Goal: Information Seeking & Learning: Learn about a topic

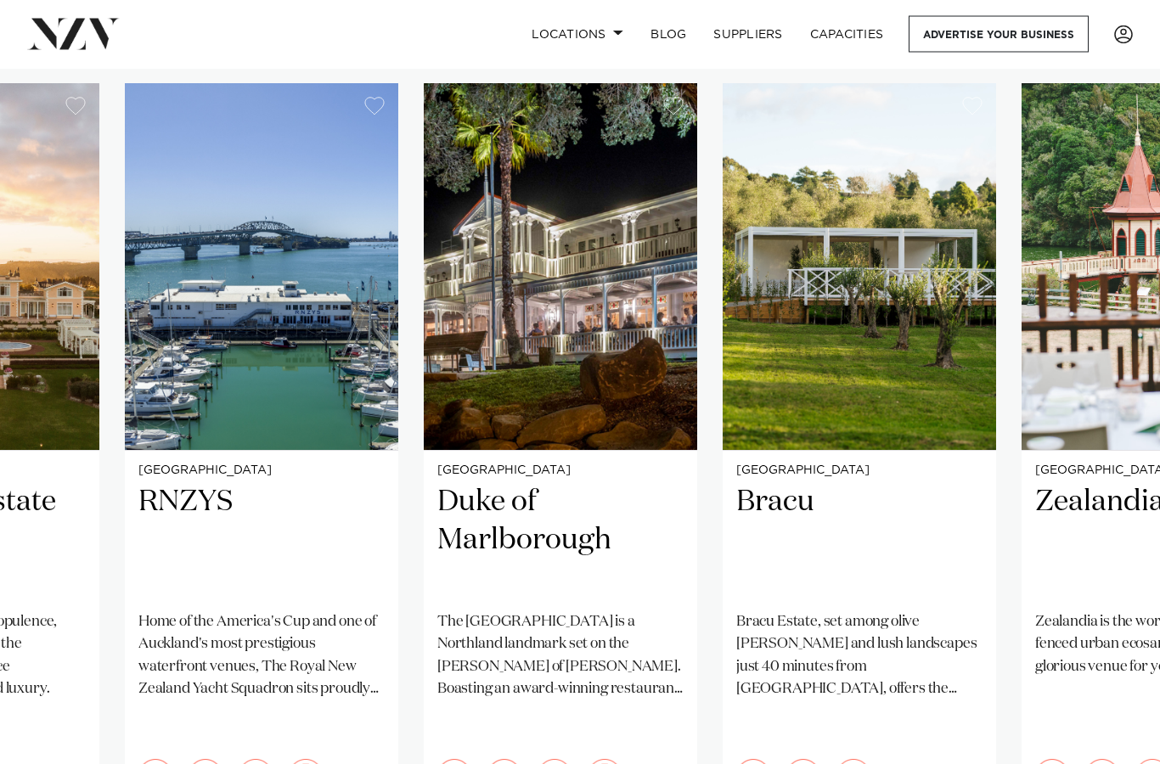
scroll to position [1191, 0]
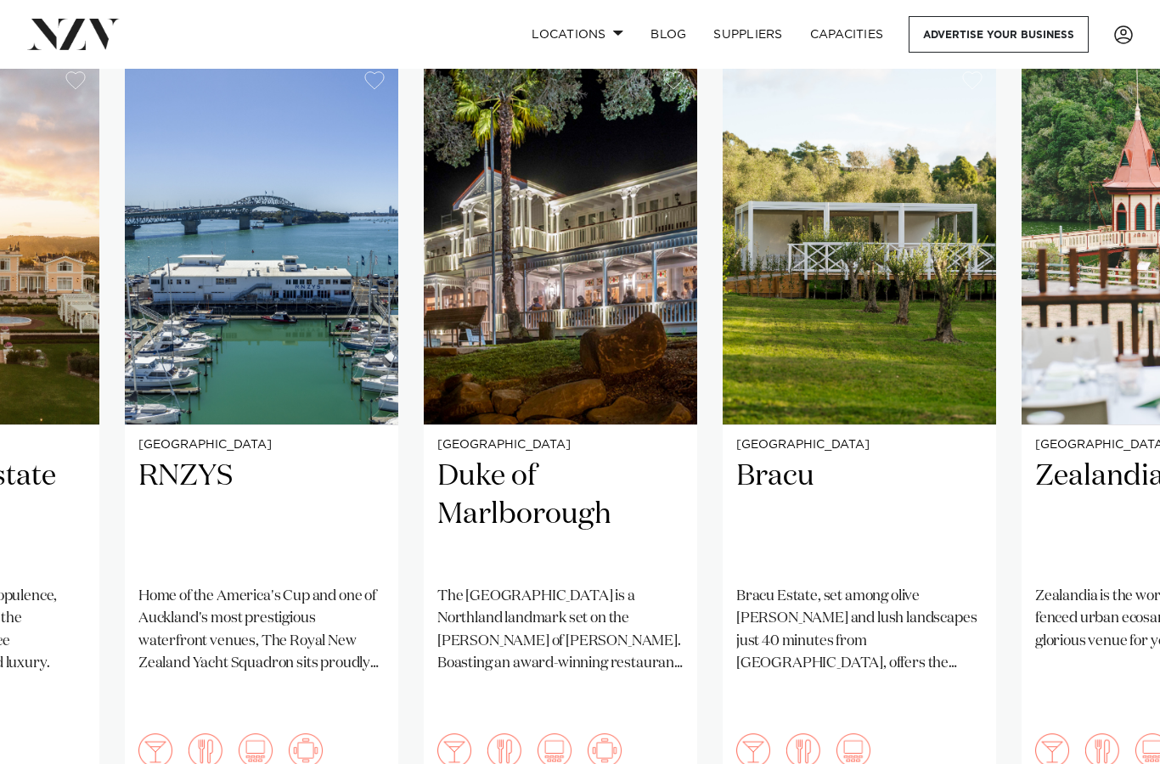
click at [859, 458] on h2 "Bracu" at bounding box center [859, 515] width 246 height 115
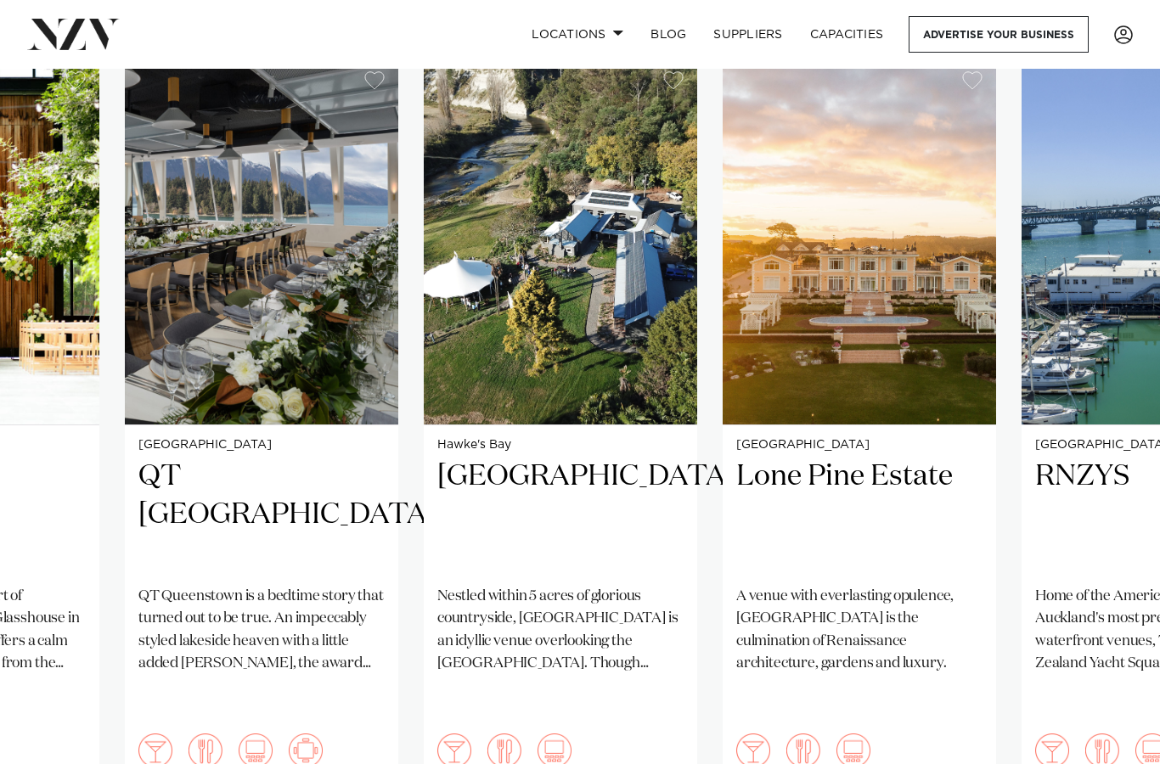
click at [618, 566] on h2 "Omatua" at bounding box center [560, 515] width 246 height 115
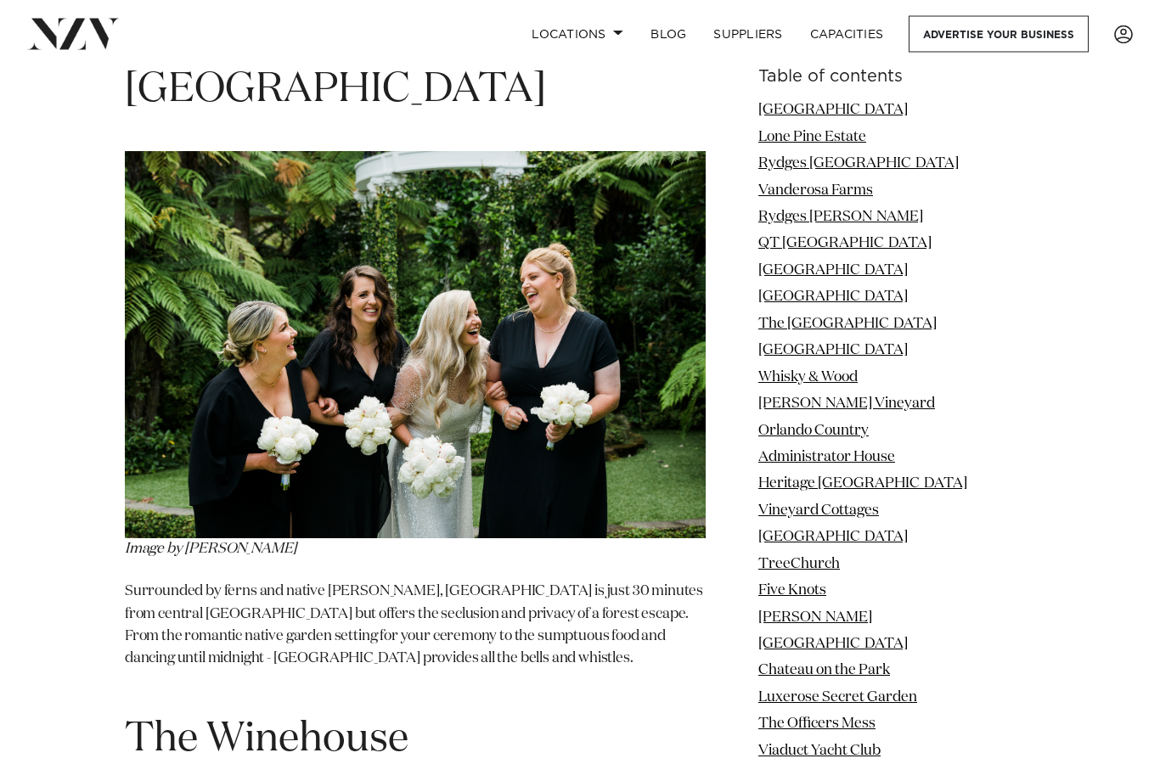
scroll to position [29588, 0]
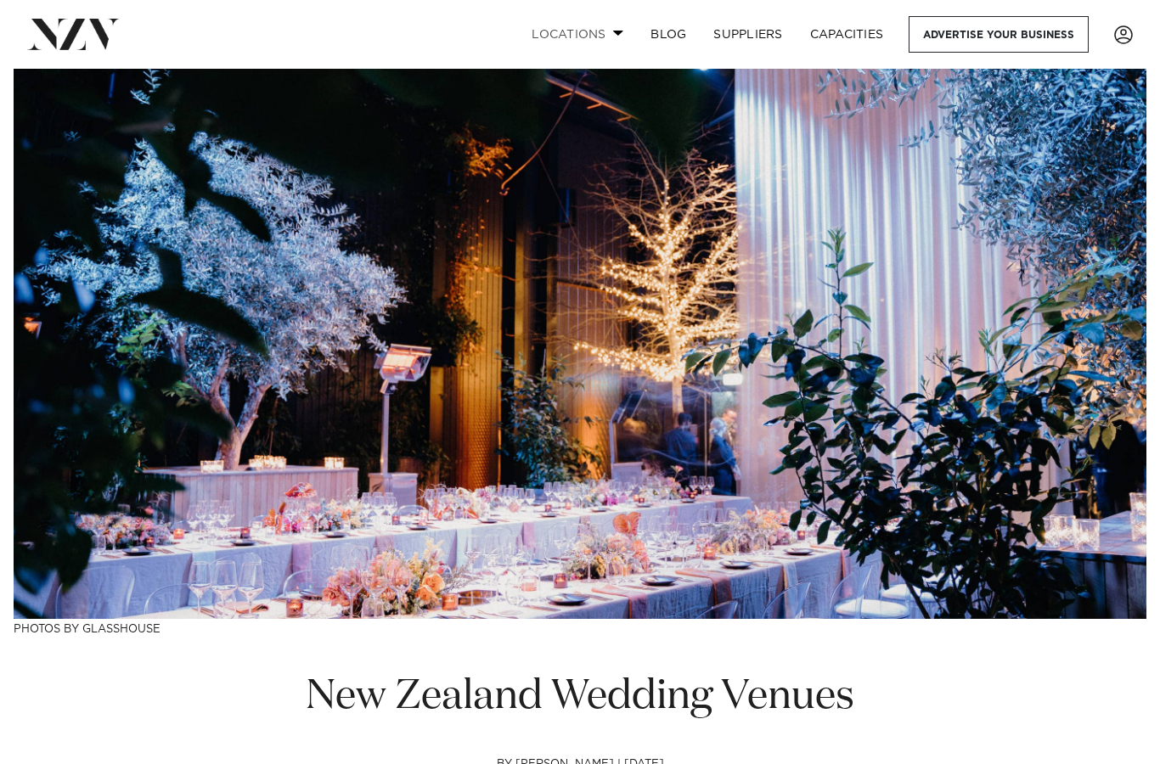
click at [593, 36] on link "Locations" at bounding box center [577, 34] width 119 height 37
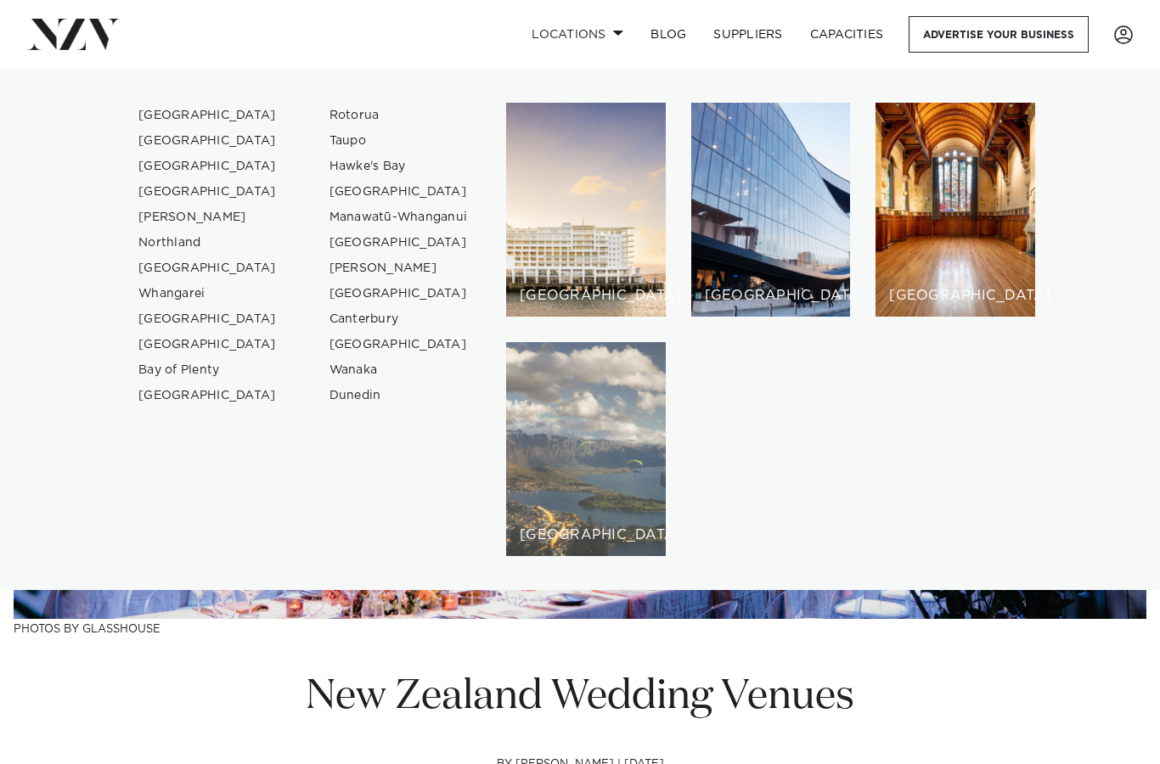
click at [566, 437] on div "[GEOGRAPHIC_DATA]" at bounding box center [586, 449] width 160 height 214
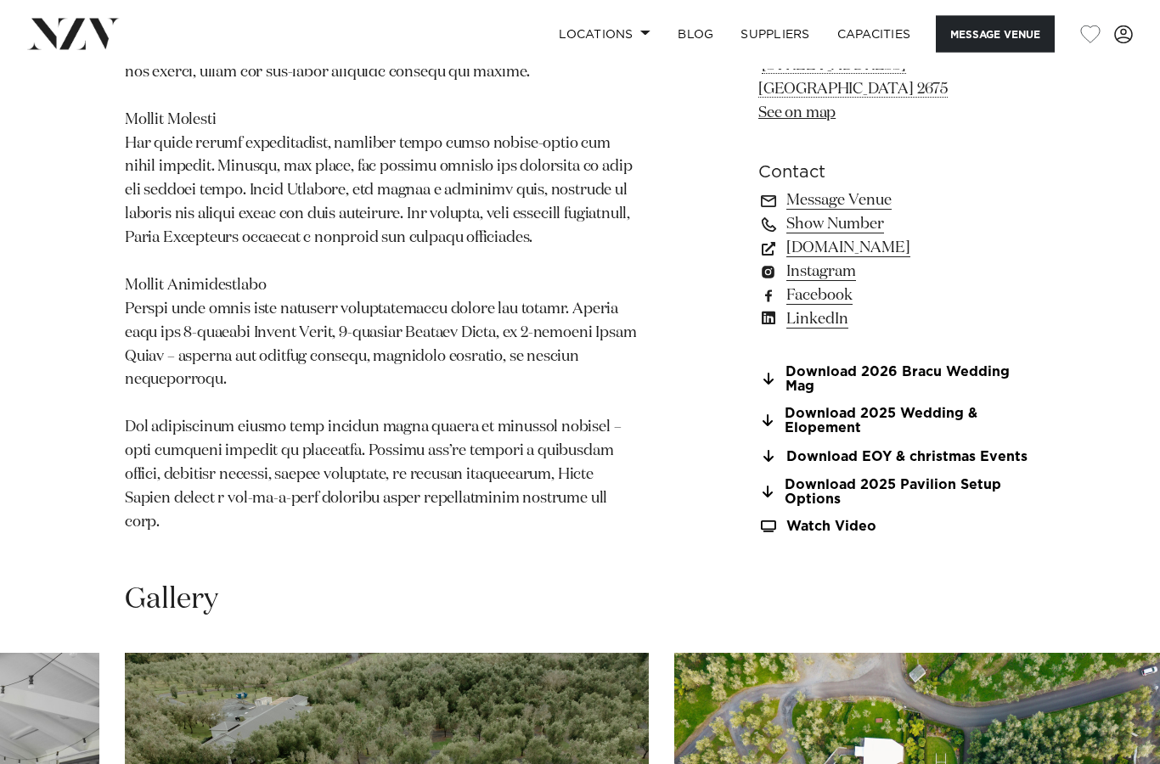
scroll to position [1311, 0]
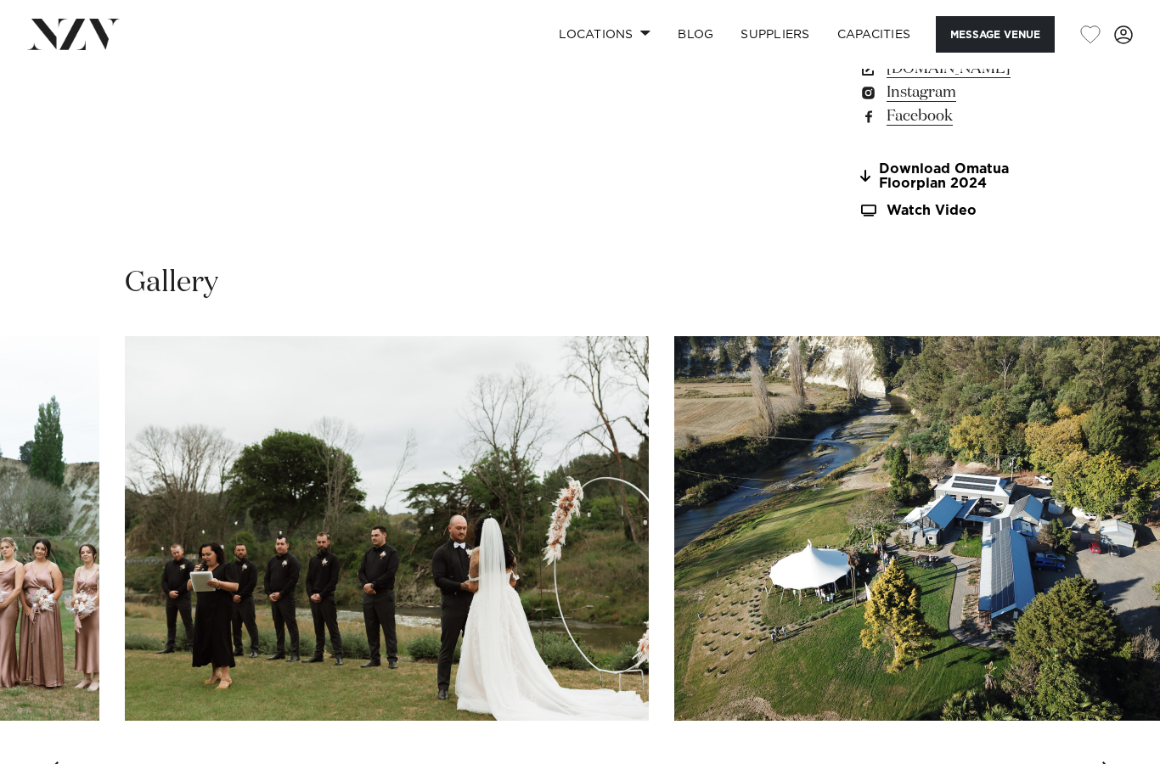
scroll to position [1498, 0]
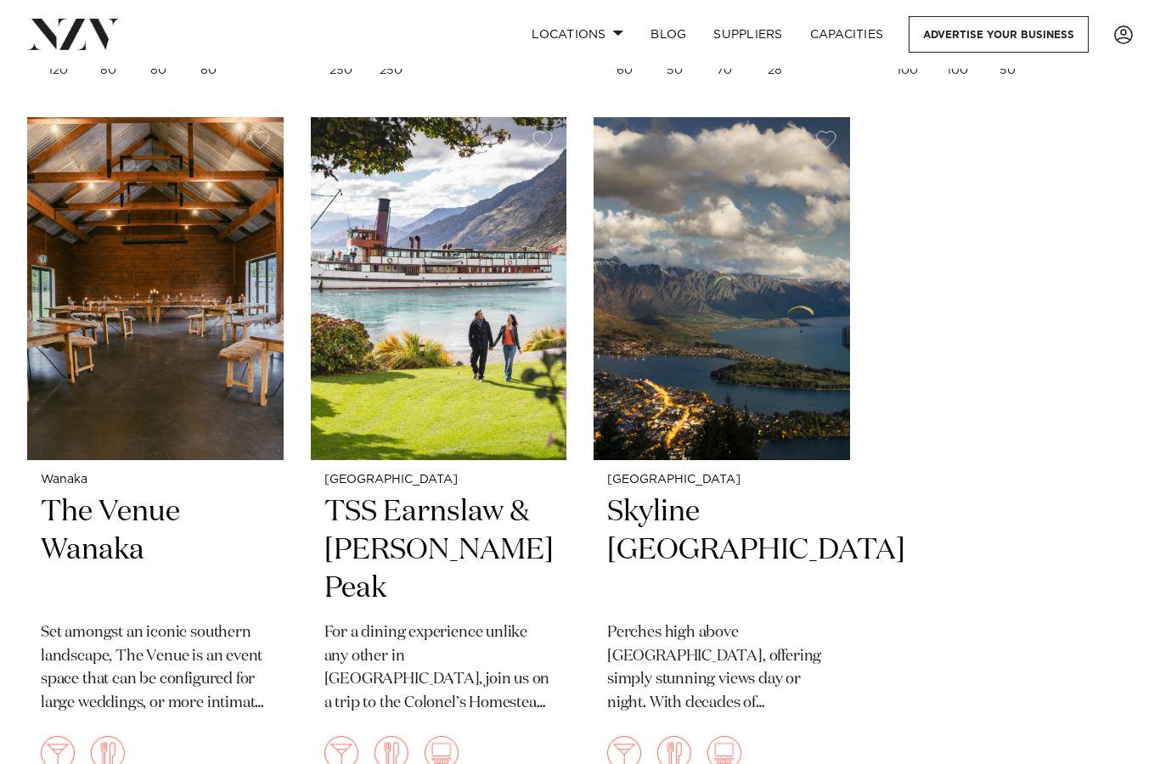
scroll to position [2072, 0]
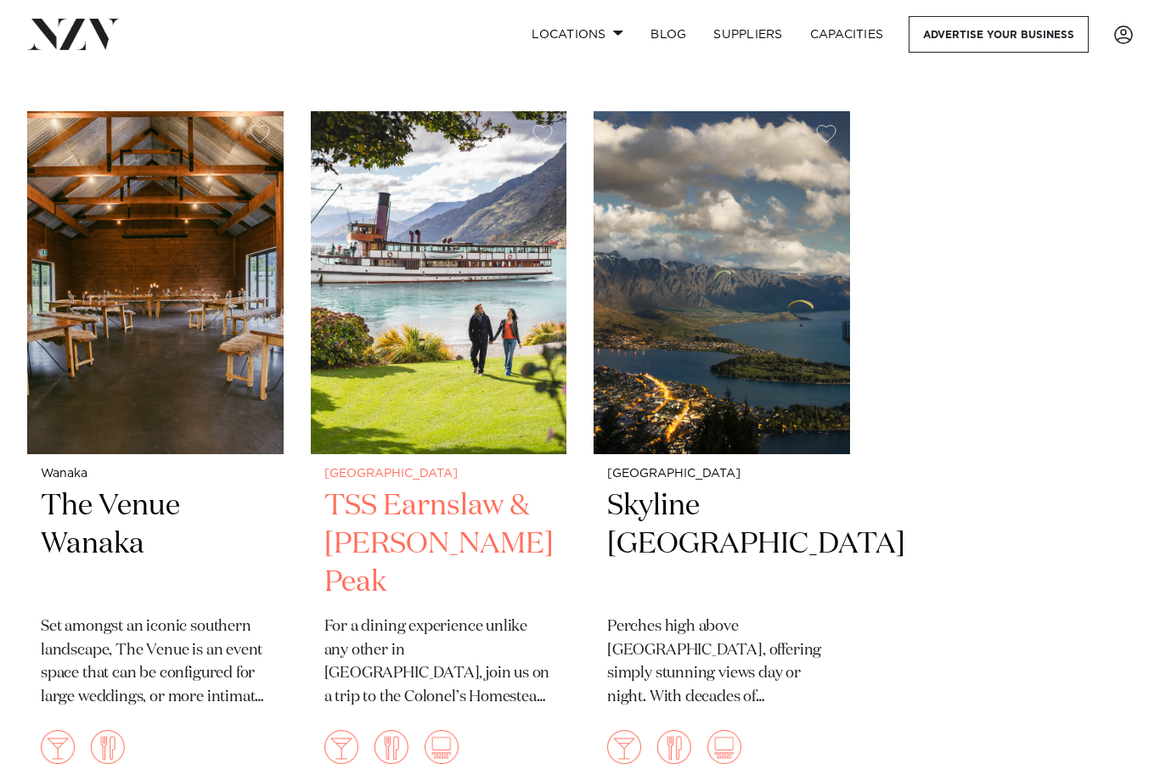
click at [418, 395] on img at bounding box center [439, 282] width 256 height 343
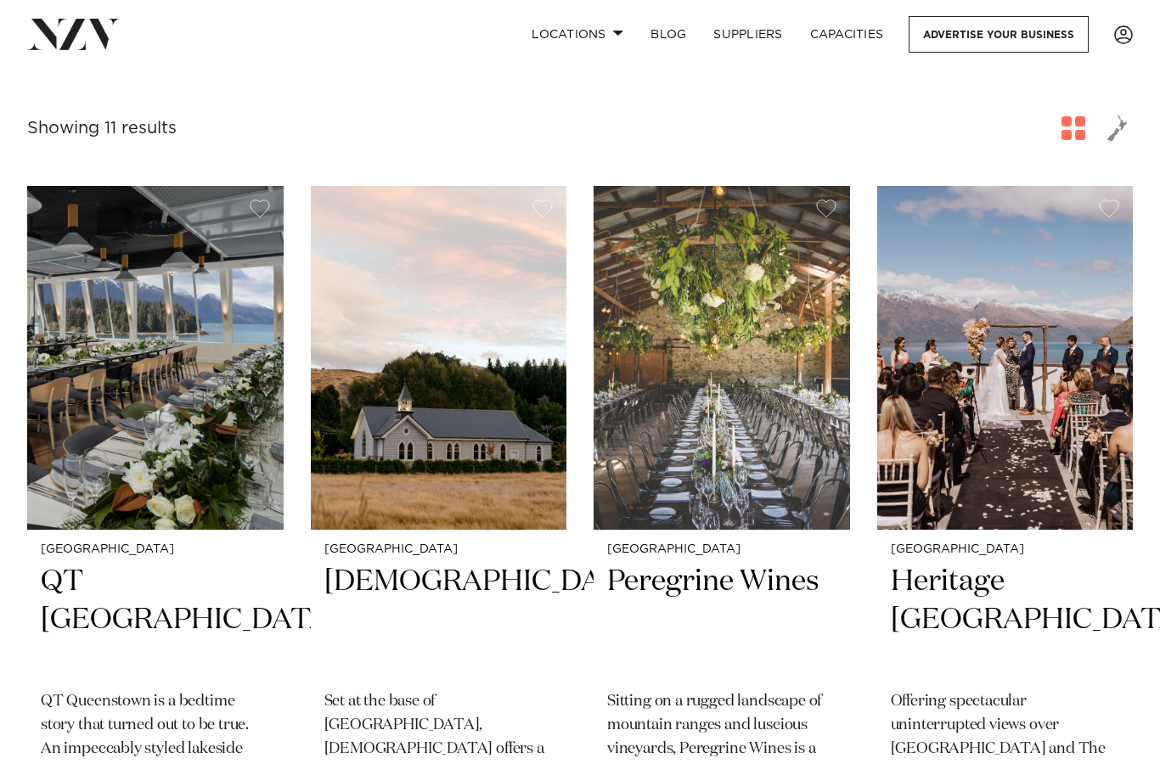
scroll to position [572, 0]
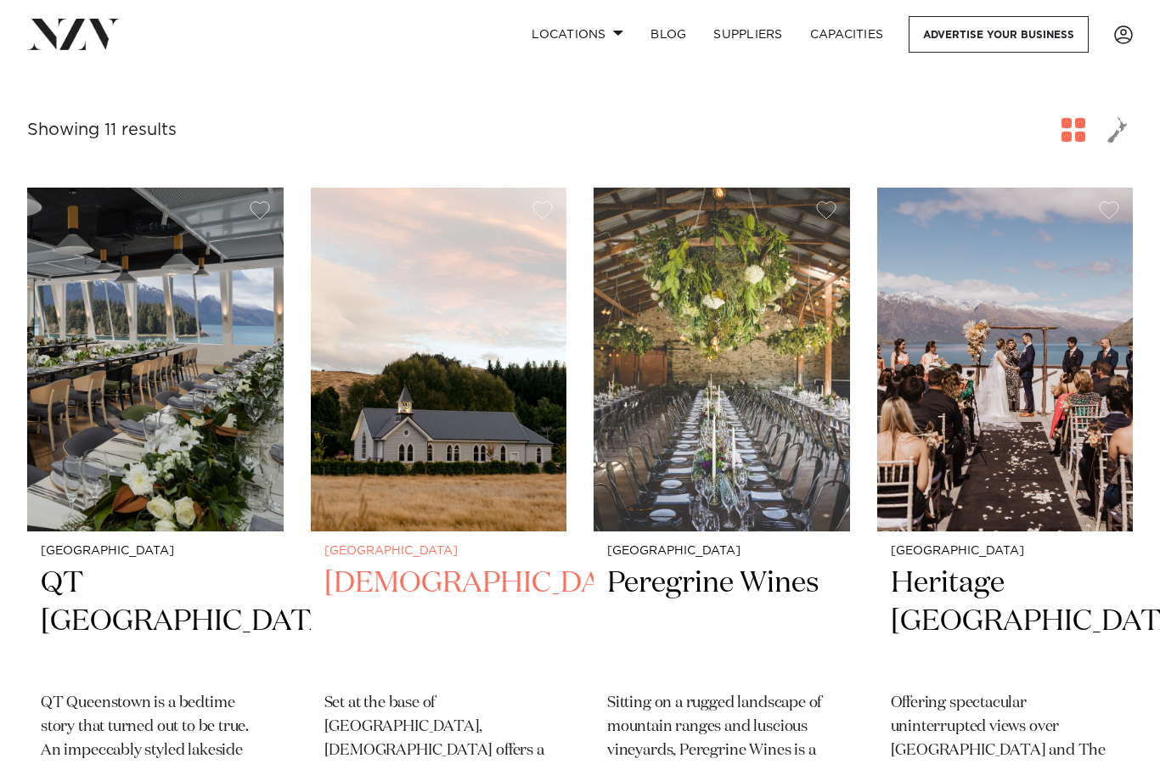
click at [468, 343] on img at bounding box center [439, 359] width 256 height 343
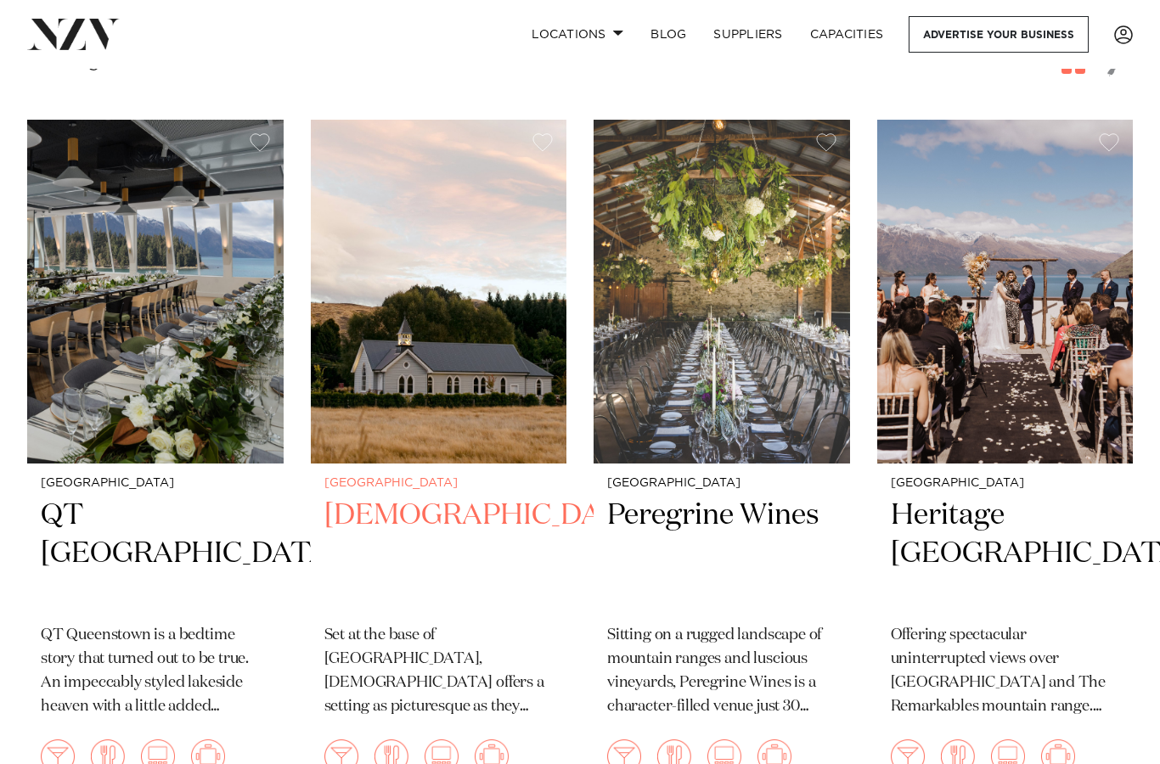
scroll to position [623, 0]
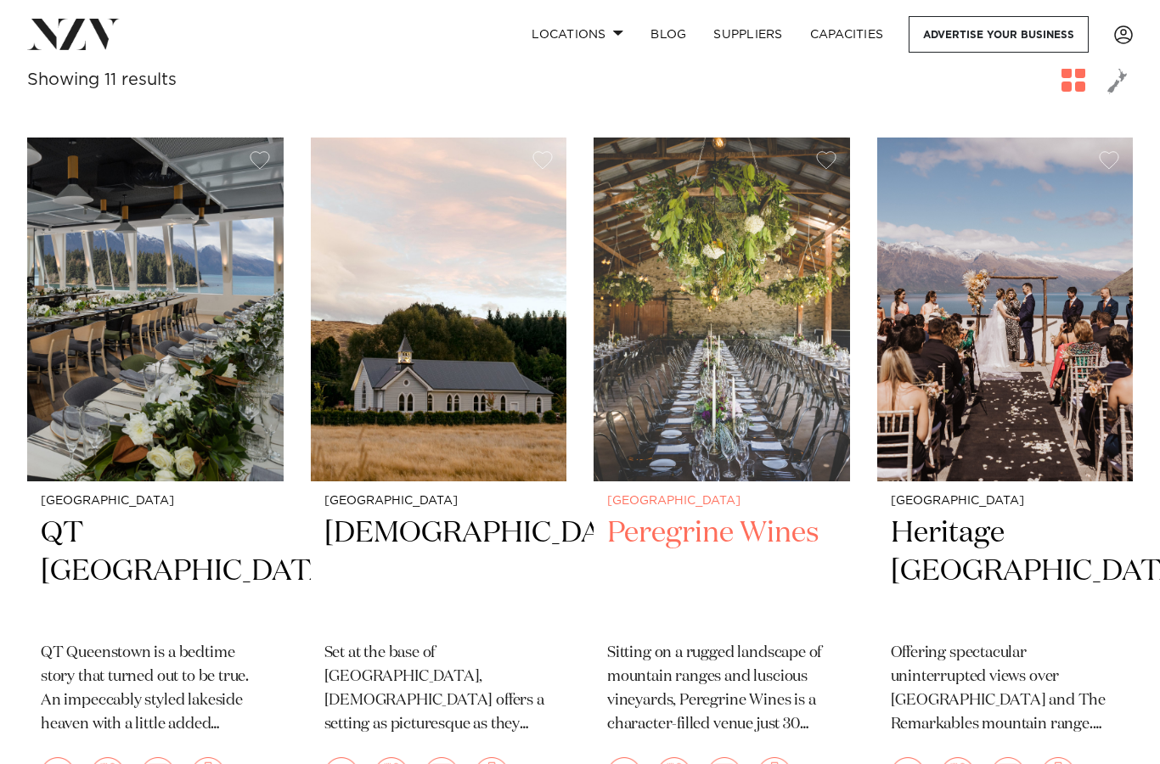
click at [798, 405] on img at bounding box center [722, 309] width 256 height 343
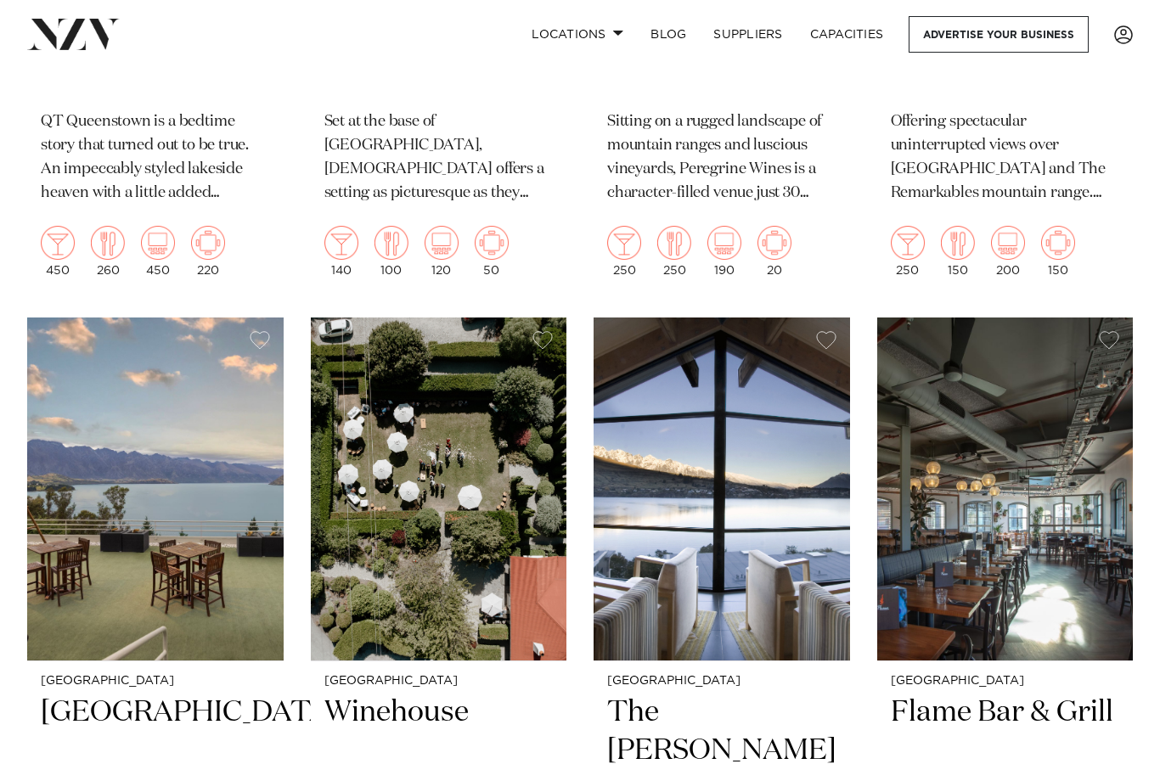
scroll to position [1153, 0]
click at [425, 535] on img at bounding box center [439, 489] width 256 height 343
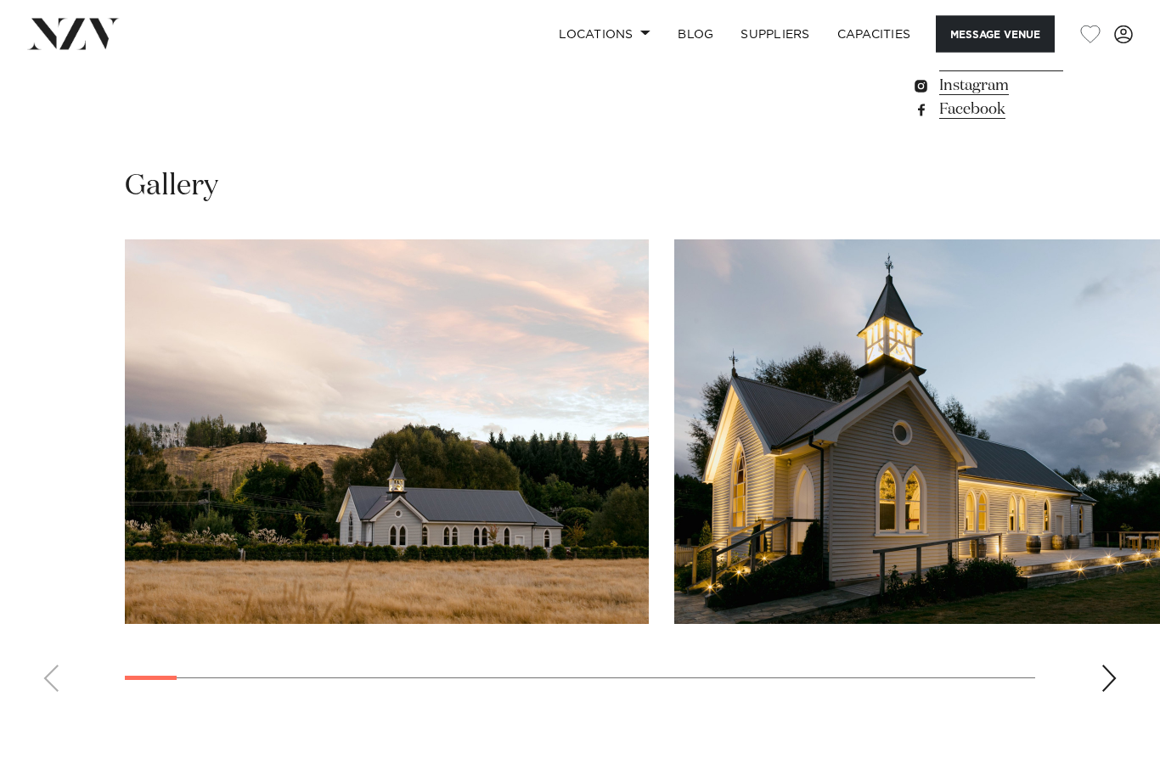
scroll to position [1483, 0]
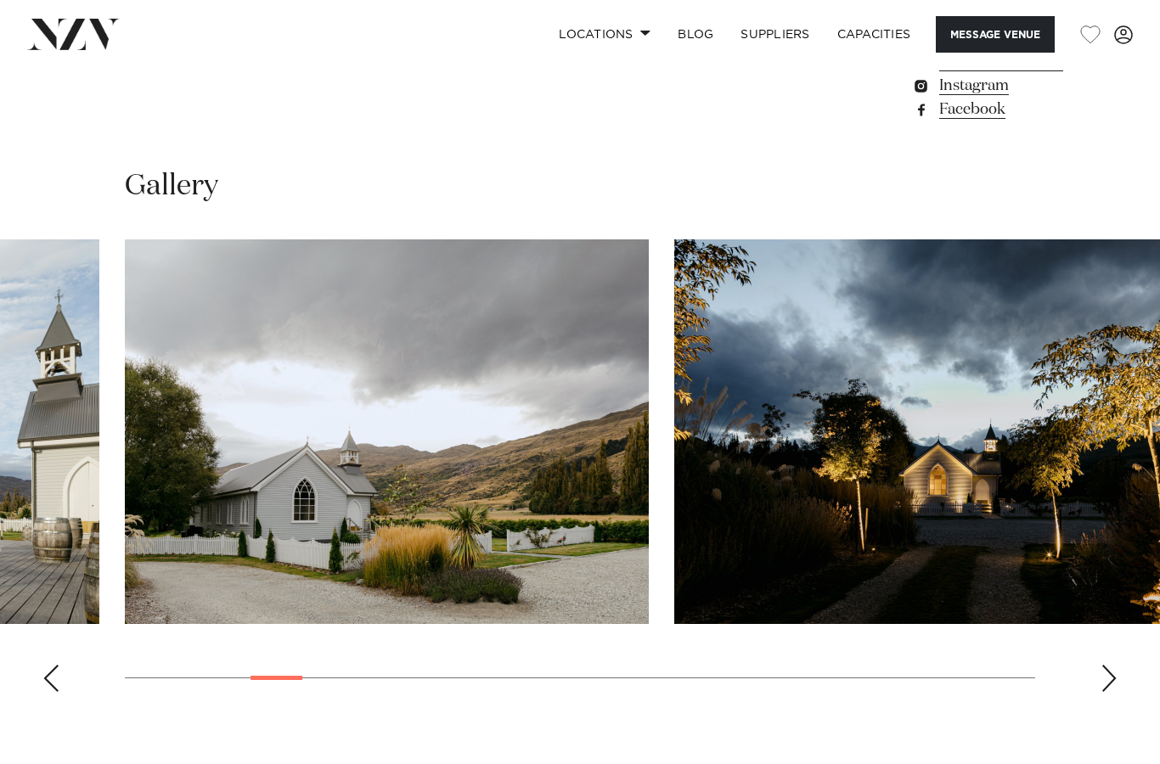
click at [1117, 665] on div "Next slide" at bounding box center [1109, 678] width 17 height 27
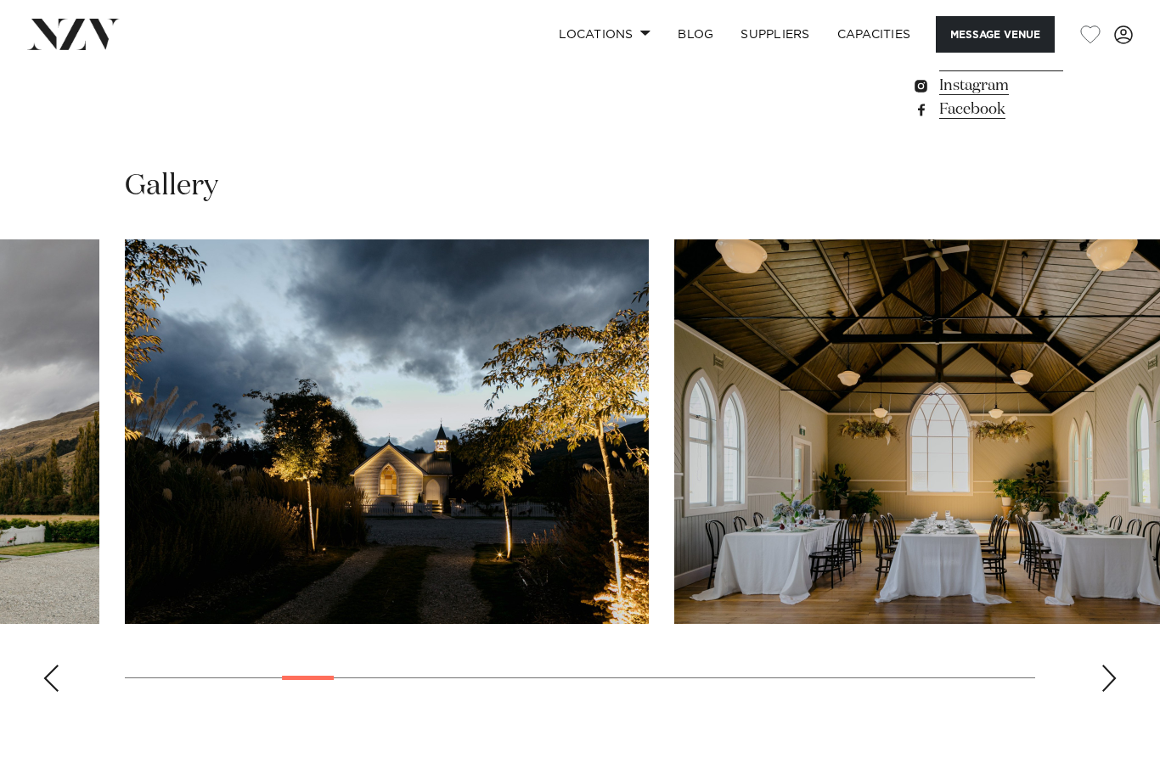
click at [1108, 665] on div "Next slide" at bounding box center [1109, 678] width 17 height 27
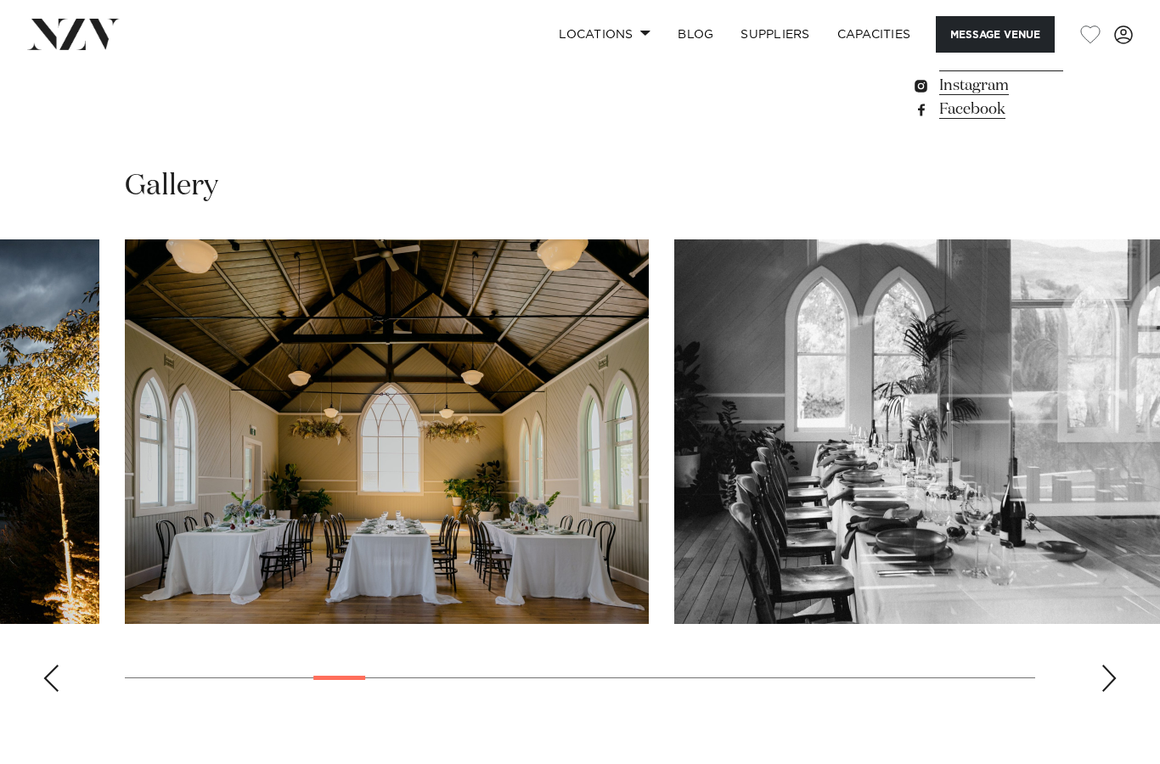
click at [1113, 561] on swiper-container at bounding box center [580, 472] width 1160 height 466
click at [1104, 665] on div "Next slide" at bounding box center [1109, 678] width 17 height 27
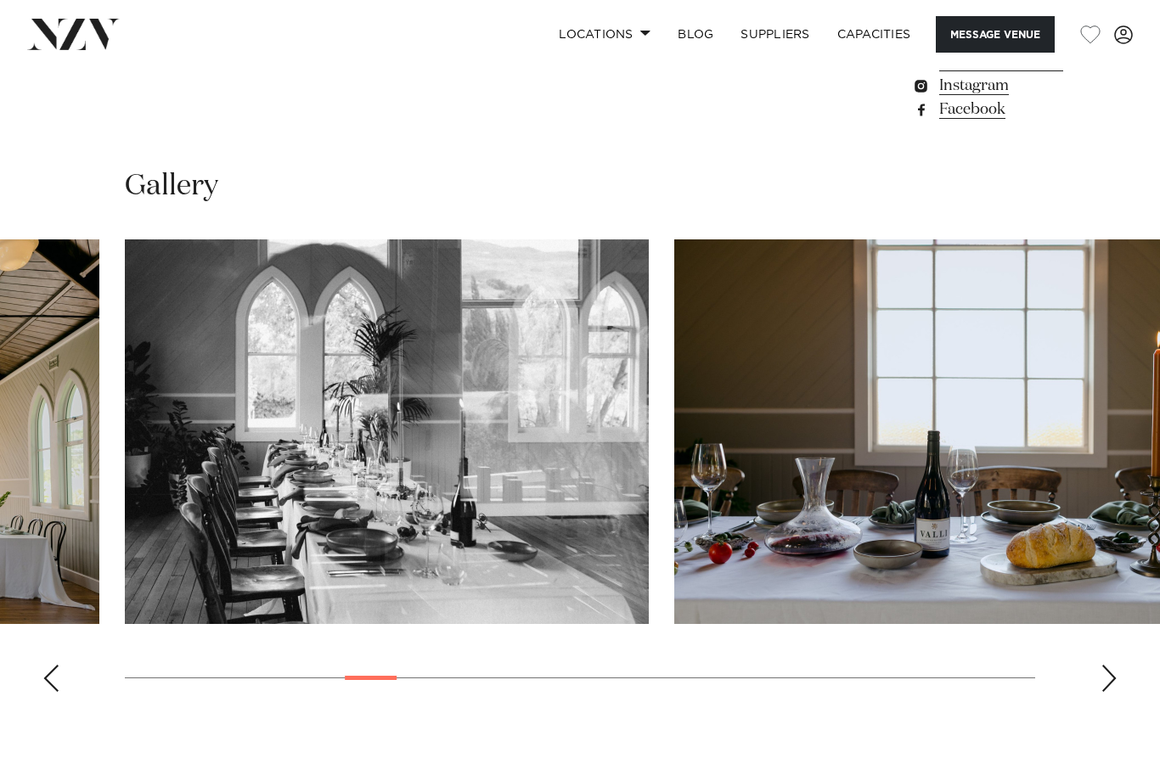
click at [1113, 665] on div "Next slide" at bounding box center [1109, 678] width 17 height 27
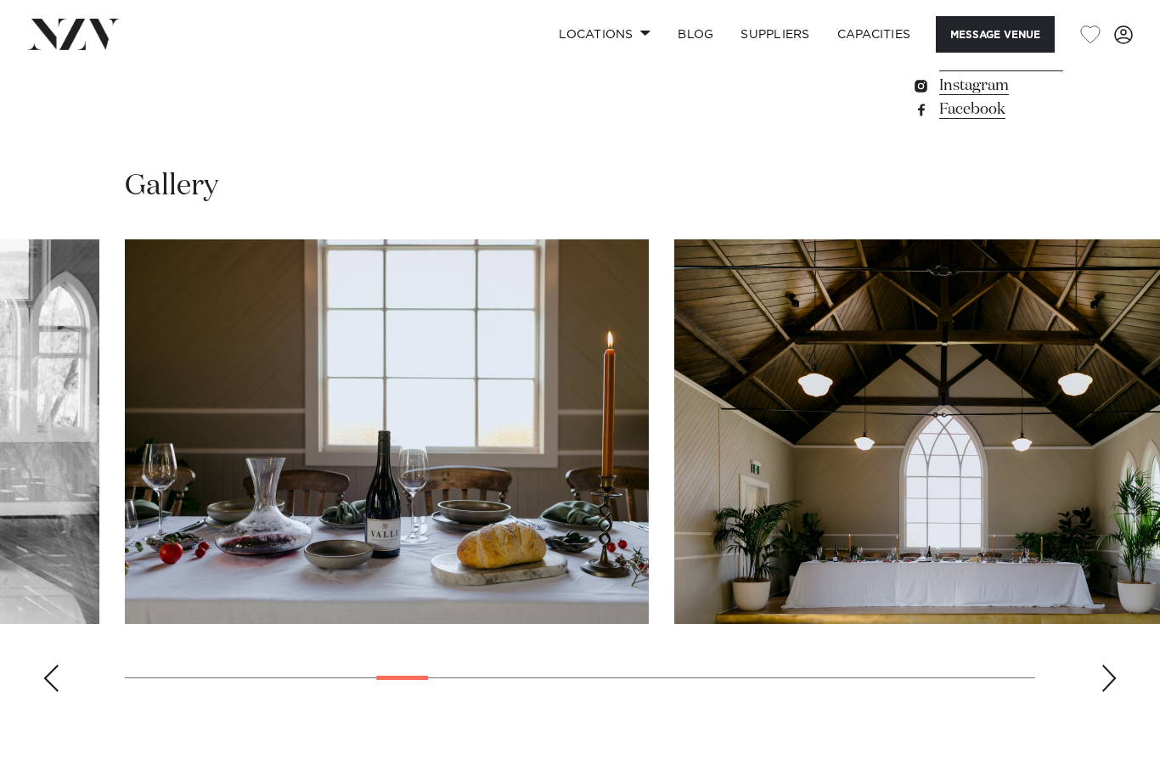
click at [1115, 665] on div "Next slide" at bounding box center [1109, 678] width 17 height 27
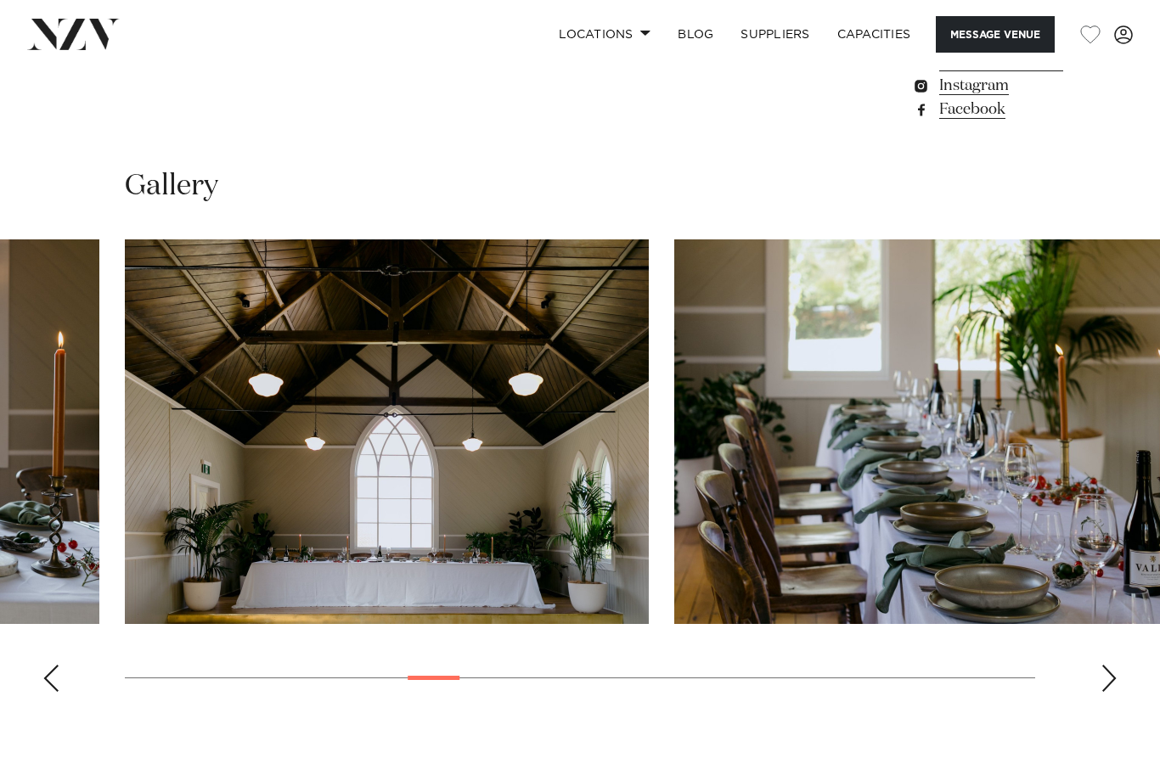
click at [1113, 665] on div "Next slide" at bounding box center [1109, 678] width 17 height 27
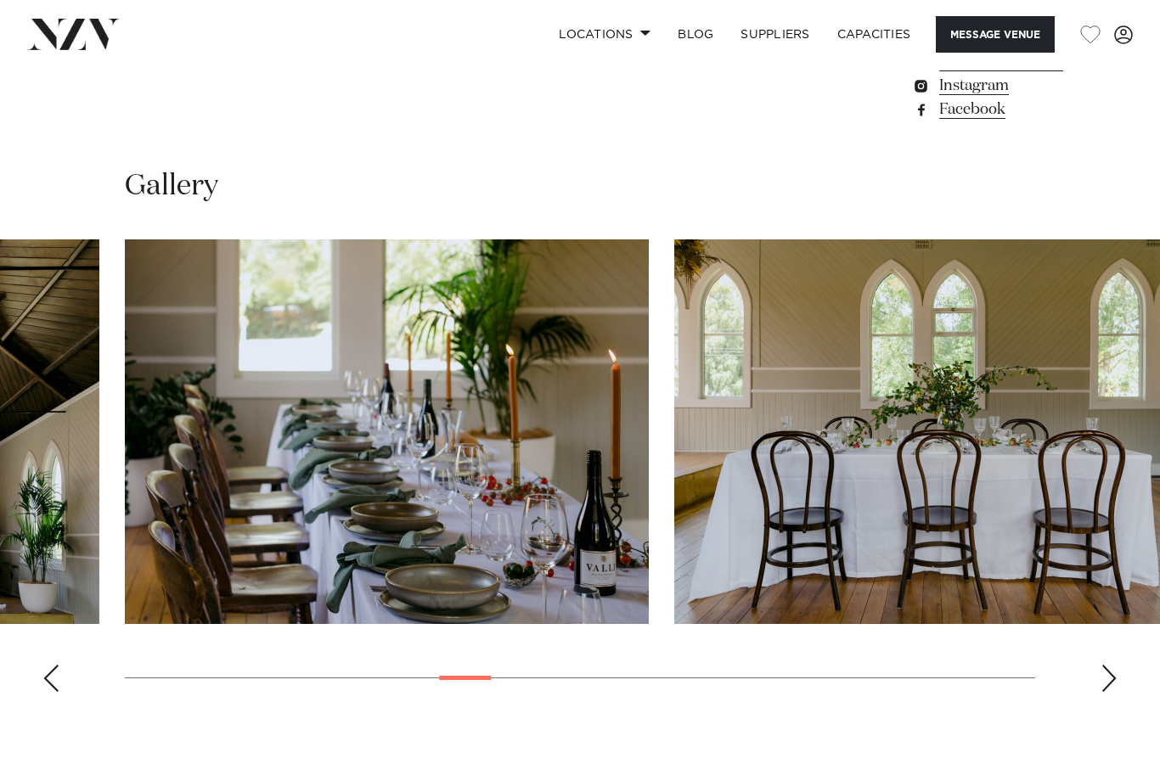
click at [1118, 544] on swiper-container at bounding box center [580, 472] width 1160 height 466
click at [1110, 665] on div "Next slide" at bounding box center [1109, 678] width 17 height 27
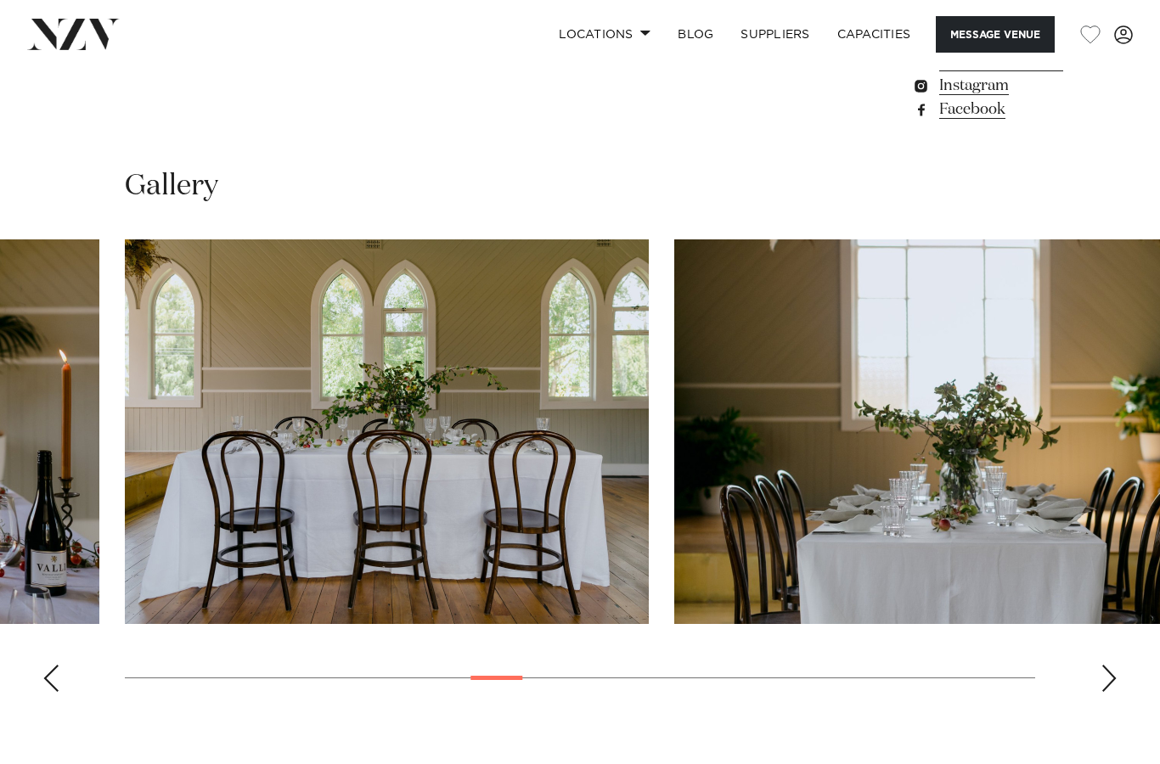
click at [1109, 665] on div "Next slide" at bounding box center [1109, 678] width 17 height 27
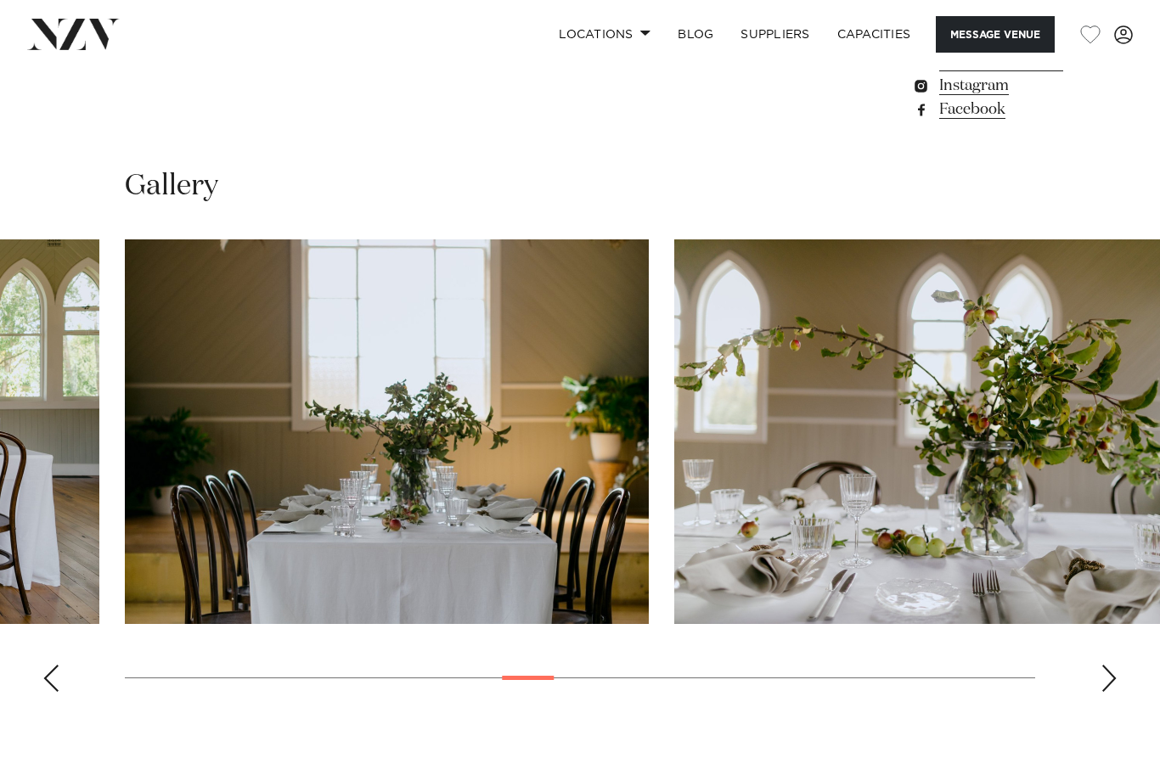
click at [1113, 665] on div "Next slide" at bounding box center [1109, 678] width 17 height 27
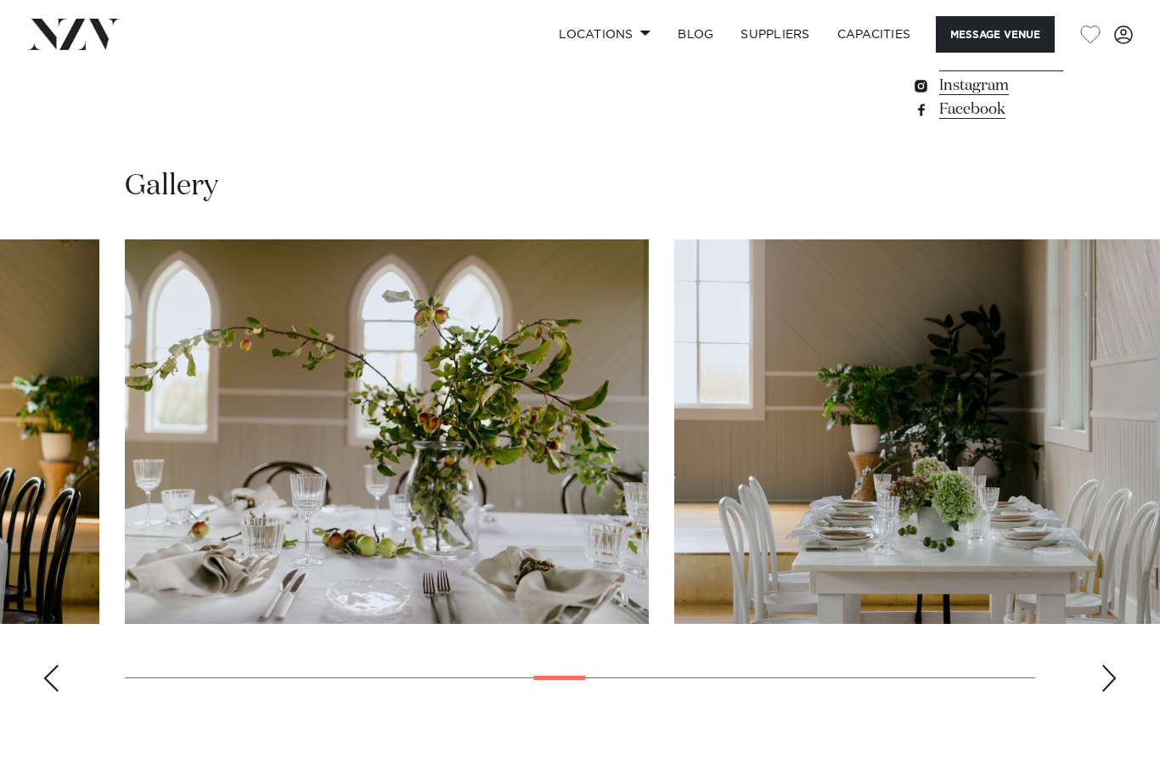
click at [1113, 665] on div "Next slide" at bounding box center [1109, 678] width 17 height 27
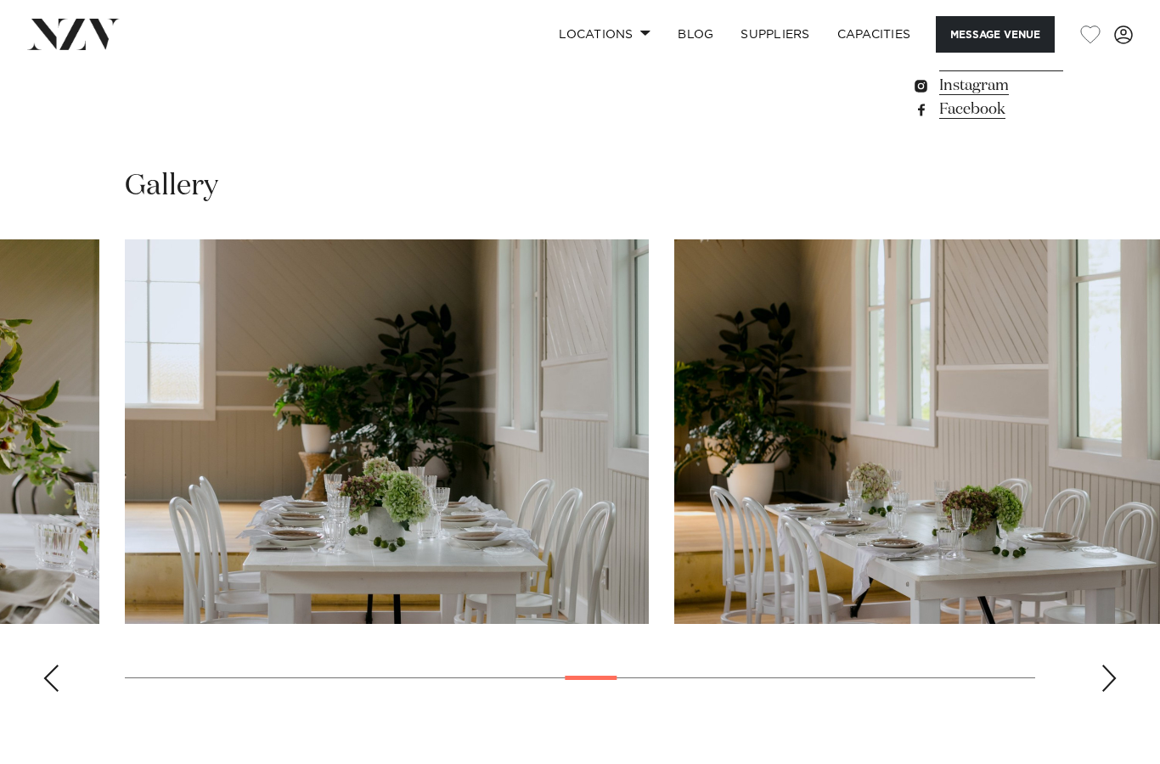
click at [1115, 665] on div "Next slide" at bounding box center [1109, 678] width 17 height 27
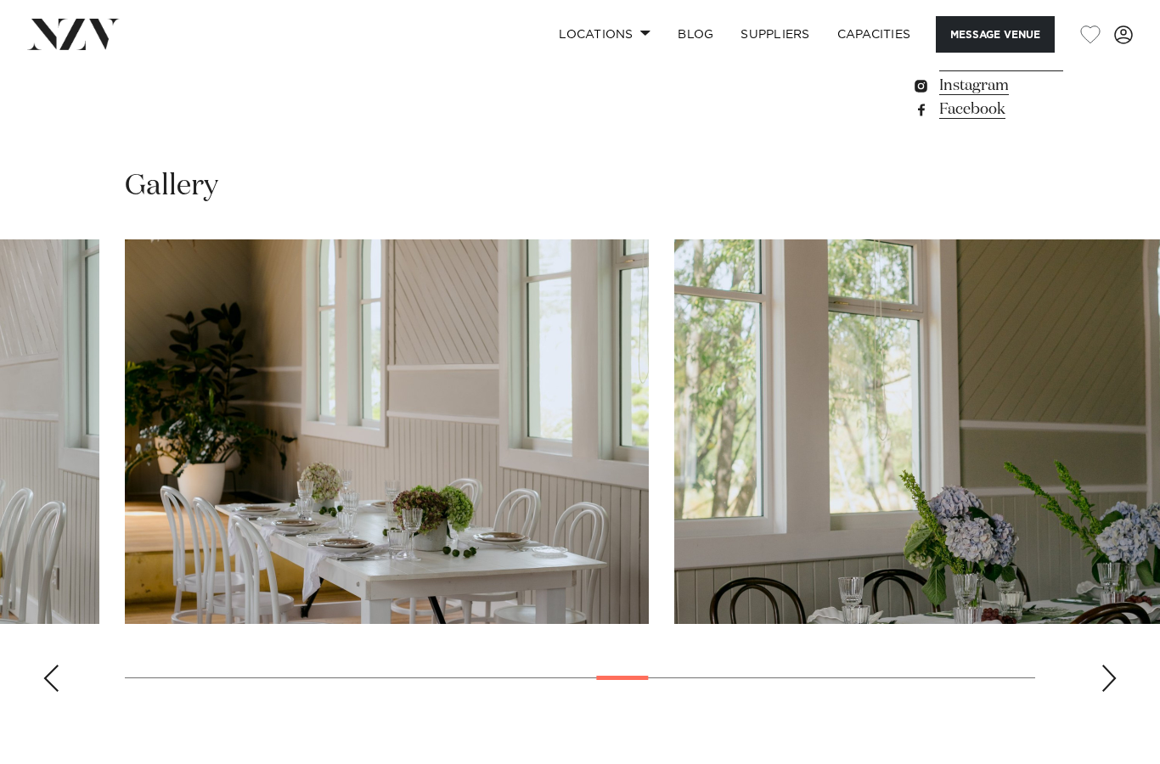
click at [1110, 665] on div "Next slide" at bounding box center [1109, 678] width 17 height 27
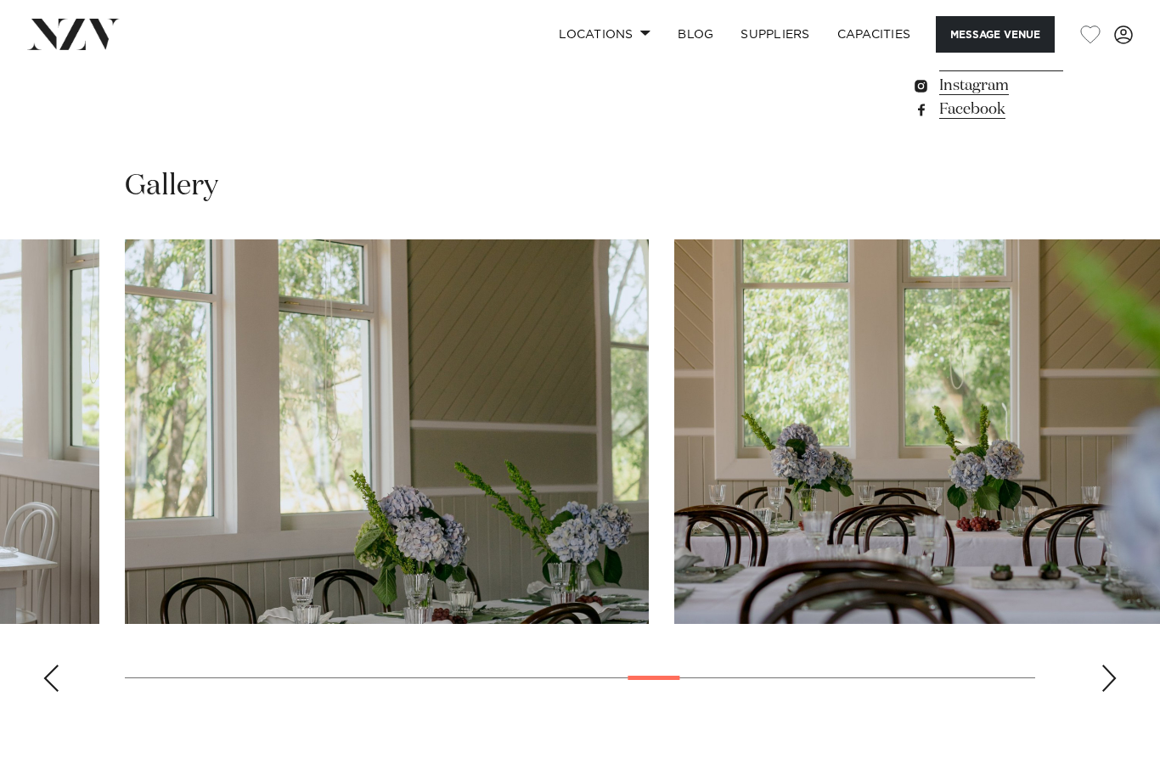
click at [1107, 665] on div "Next slide" at bounding box center [1109, 678] width 17 height 27
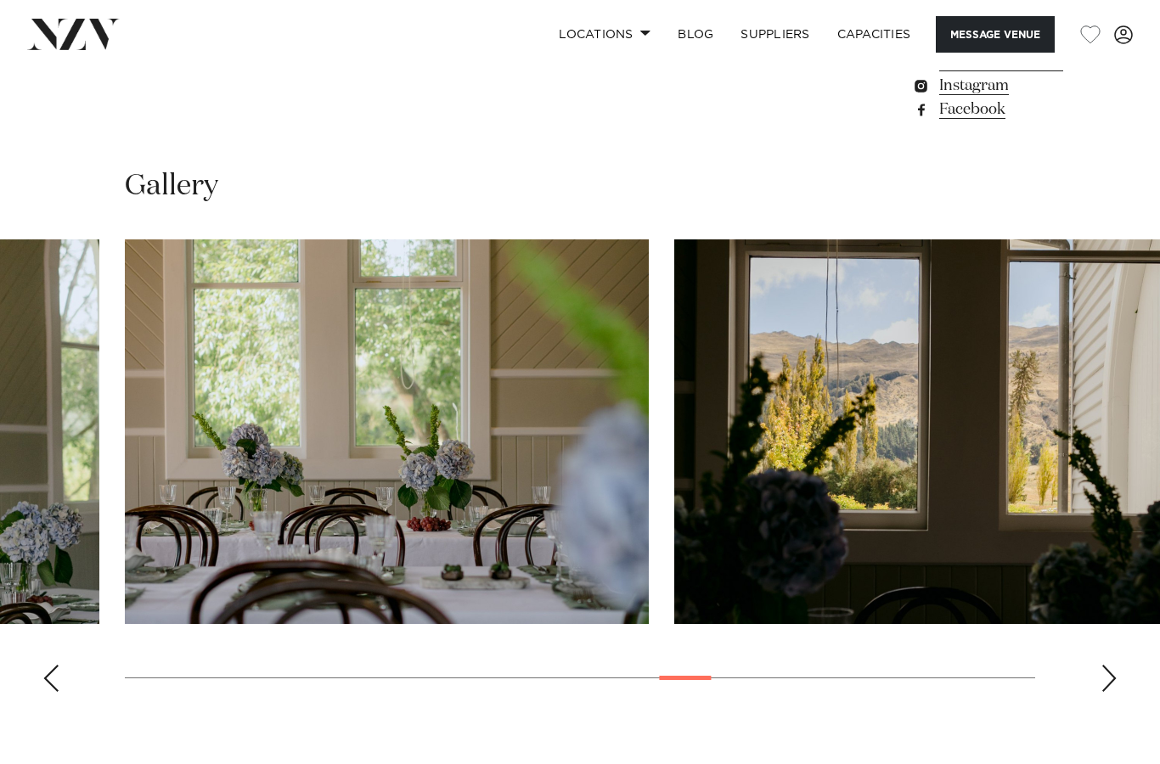
click at [1113, 665] on div "Next slide" at bounding box center [1109, 678] width 17 height 27
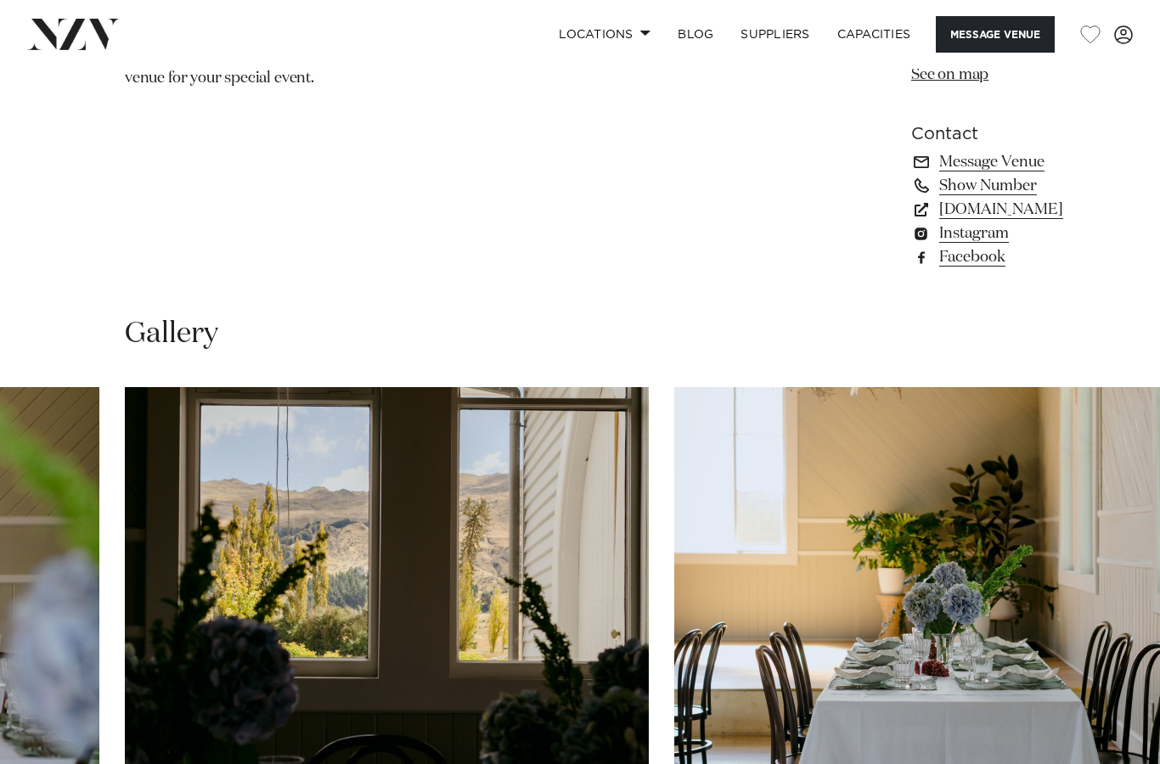
scroll to position [1335, 0]
click at [1099, 687] on swiper-container at bounding box center [580, 620] width 1160 height 466
click at [1096, 693] on swiper-container at bounding box center [580, 620] width 1160 height 466
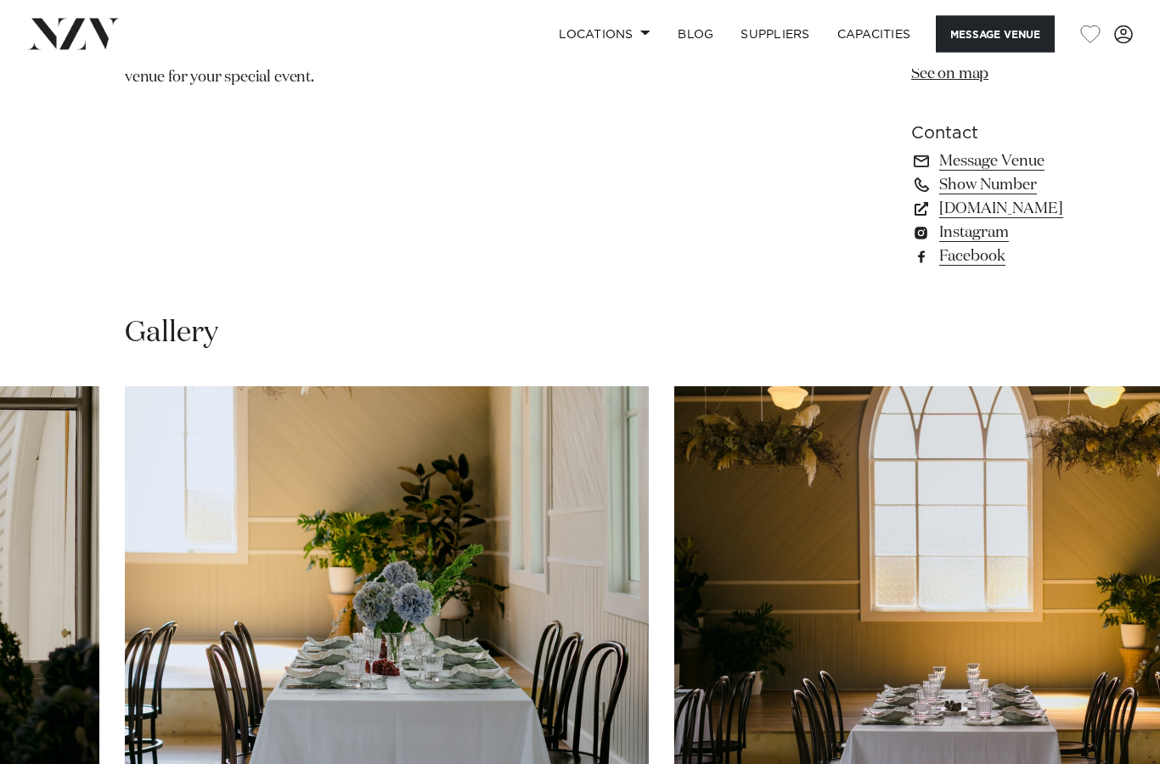
scroll to position [1336, 0]
click at [1095, 698] on swiper-container at bounding box center [580, 619] width 1160 height 466
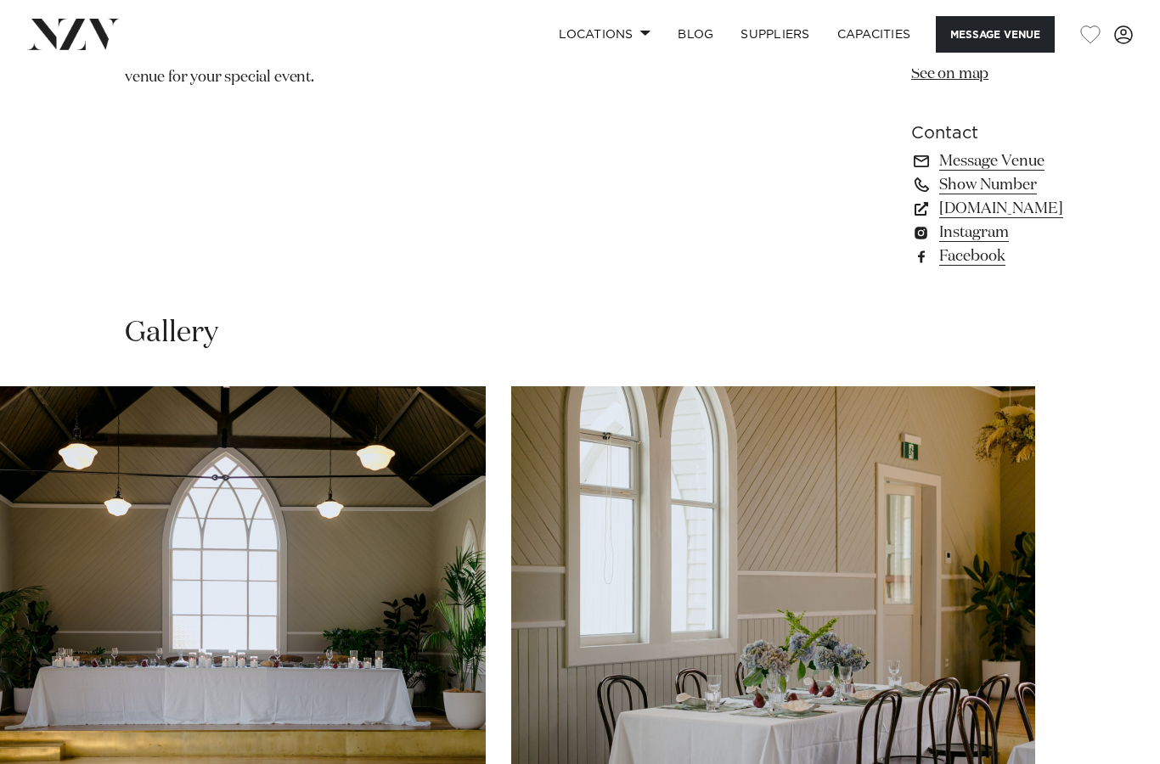
click at [1110, 700] on swiper-container at bounding box center [580, 619] width 1160 height 466
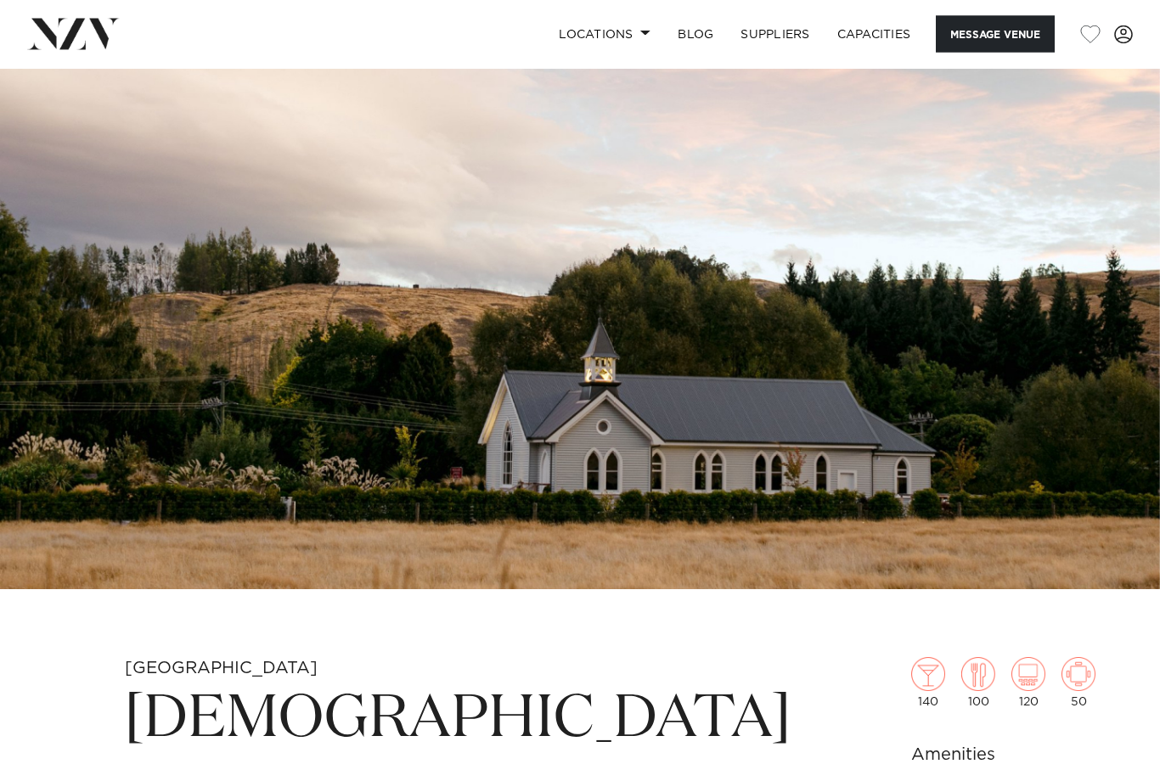
scroll to position [0, 0]
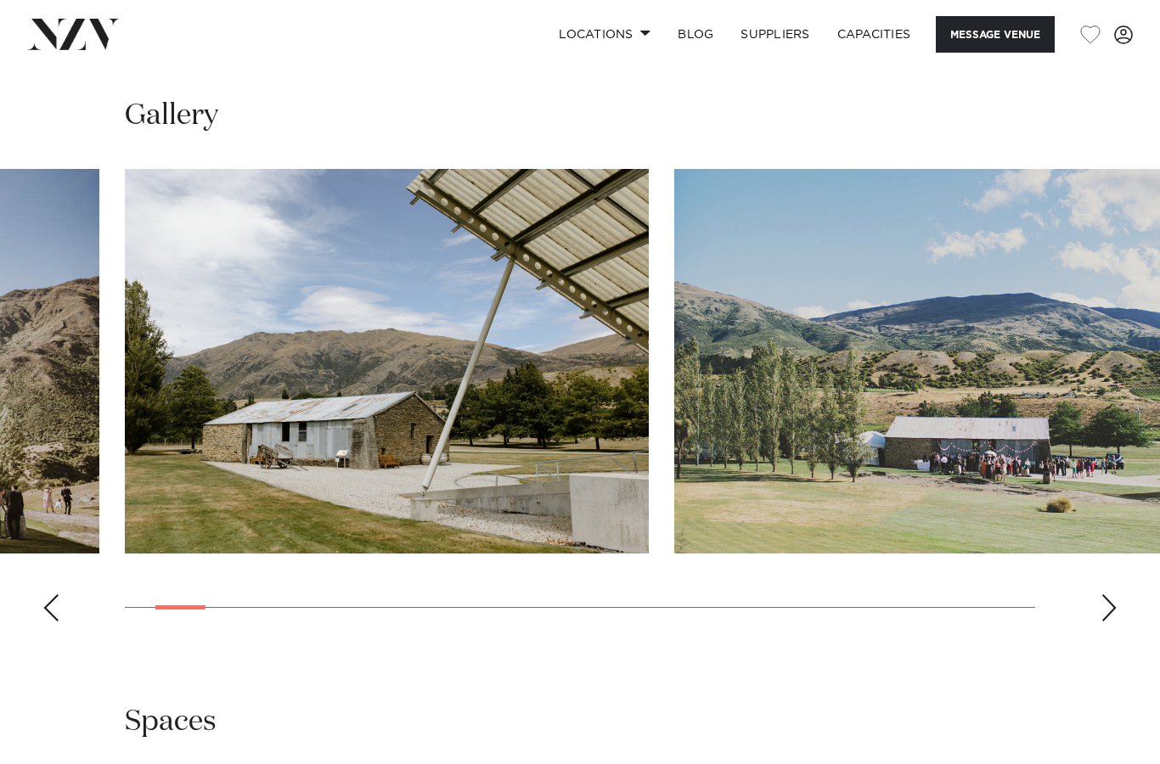
scroll to position [1553, 0]
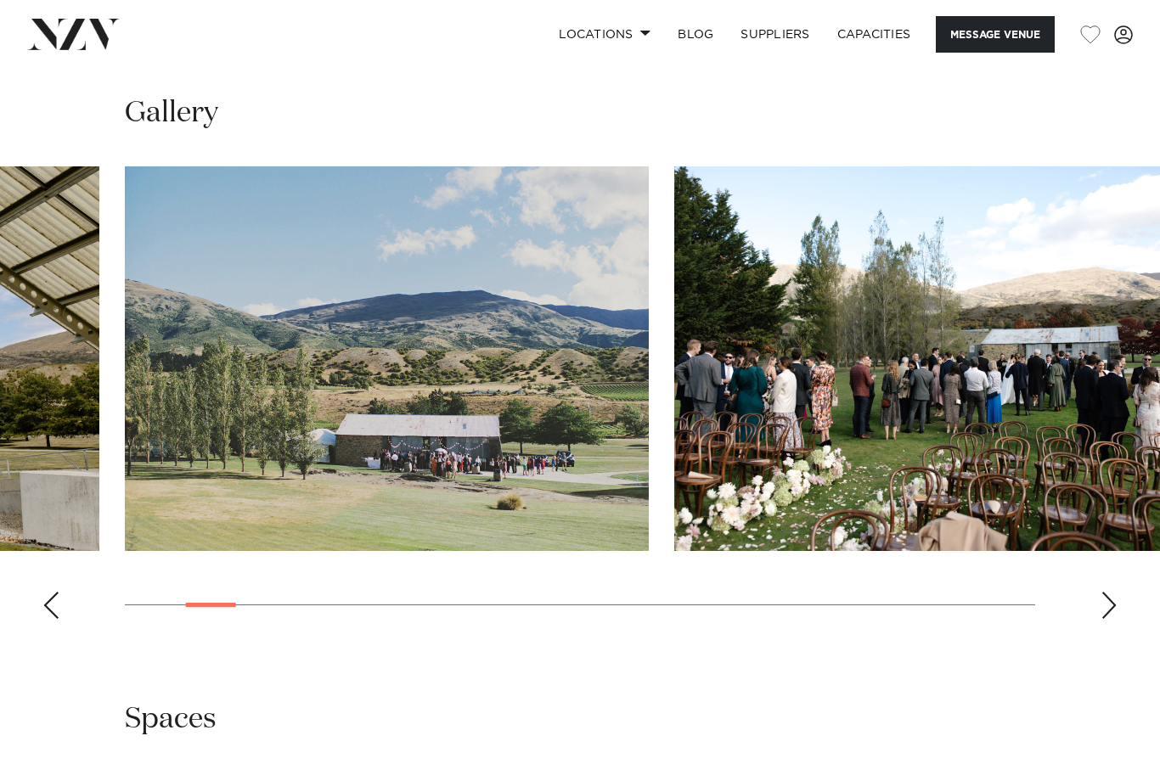
click at [1115, 592] on div "Next slide" at bounding box center [1109, 605] width 17 height 27
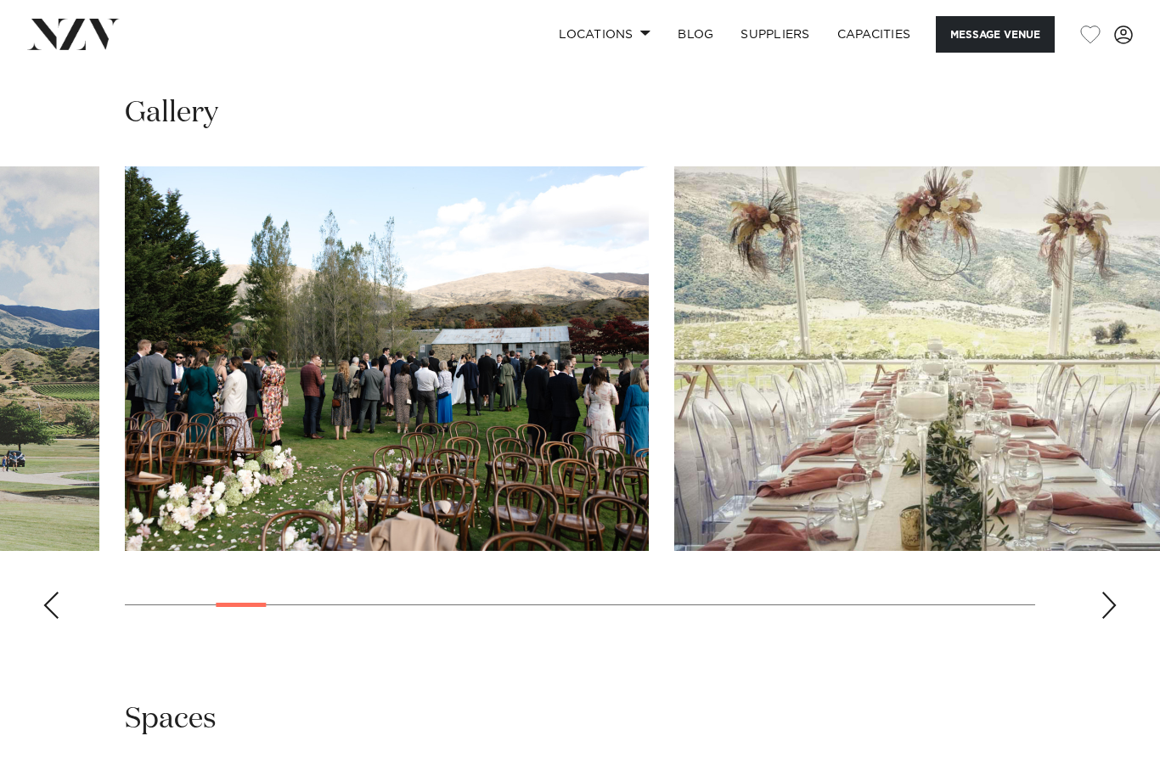
click at [1100, 597] on swiper-container at bounding box center [580, 399] width 1160 height 466
click at [1098, 589] on swiper-container at bounding box center [580, 399] width 1160 height 466
click at [1092, 574] on swiper-container at bounding box center [580, 399] width 1160 height 466
click at [1105, 592] on div "Next slide" at bounding box center [1109, 605] width 17 height 27
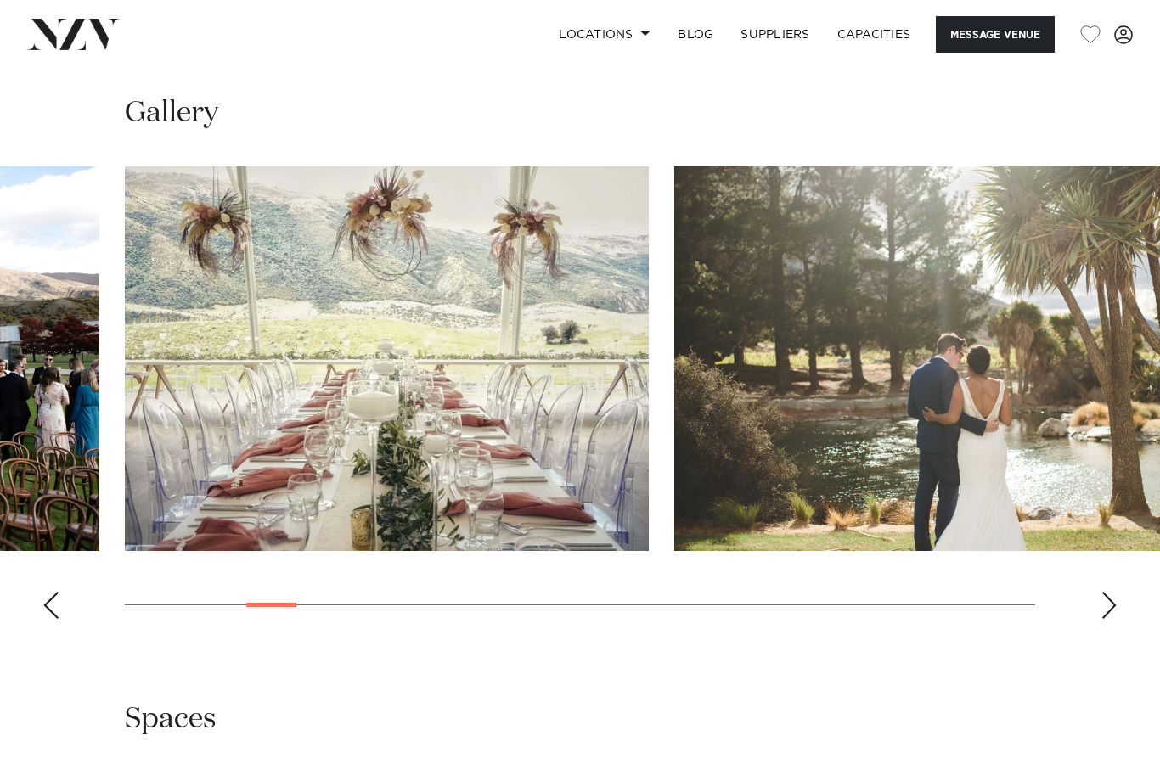
click at [1109, 594] on div "Next slide" at bounding box center [1109, 605] width 17 height 27
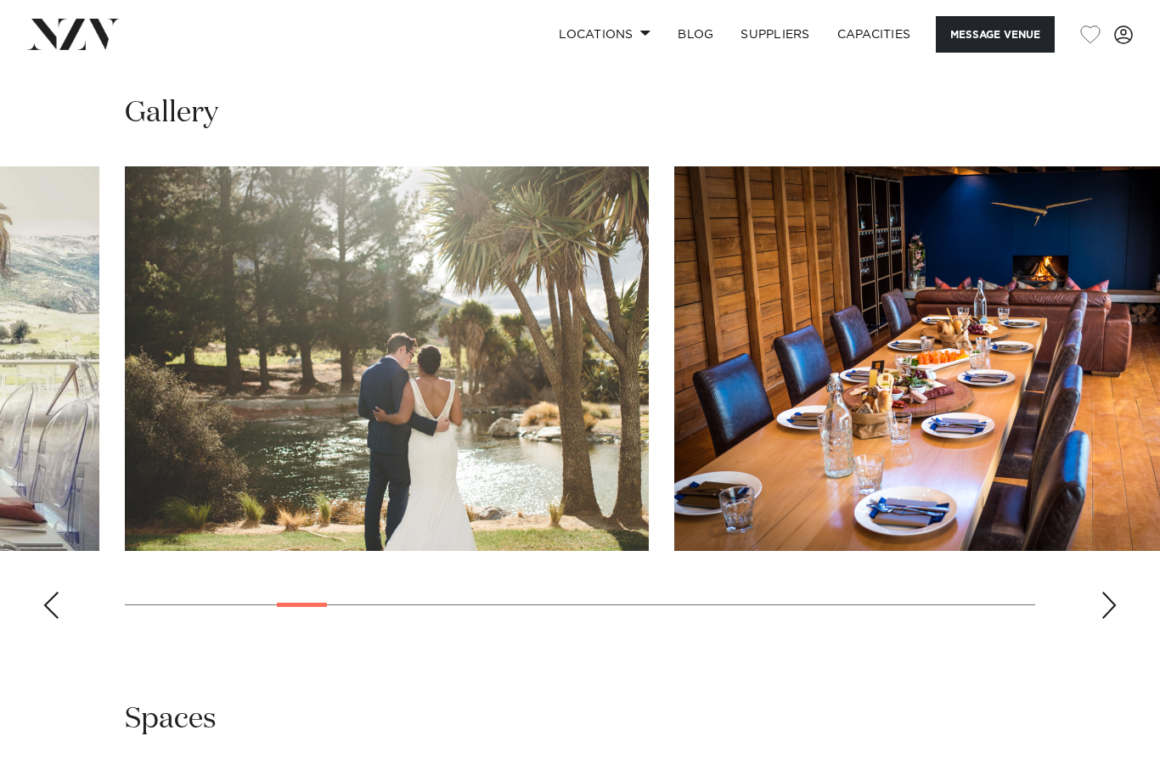
click at [1110, 592] on div "Next slide" at bounding box center [1109, 605] width 17 height 27
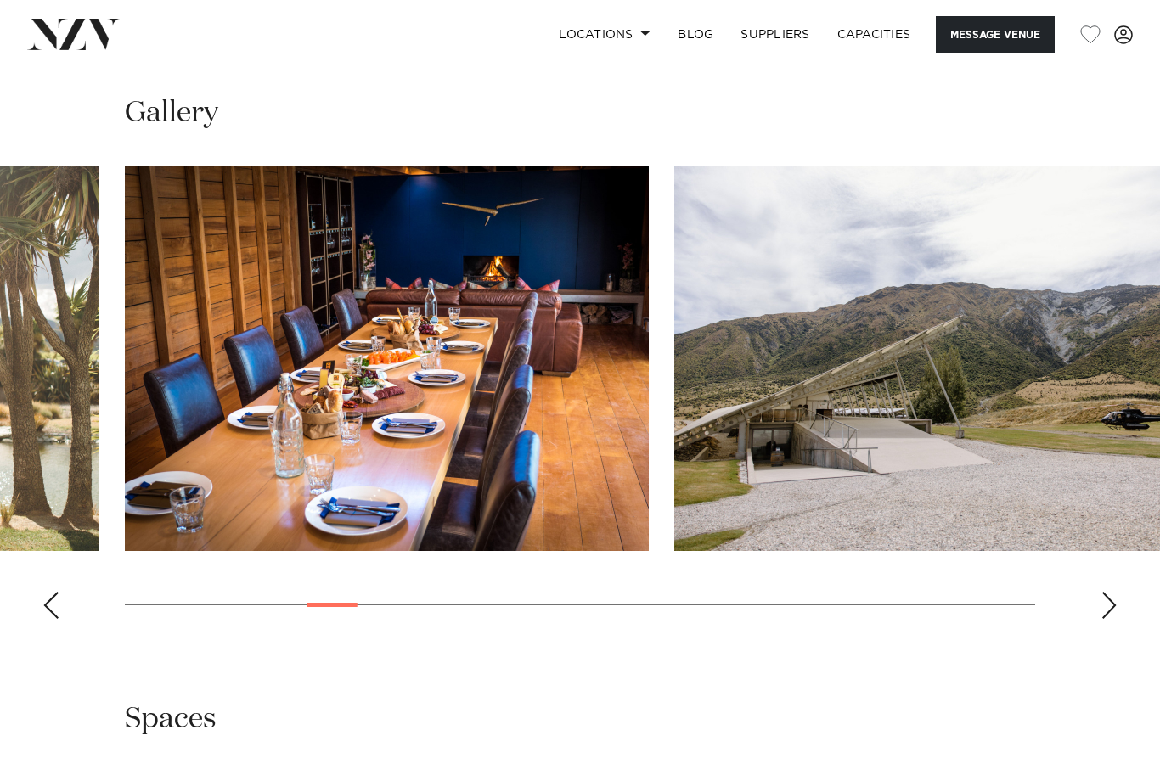
click at [1107, 592] on div "Next slide" at bounding box center [1109, 605] width 17 height 27
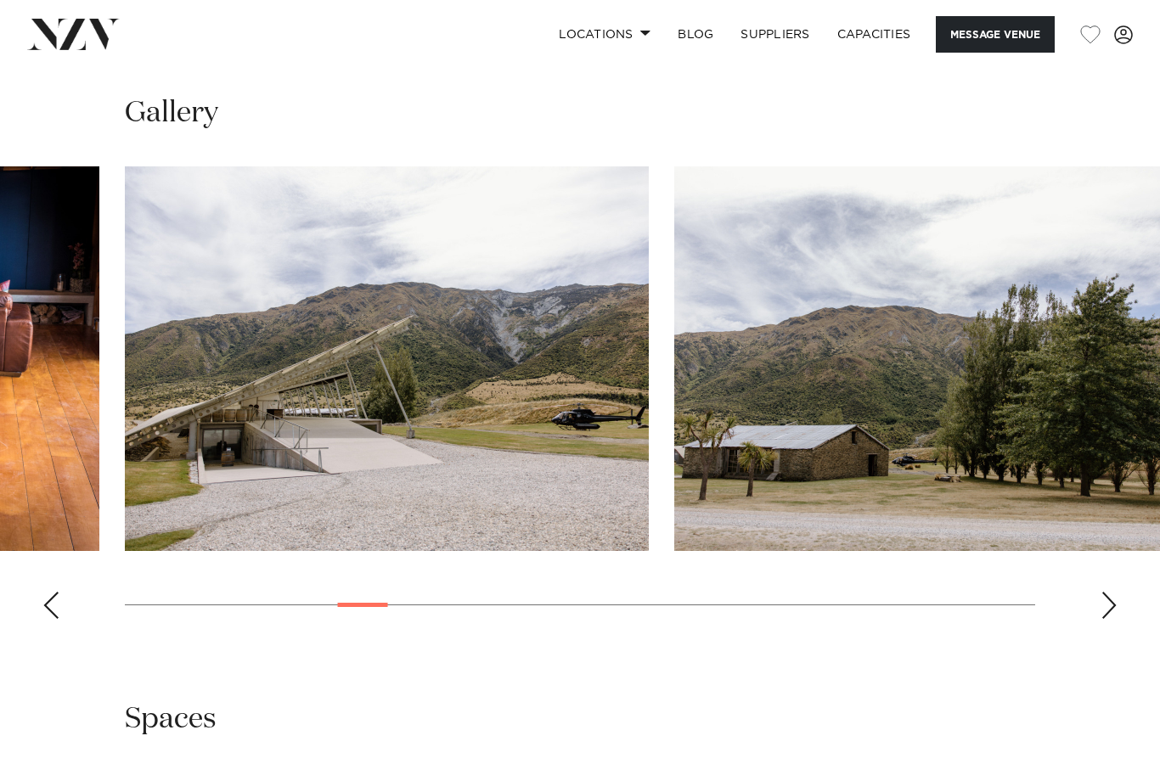
click at [1105, 592] on div "Next slide" at bounding box center [1109, 605] width 17 height 27
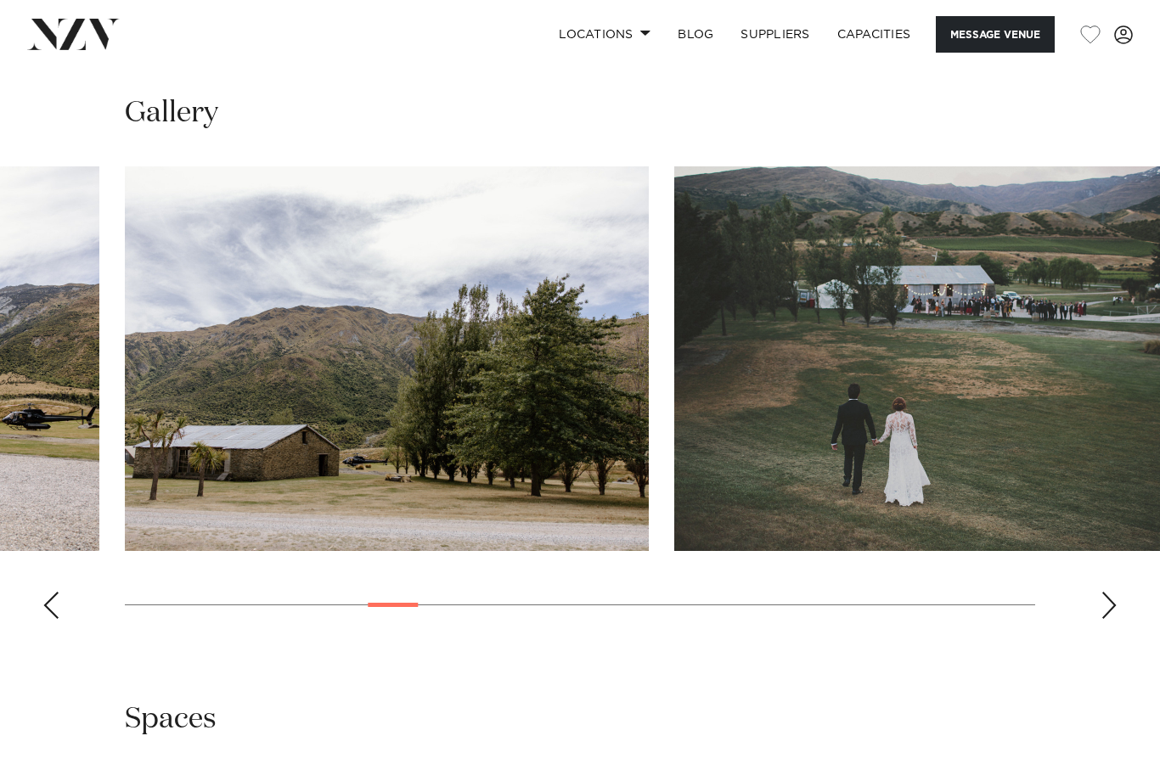
click at [1102, 592] on div "Next slide" at bounding box center [1109, 605] width 17 height 27
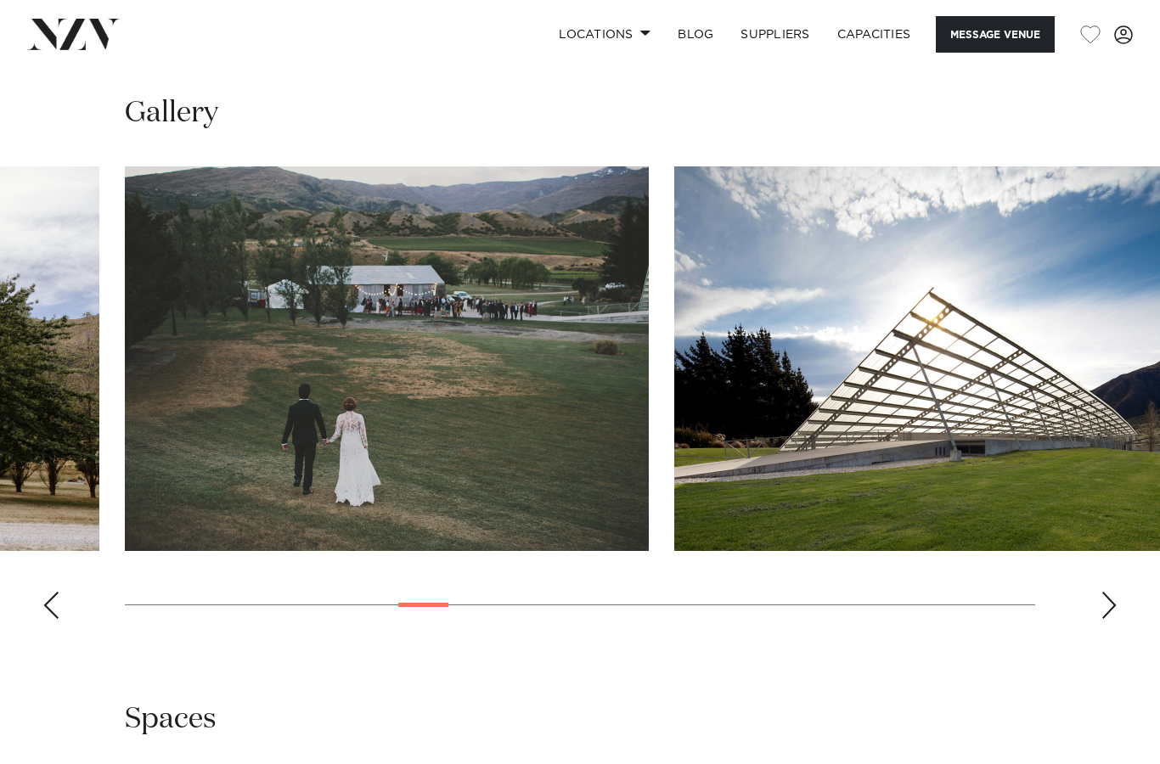
click at [1102, 592] on div "Next slide" at bounding box center [1109, 605] width 17 height 27
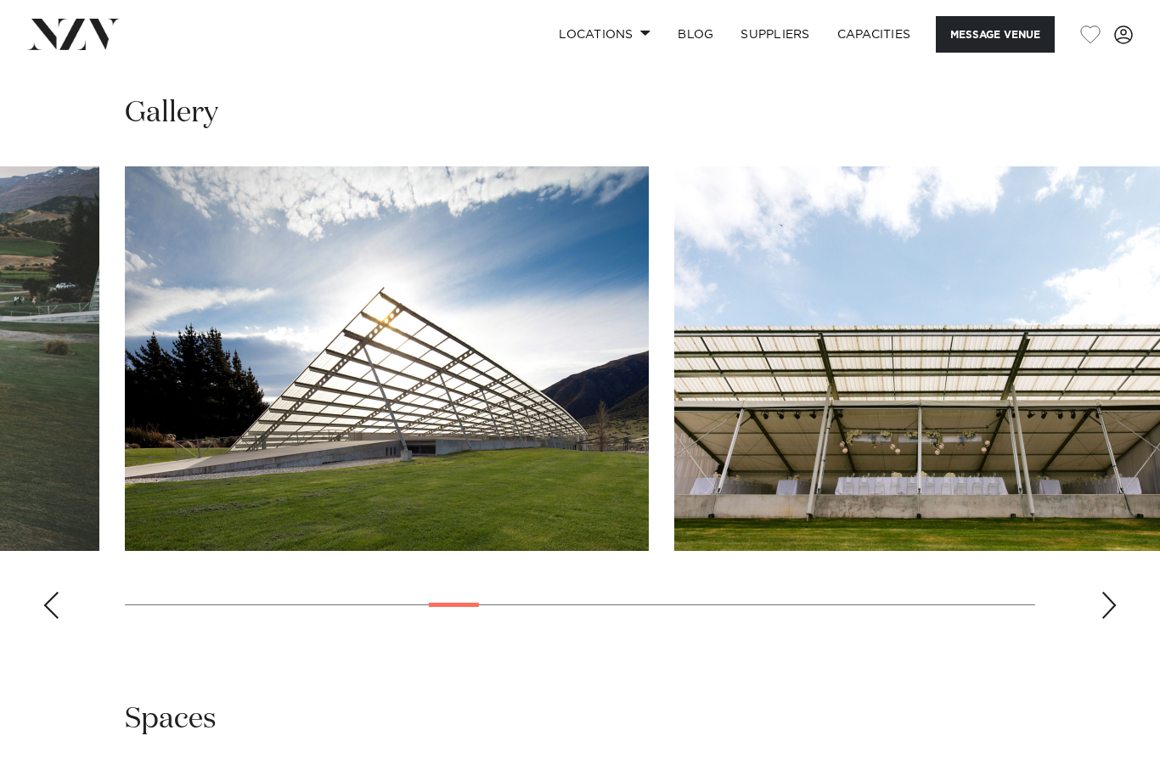
click at [1102, 592] on div "Next slide" at bounding box center [1109, 605] width 17 height 27
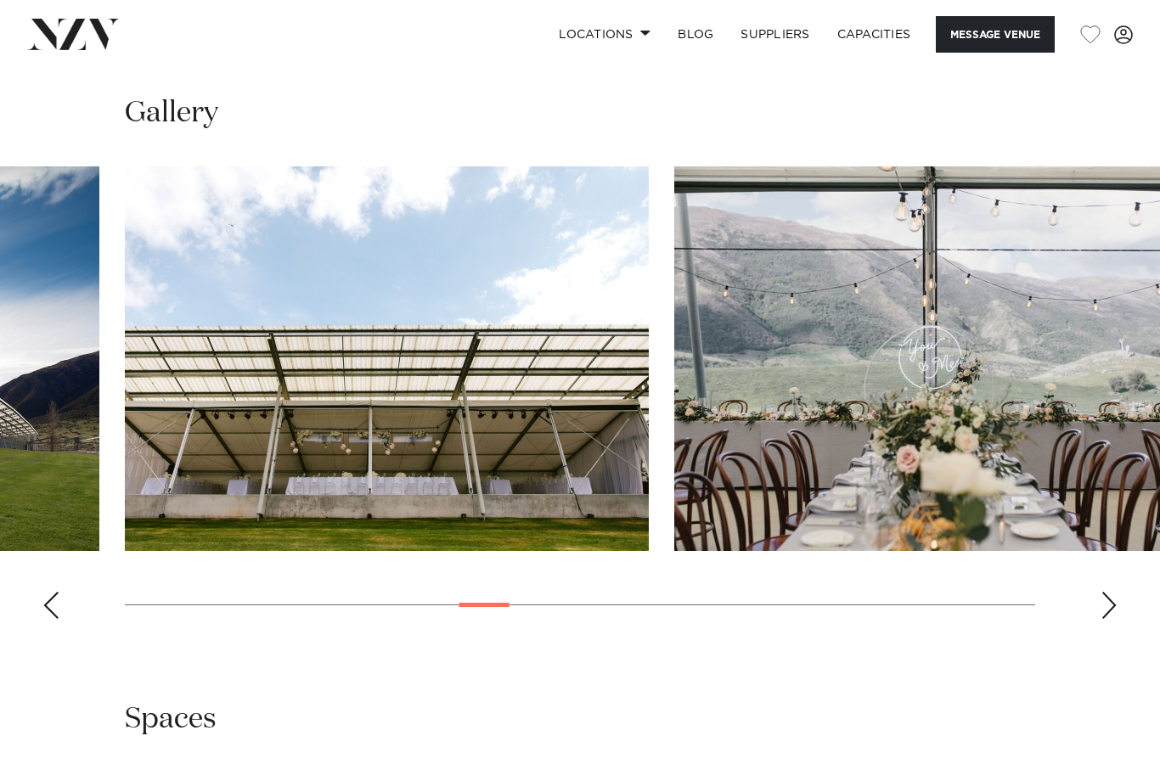
click at [1109, 594] on div "Next slide" at bounding box center [1109, 605] width 17 height 27
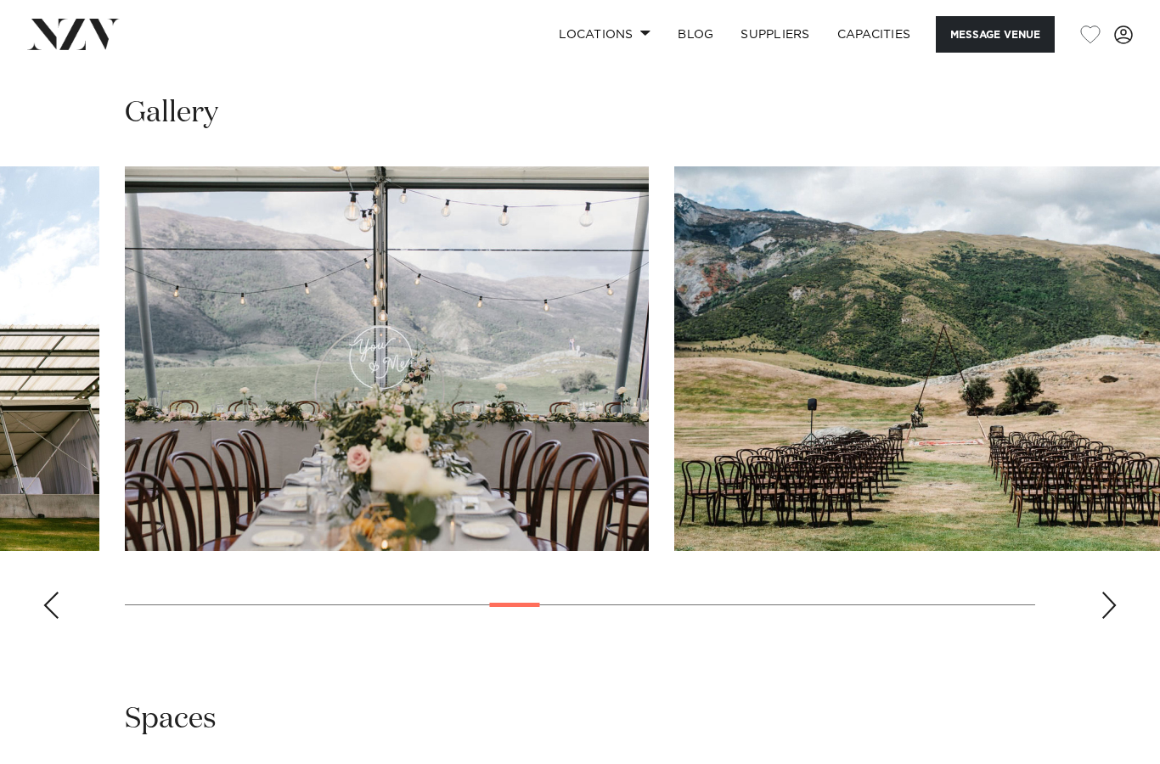
click at [1108, 592] on div "Next slide" at bounding box center [1109, 605] width 17 height 27
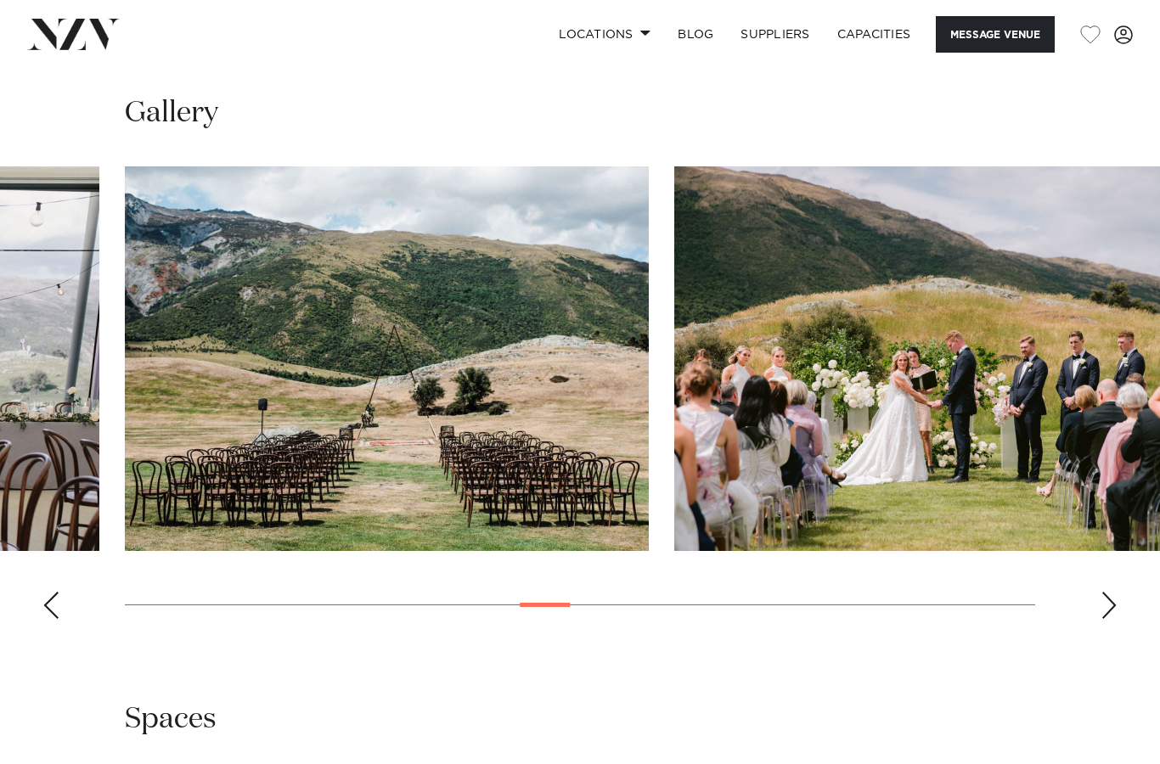
click at [1108, 596] on swiper-container at bounding box center [580, 399] width 1160 height 466
click at [1108, 592] on div "Next slide" at bounding box center [1109, 605] width 17 height 27
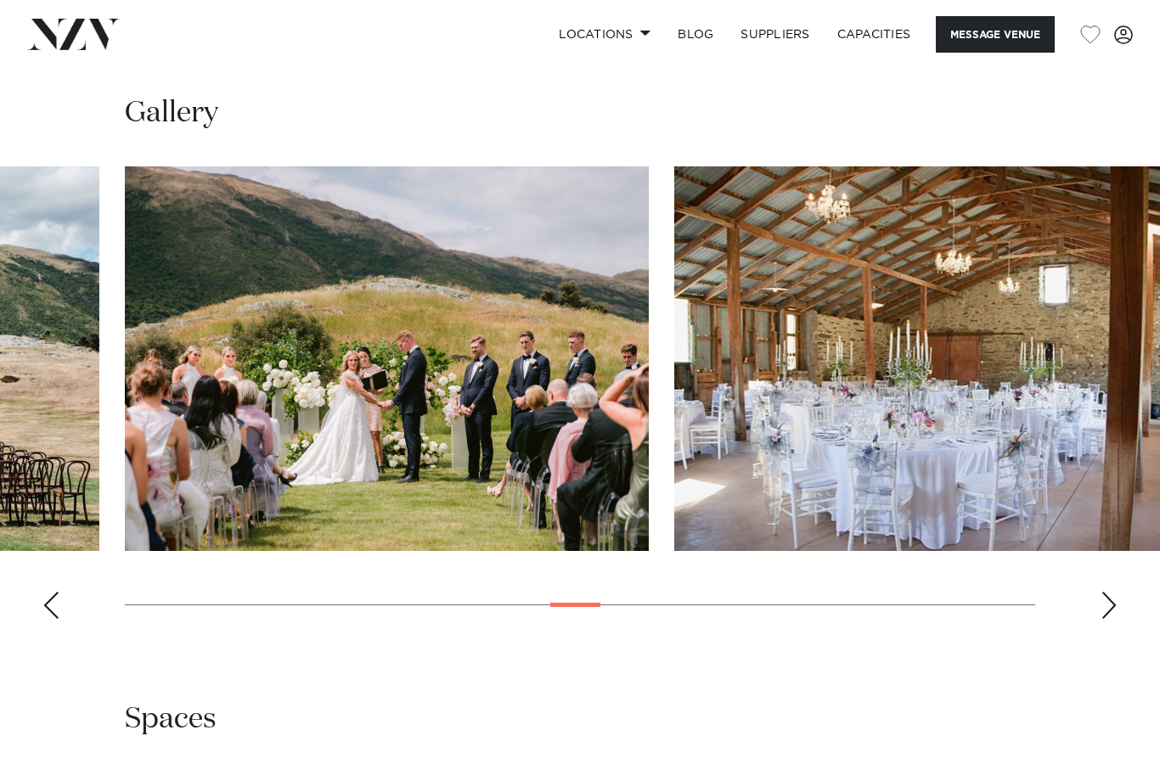
click at [1107, 592] on div "Next slide" at bounding box center [1109, 605] width 17 height 27
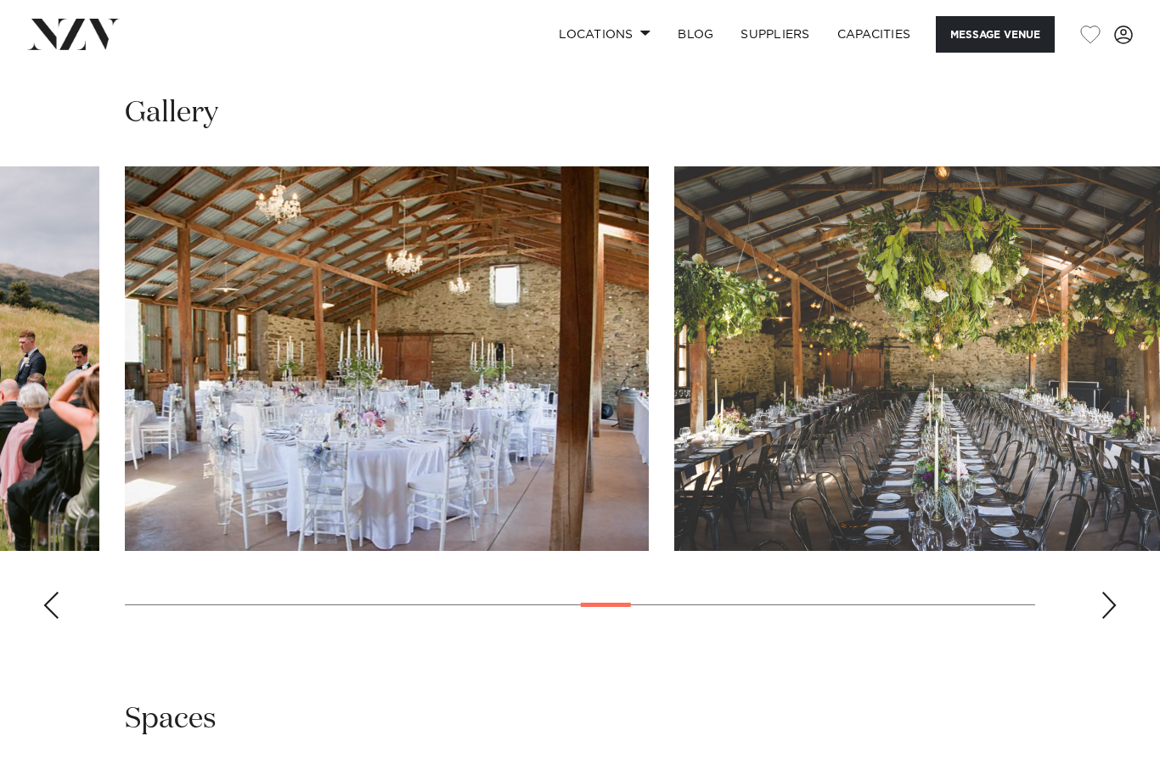
click at [1106, 592] on div "Next slide" at bounding box center [1109, 605] width 17 height 27
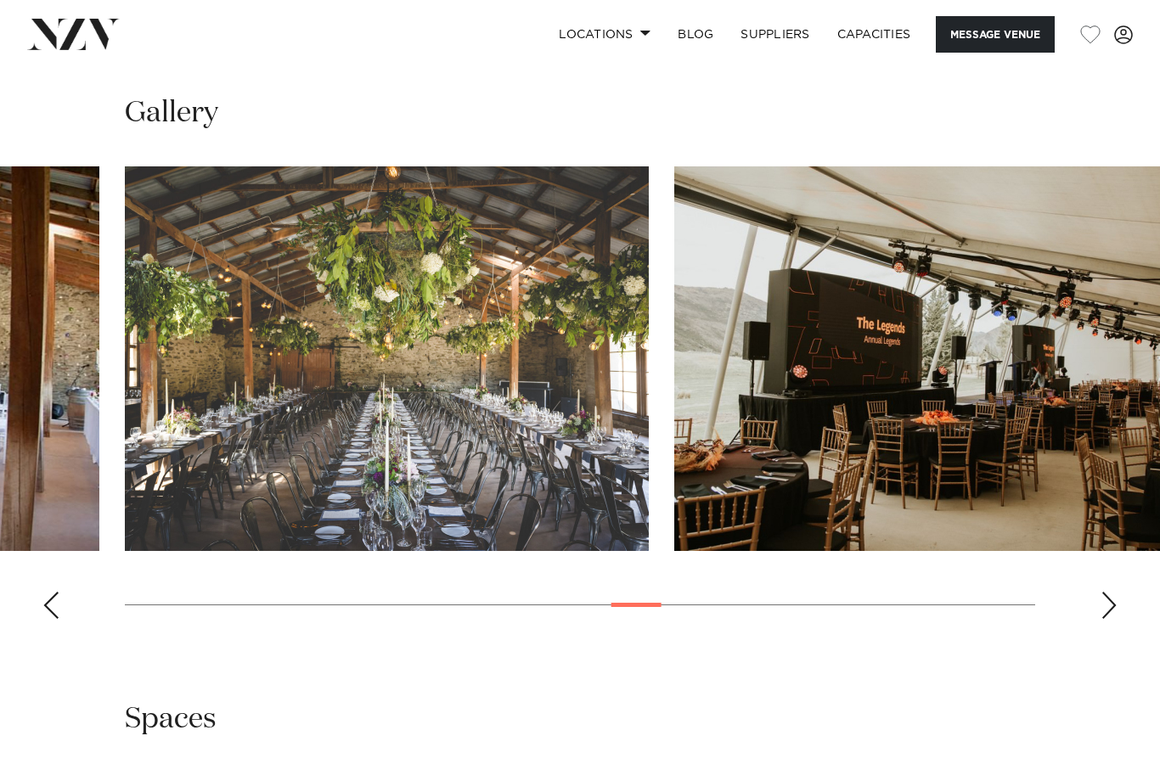
click at [1109, 592] on div "Next slide" at bounding box center [1109, 605] width 17 height 27
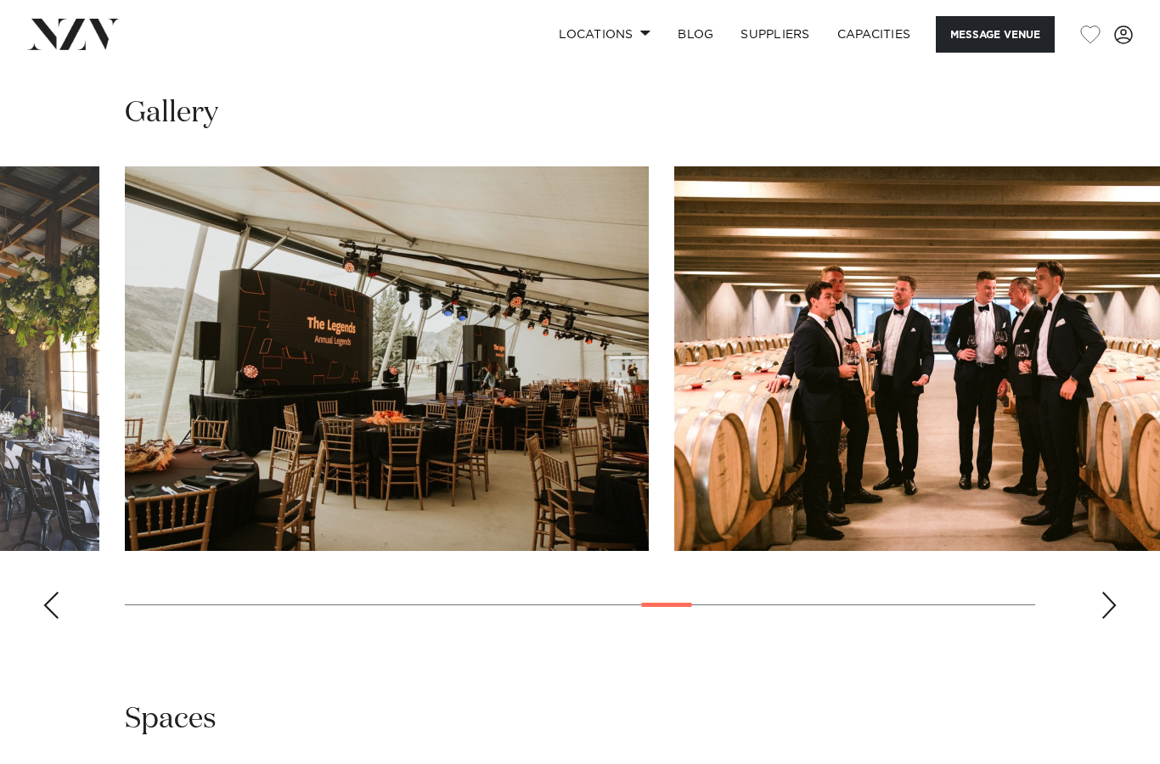
click at [1119, 557] on swiper-container at bounding box center [580, 399] width 1160 height 466
click at [1116, 592] on div "Next slide" at bounding box center [1109, 605] width 17 height 27
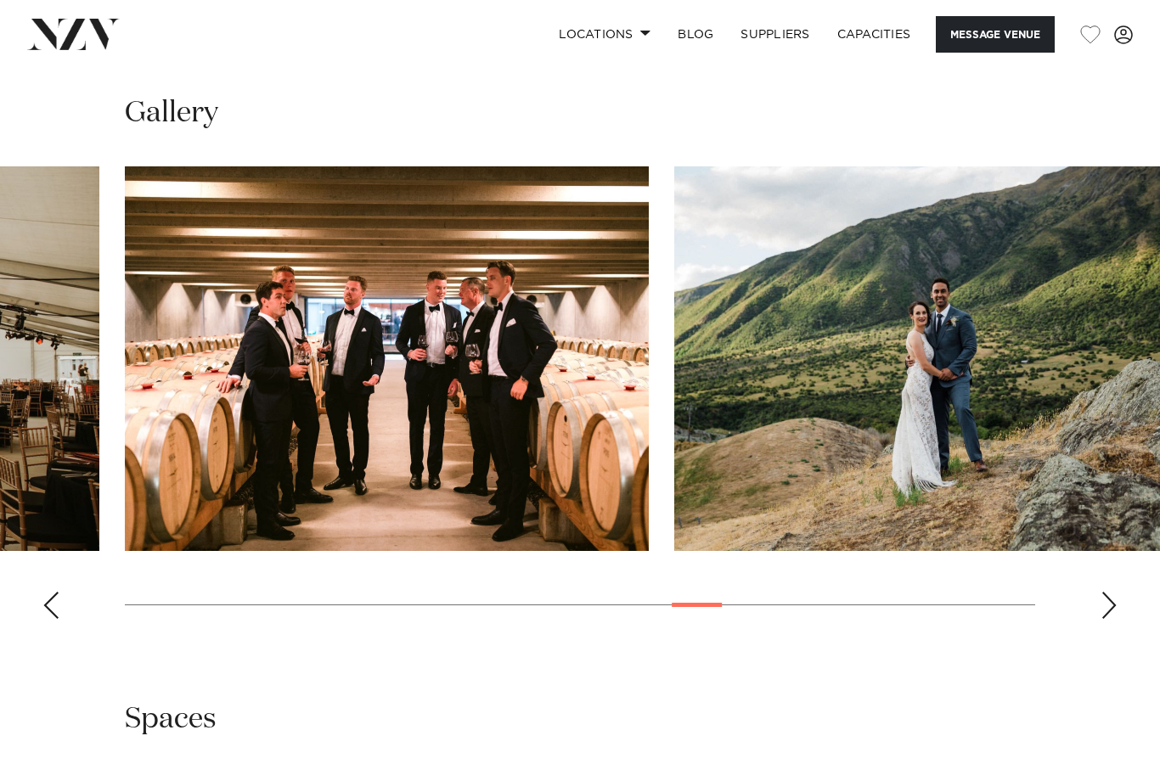
click at [1114, 592] on div "Next slide" at bounding box center [1109, 605] width 17 height 27
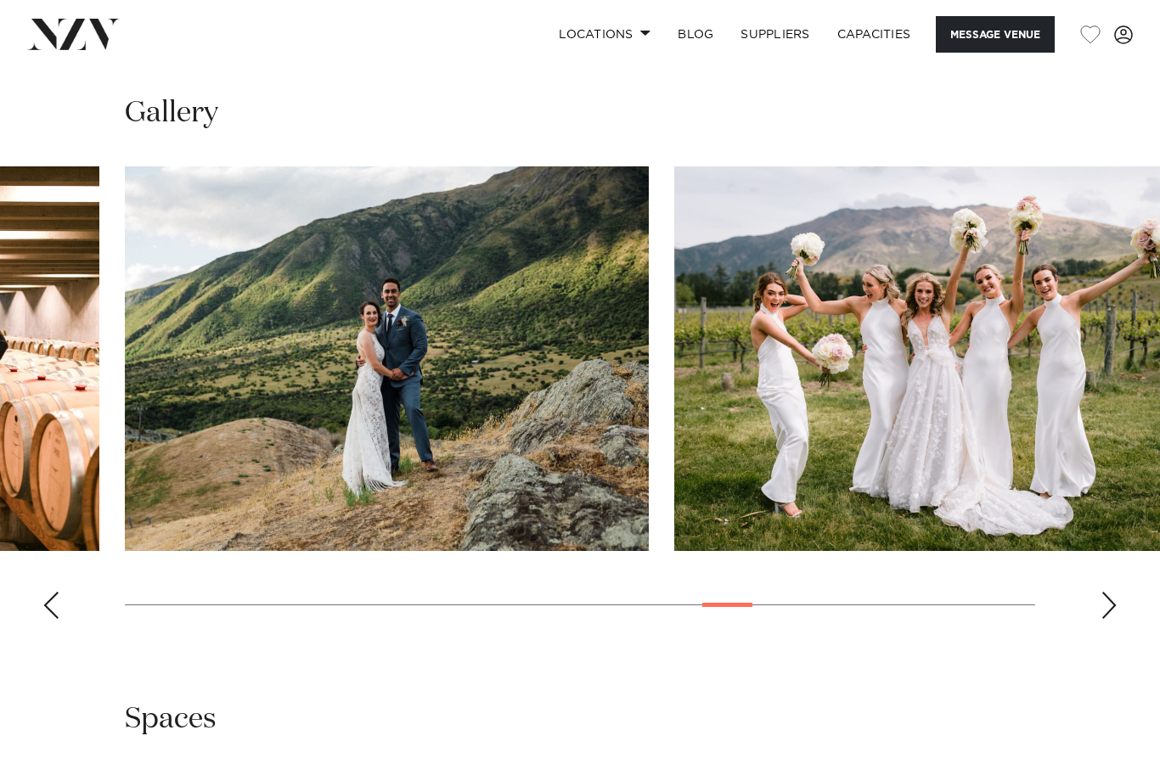
click at [1114, 592] on div "Next slide" at bounding box center [1109, 605] width 17 height 27
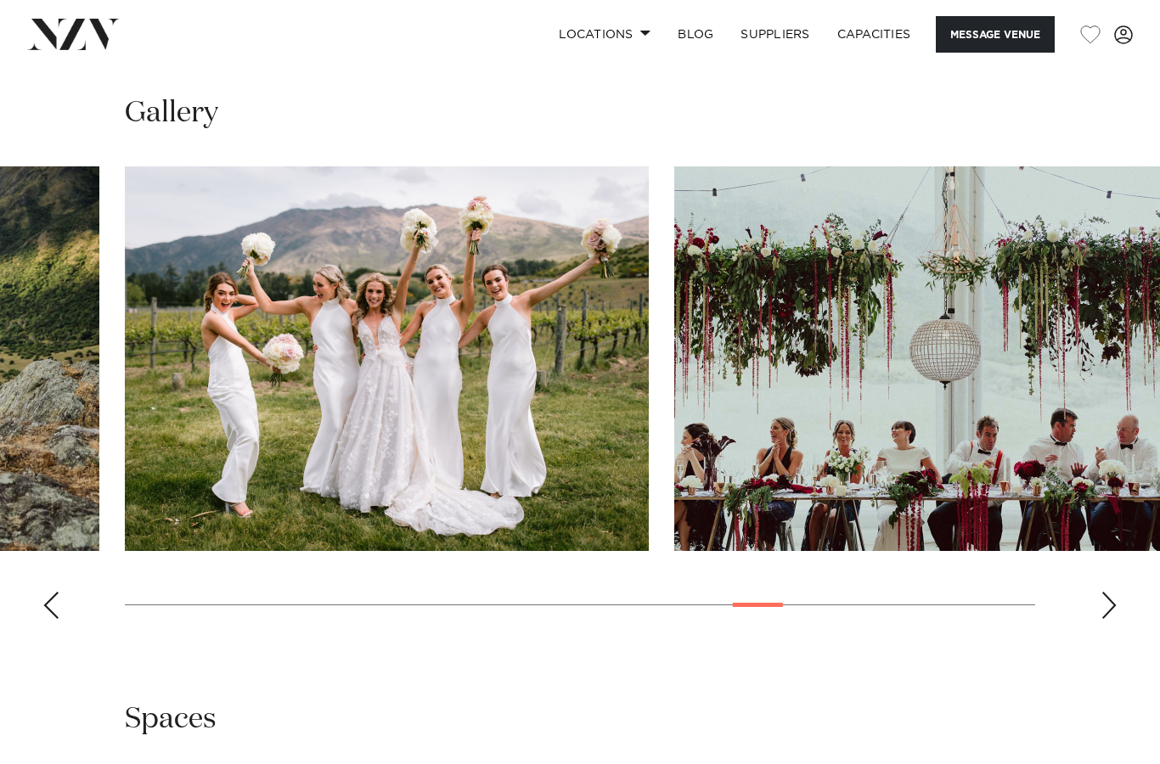
click at [1118, 578] on swiper-container at bounding box center [580, 399] width 1160 height 466
click at [1125, 578] on swiper-container at bounding box center [580, 399] width 1160 height 466
click at [1118, 583] on swiper-container at bounding box center [580, 399] width 1160 height 466
click at [1111, 592] on div "Next slide" at bounding box center [1109, 605] width 17 height 27
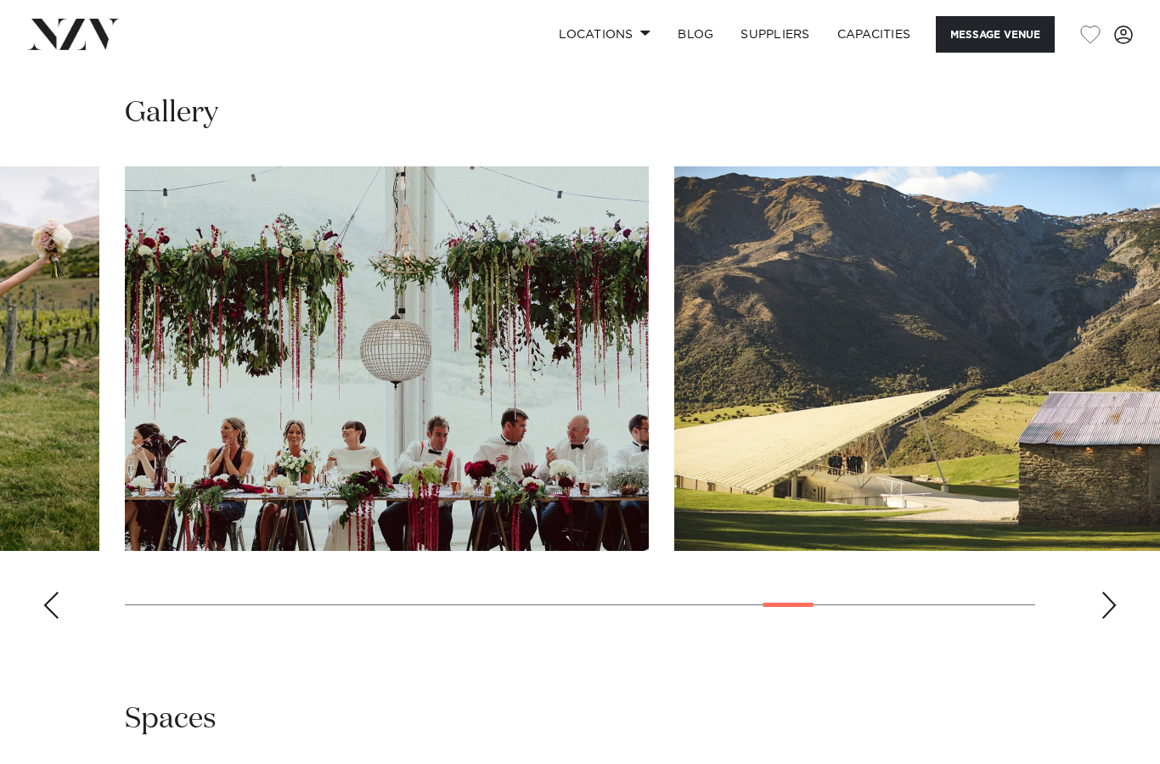
click at [1107, 592] on div "Next slide" at bounding box center [1109, 605] width 17 height 27
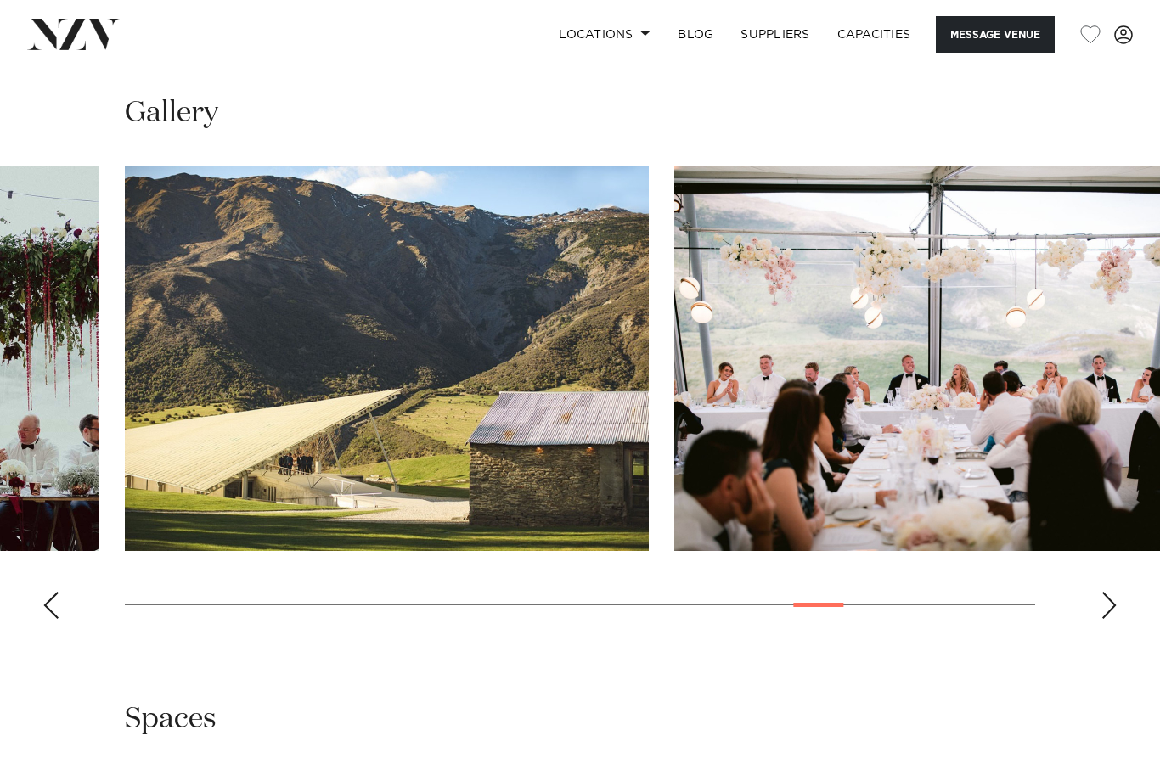
click at [1107, 592] on div "Next slide" at bounding box center [1109, 605] width 17 height 27
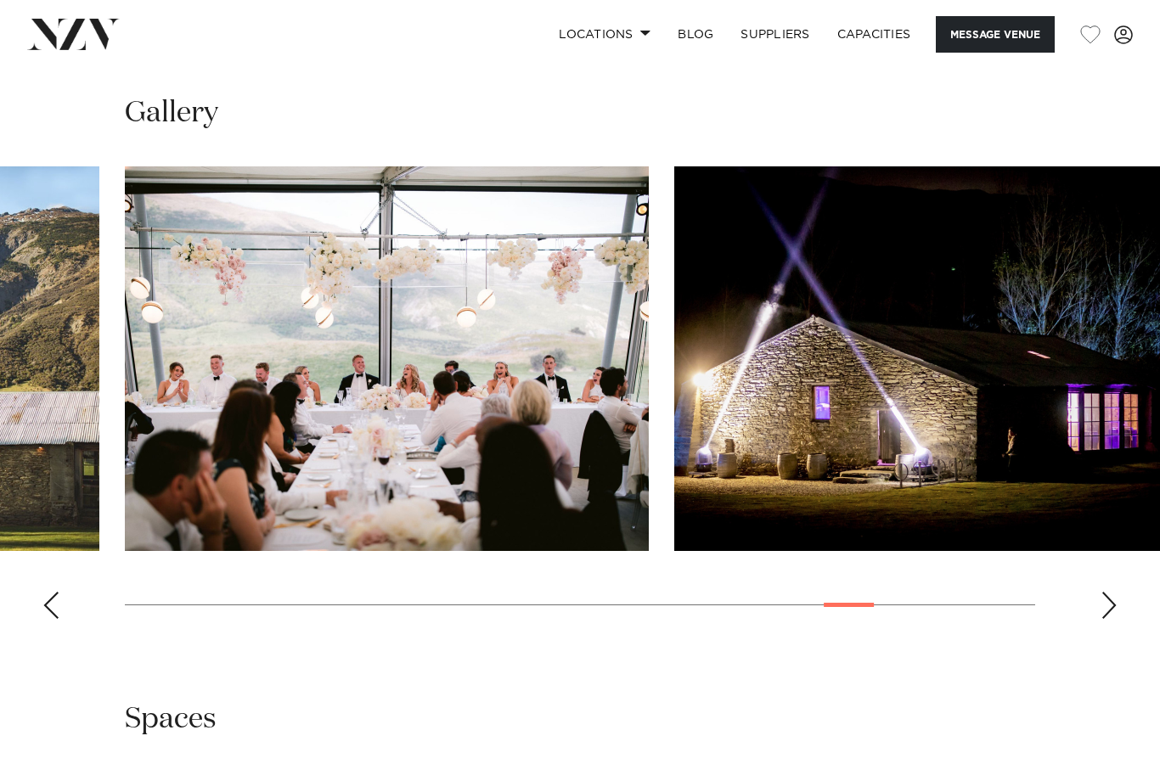
click at [1114, 592] on div "Next slide" at bounding box center [1109, 605] width 17 height 27
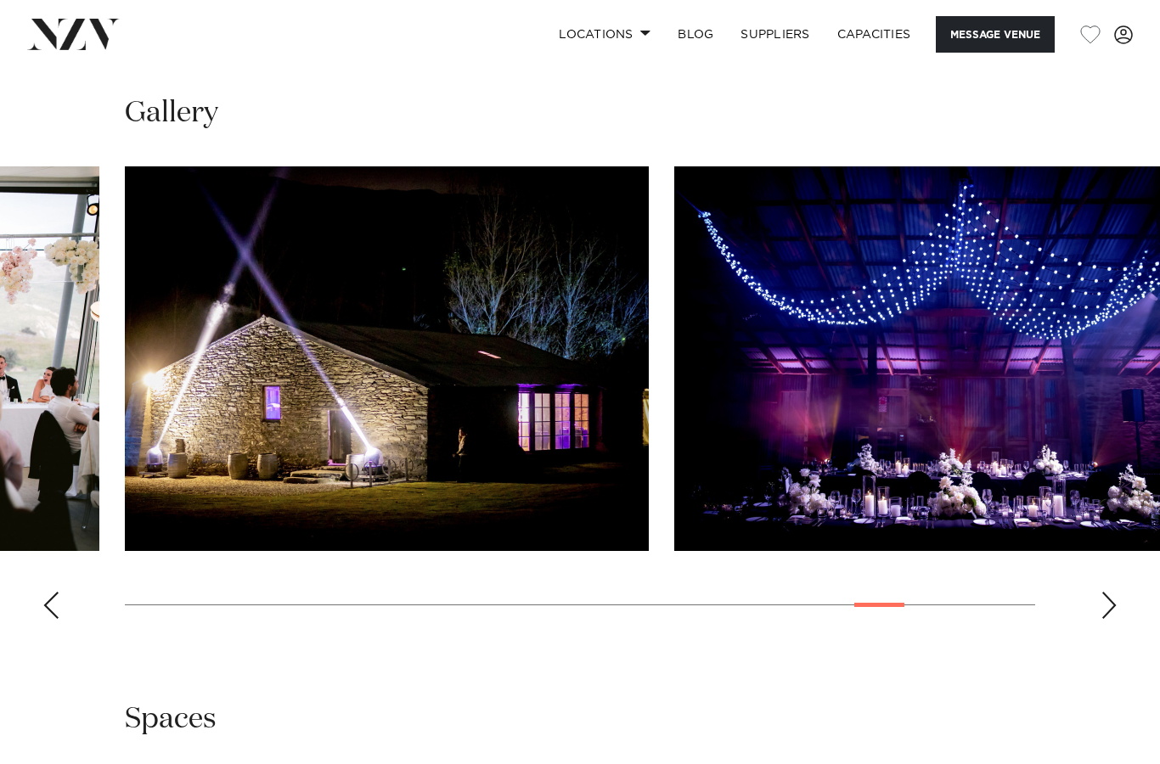
click at [1115, 592] on div "Next slide" at bounding box center [1109, 605] width 17 height 27
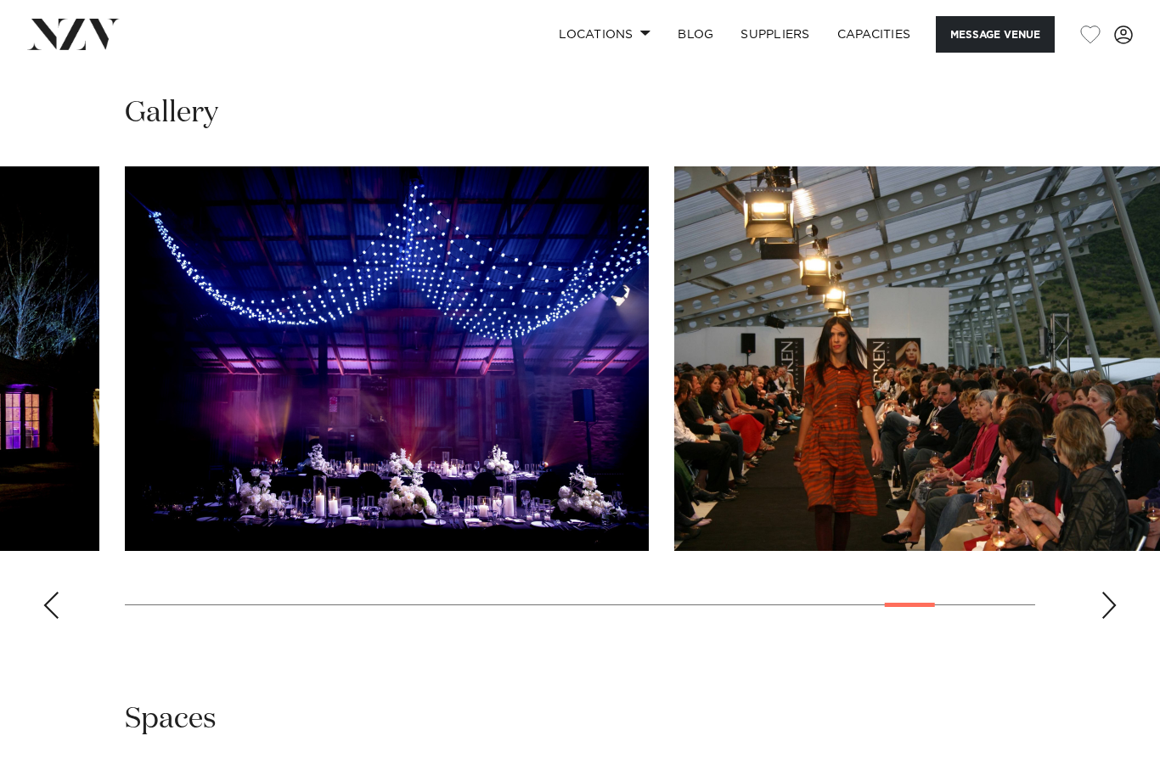
click at [1116, 592] on div "Next slide" at bounding box center [1109, 605] width 17 height 27
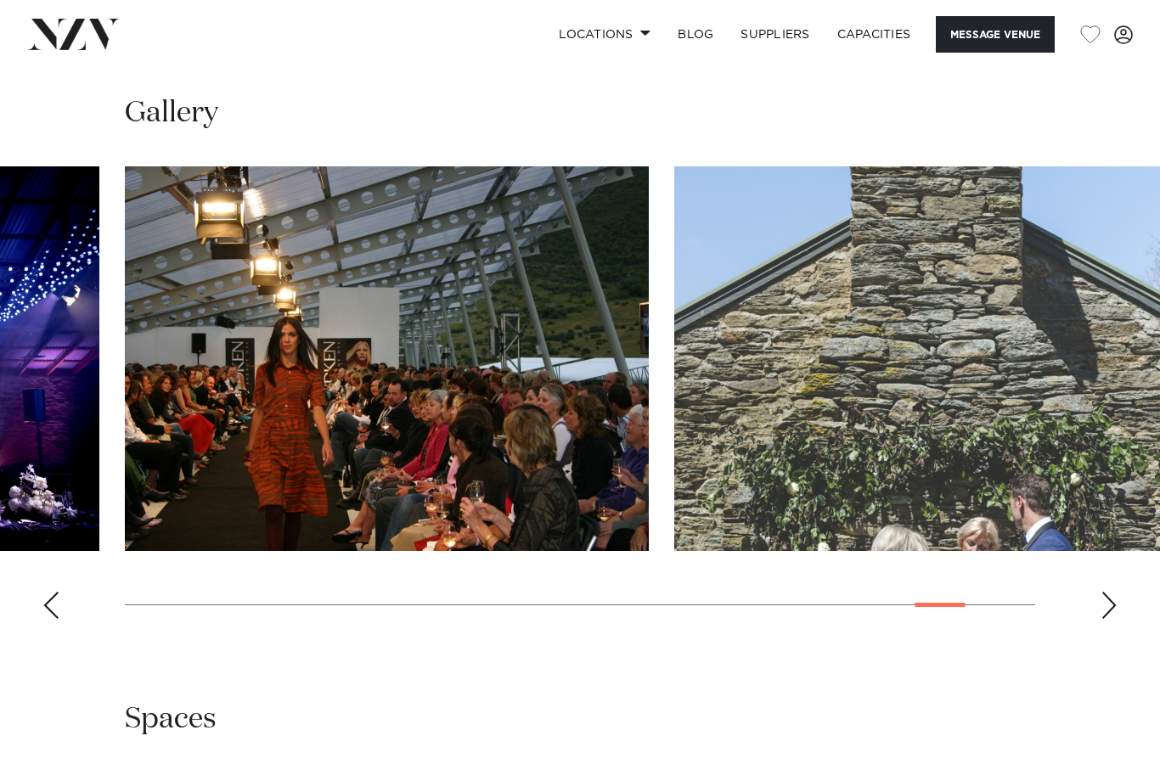
click at [1118, 576] on swiper-container at bounding box center [580, 399] width 1160 height 466
click at [1111, 592] on div "Next slide" at bounding box center [1109, 605] width 17 height 27
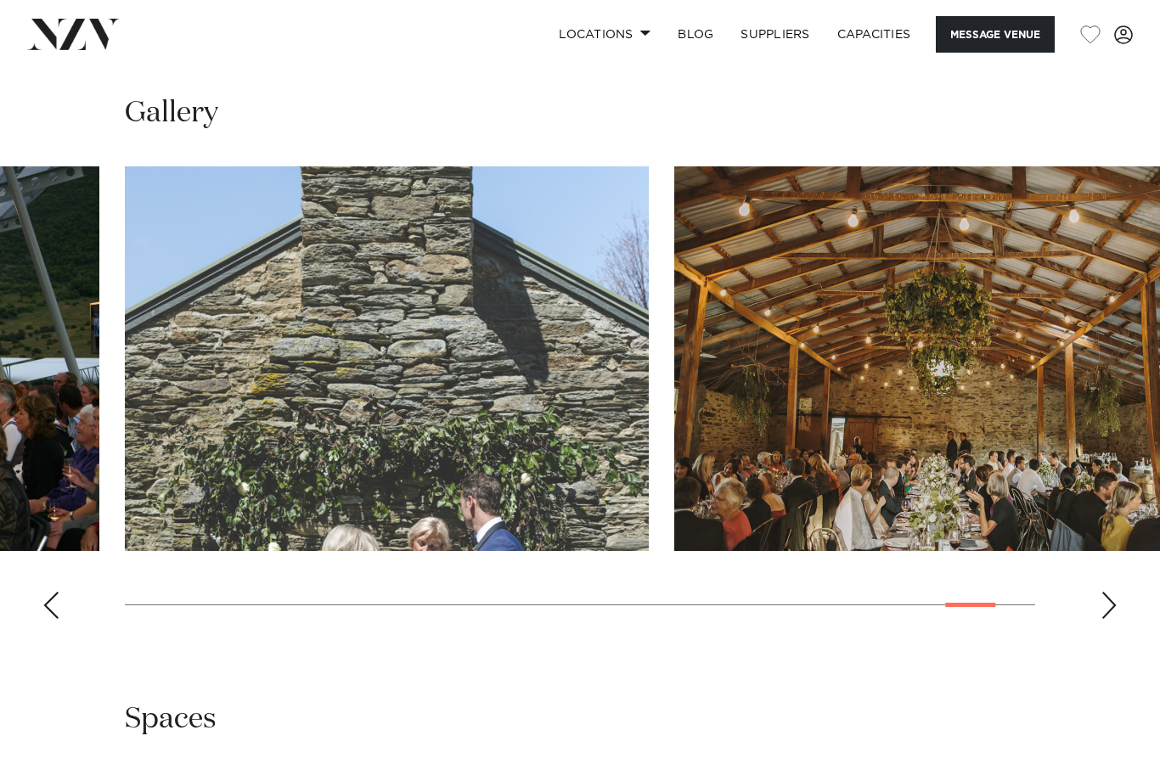
click at [1113, 592] on div "Next slide" at bounding box center [1109, 605] width 17 height 27
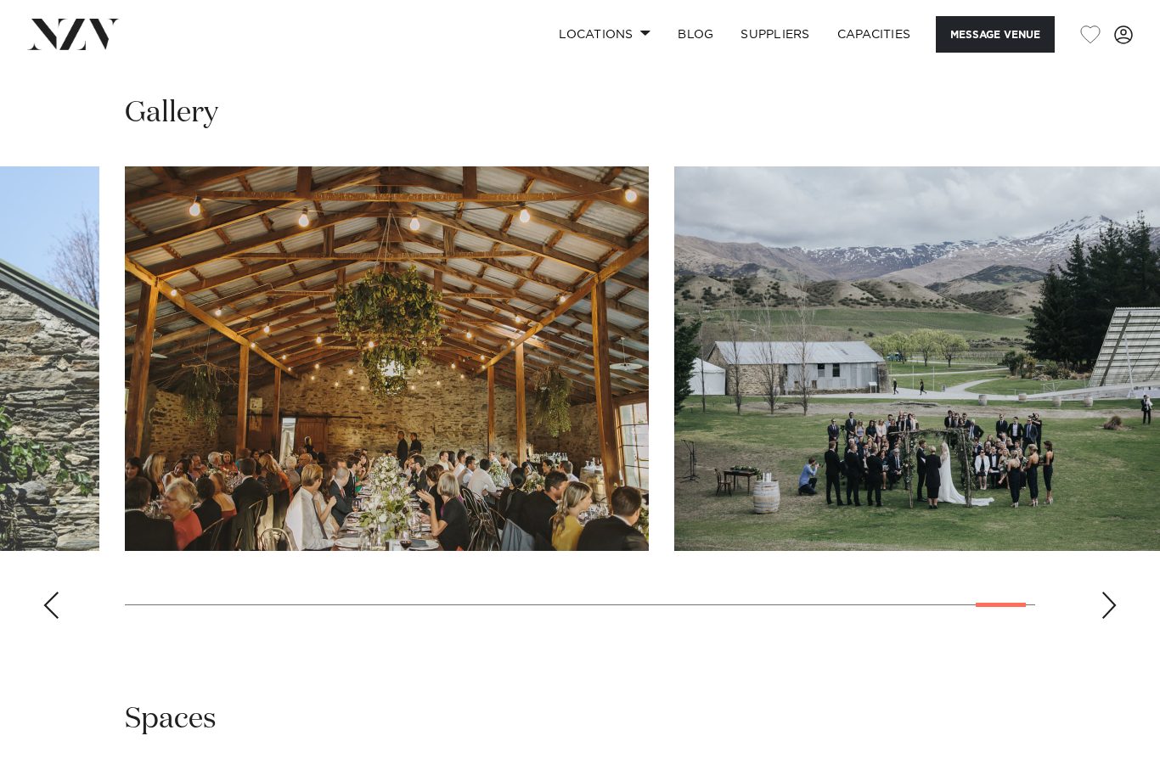
click at [1113, 592] on div "Next slide" at bounding box center [1109, 605] width 17 height 27
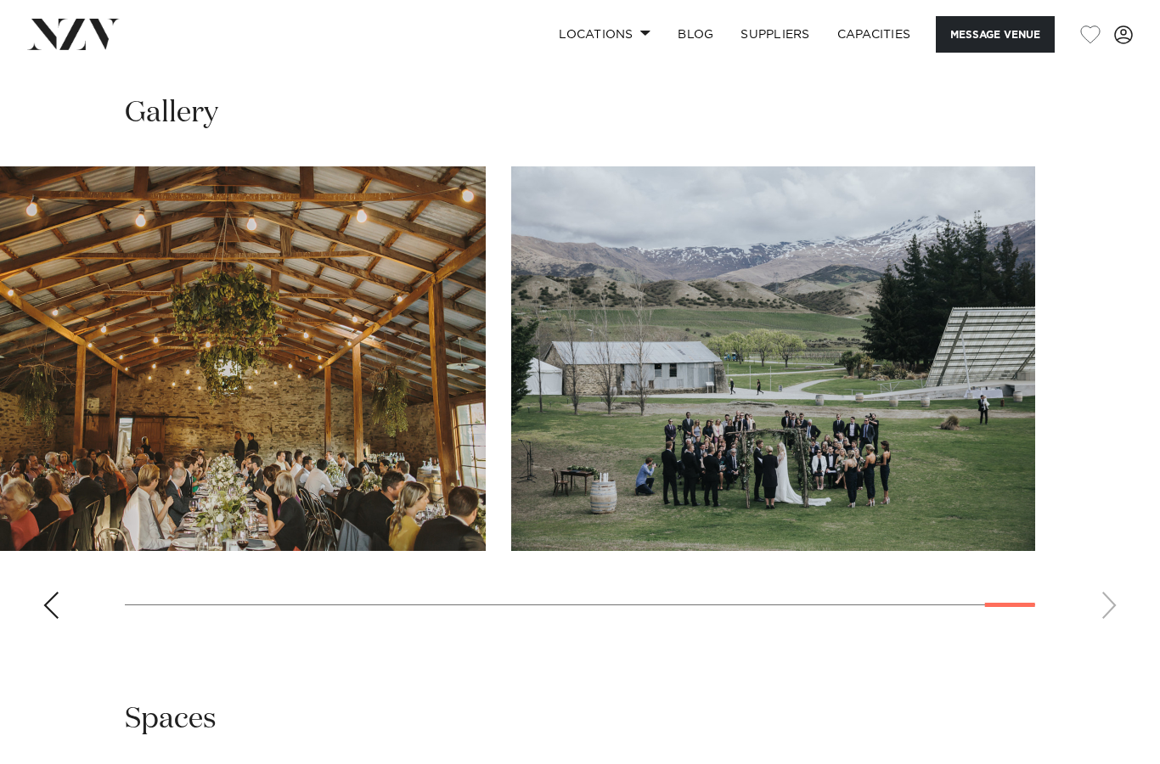
click at [1122, 578] on swiper-container at bounding box center [580, 399] width 1160 height 466
click at [1124, 577] on swiper-container at bounding box center [580, 399] width 1160 height 466
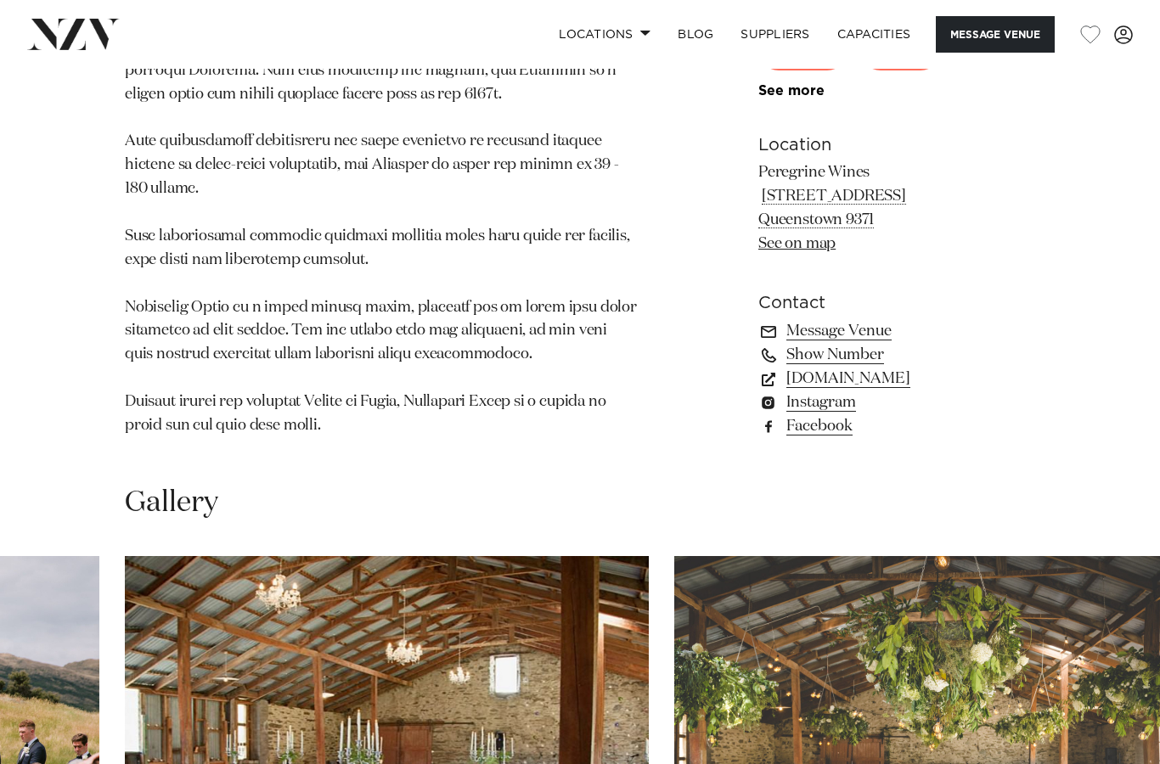
scroll to position [1150, 0]
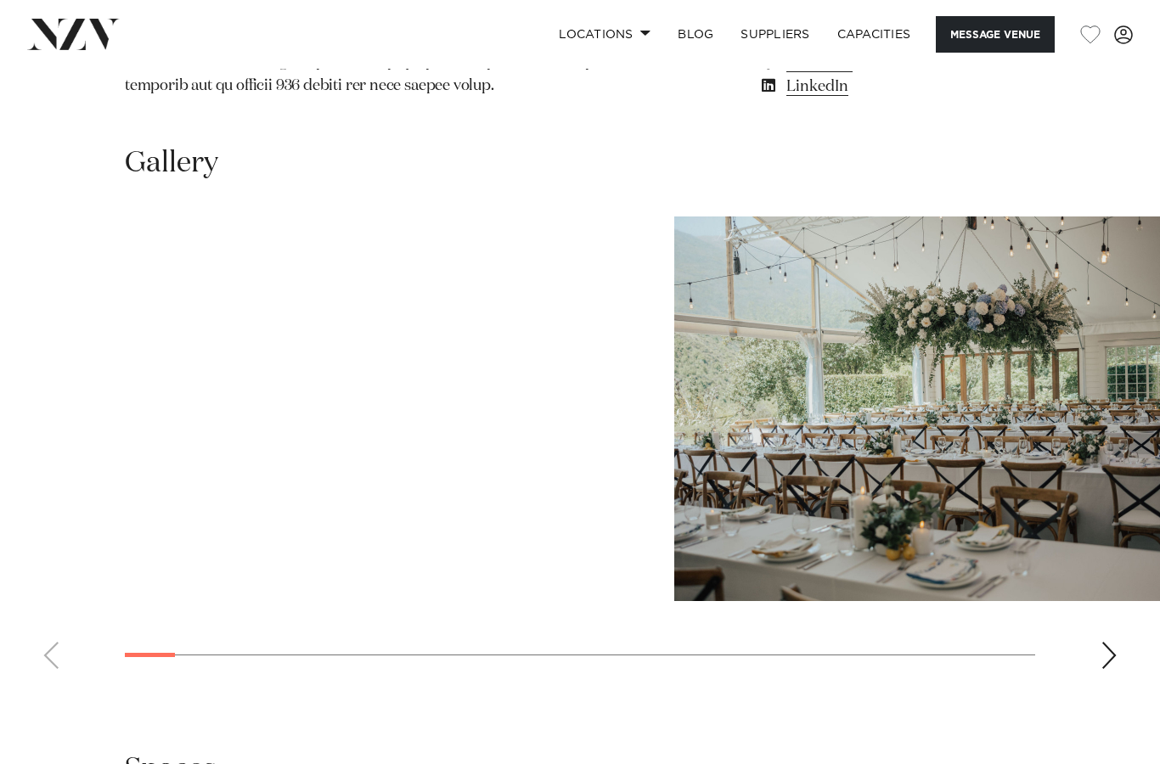
scroll to position [1766, 0]
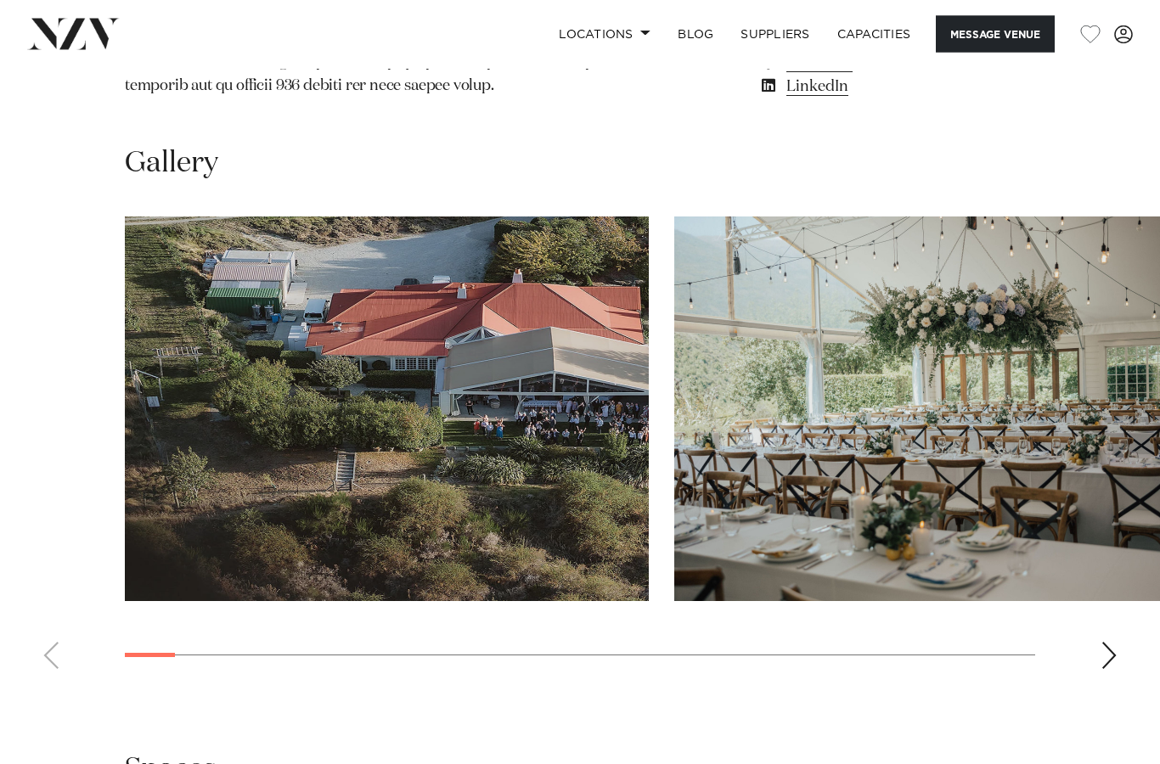
click at [1118, 577] on swiper-container at bounding box center [580, 450] width 1160 height 466
click at [1121, 589] on swiper-container at bounding box center [580, 450] width 1160 height 466
click at [1114, 643] on div "Next slide" at bounding box center [1109, 656] width 17 height 27
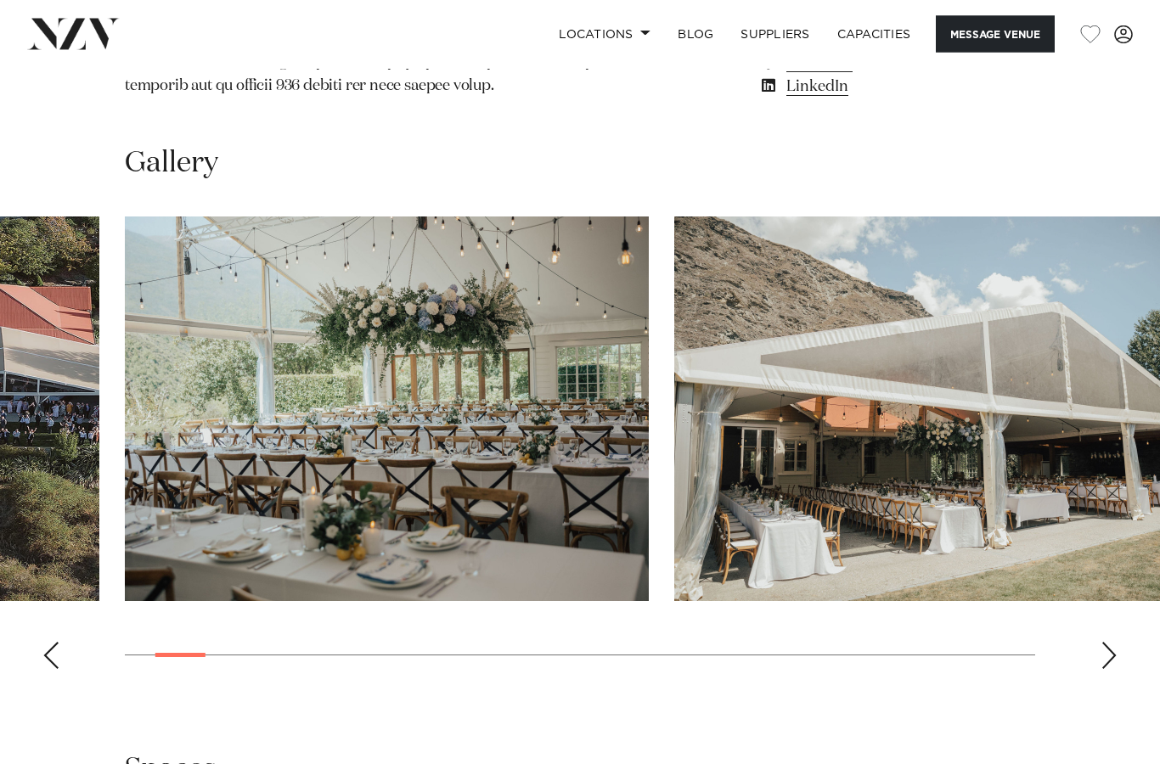
scroll to position [1767, 0]
click at [1115, 642] on div "Next slide" at bounding box center [1109, 655] width 17 height 27
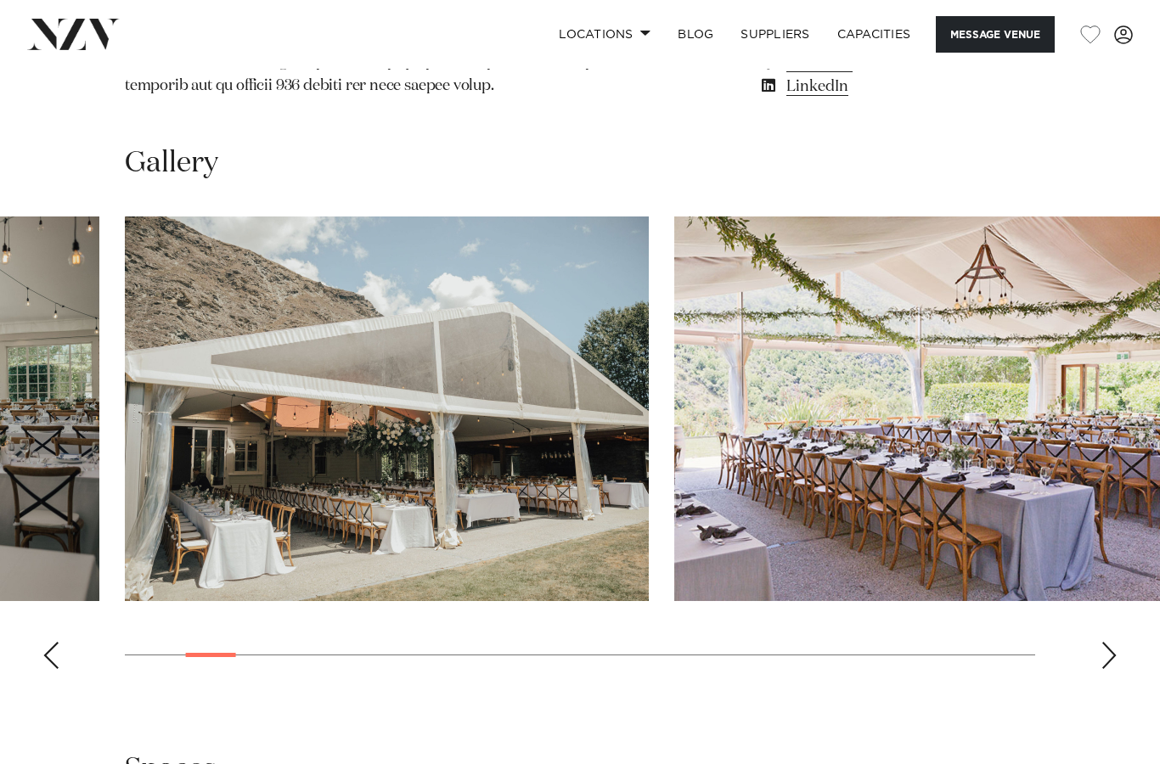
click at [1113, 642] on div "Next slide" at bounding box center [1109, 655] width 17 height 27
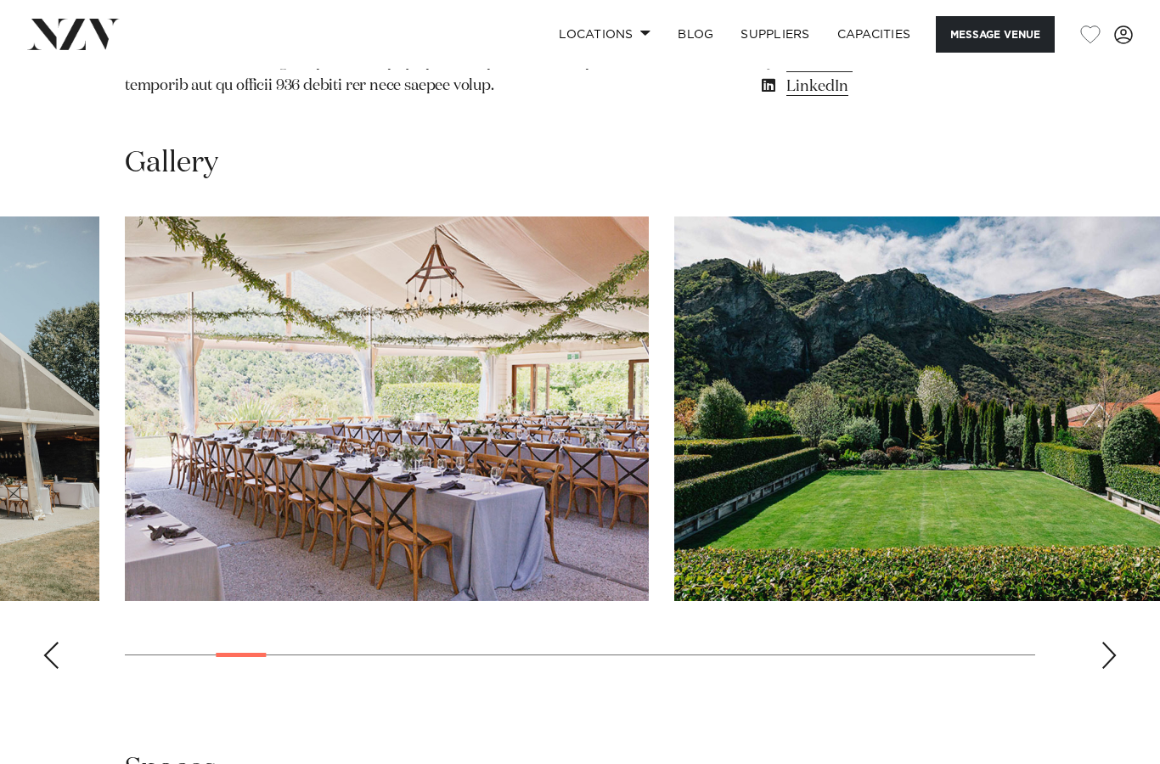
click at [1113, 642] on div "Next slide" at bounding box center [1109, 655] width 17 height 27
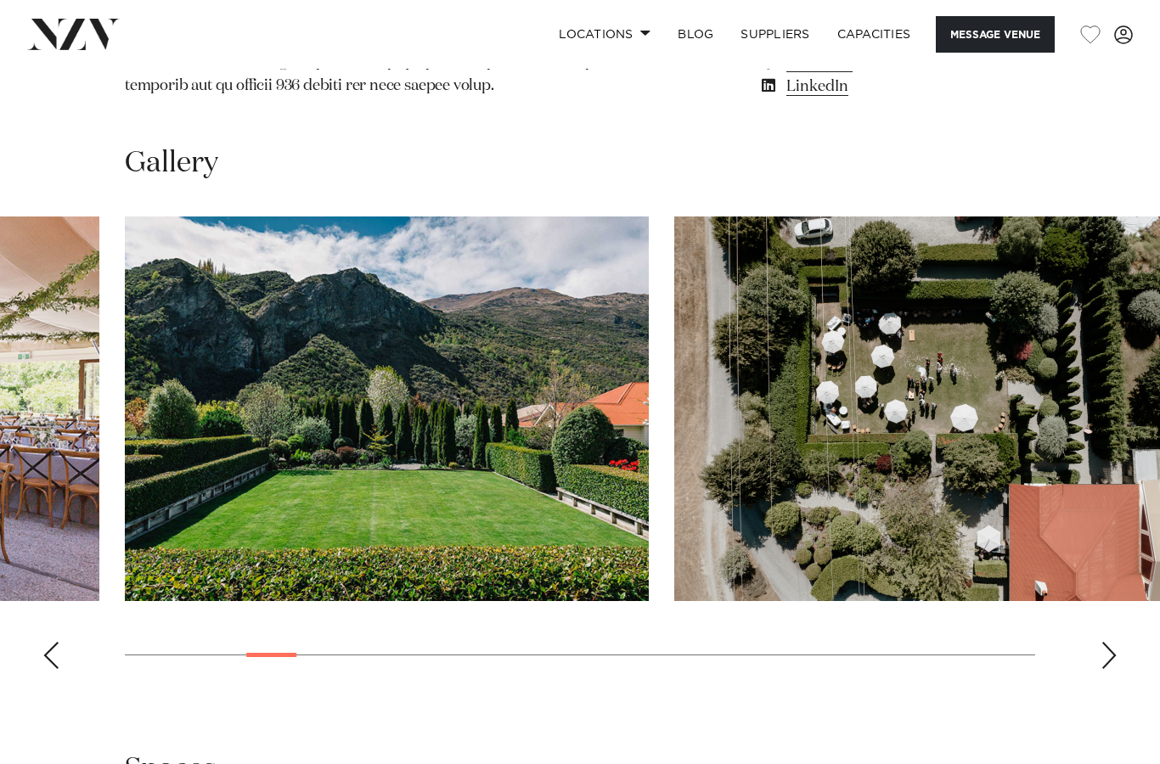
click at [1111, 642] on div "Next slide" at bounding box center [1109, 655] width 17 height 27
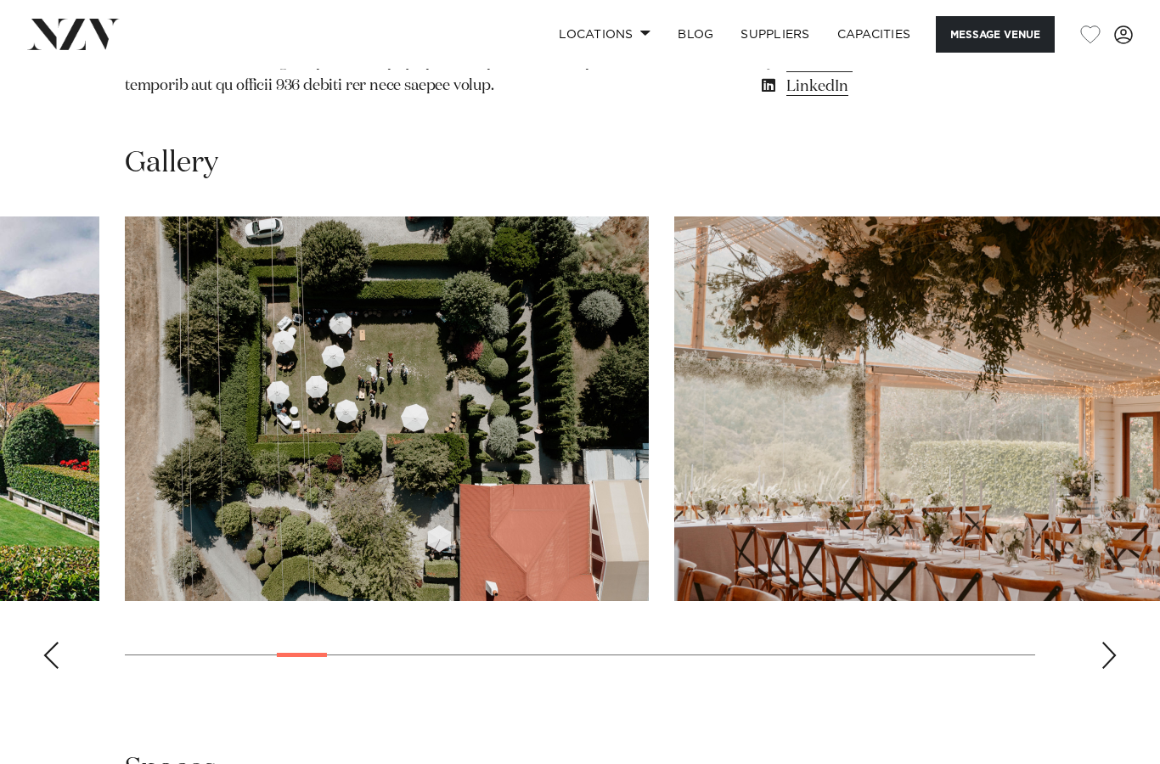
click at [1111, 642] on div "Next slide" at bounding box center [1109, 655] width 17 height 27
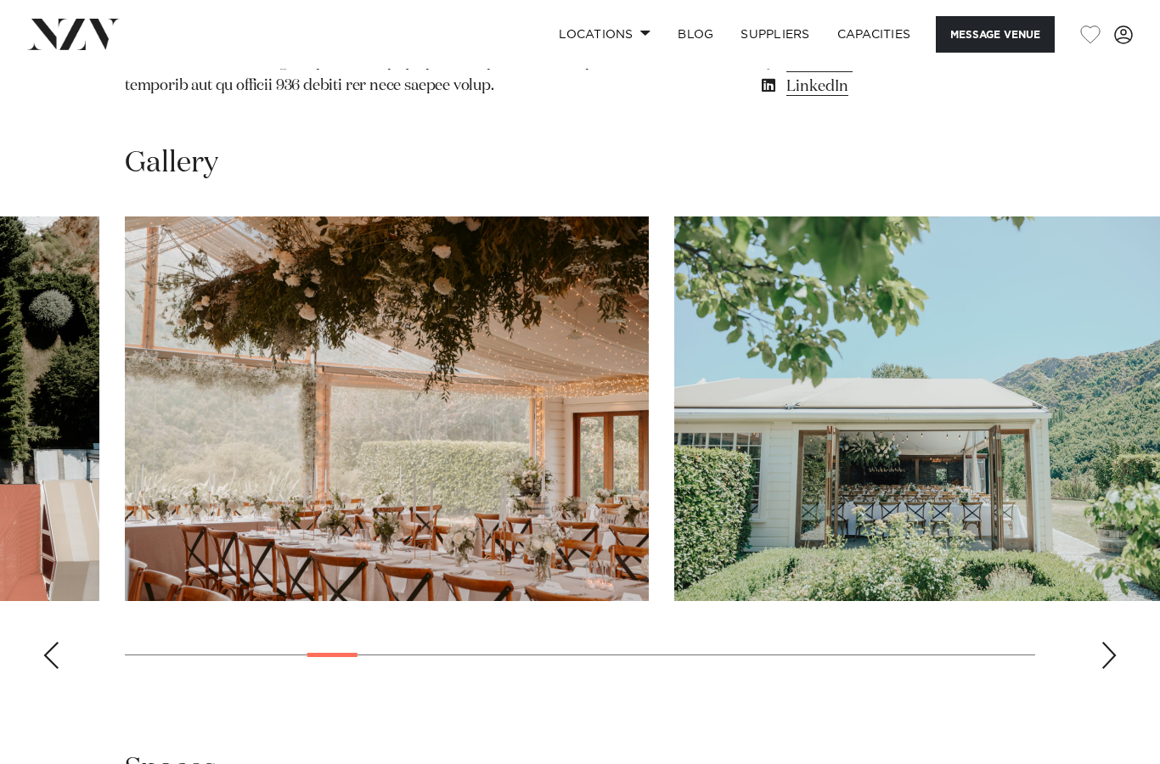
click at [1117, 642] on div "Next slide" at bounding box center [1109, 655] width 17 height 27
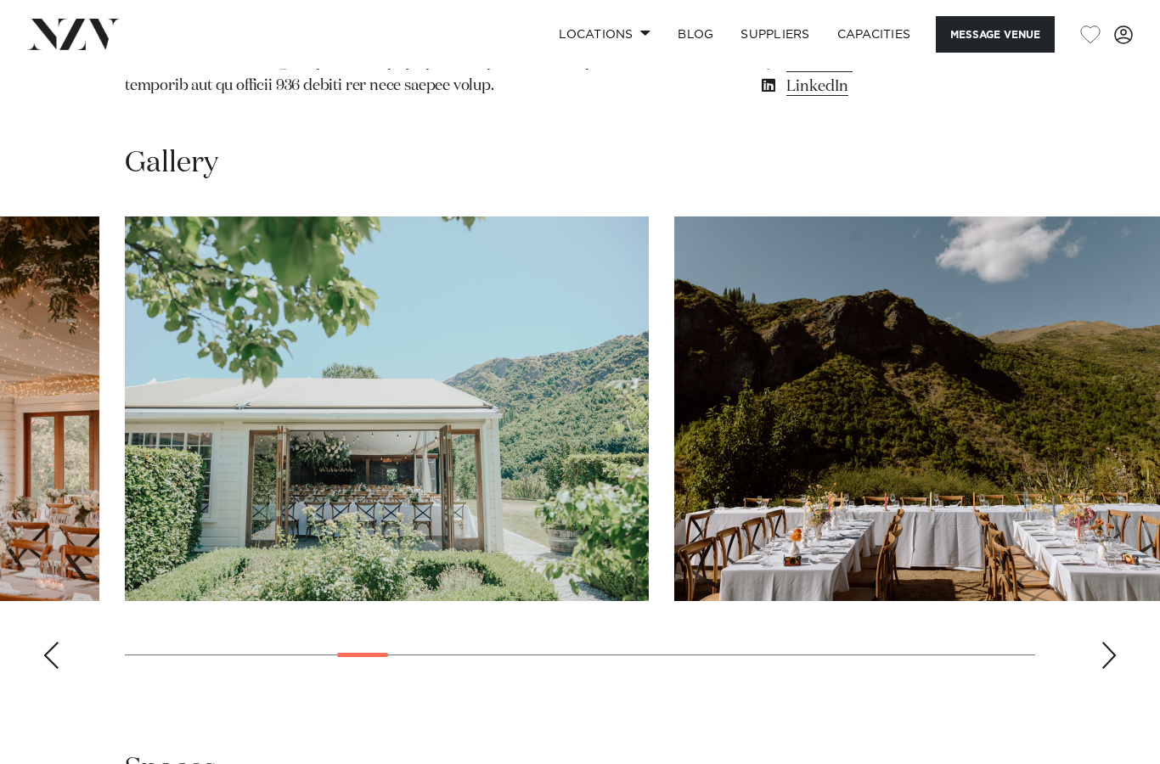
click at [1112, 642] on div "Next slide" at bounding box center [1109, 655] width 17 height 27
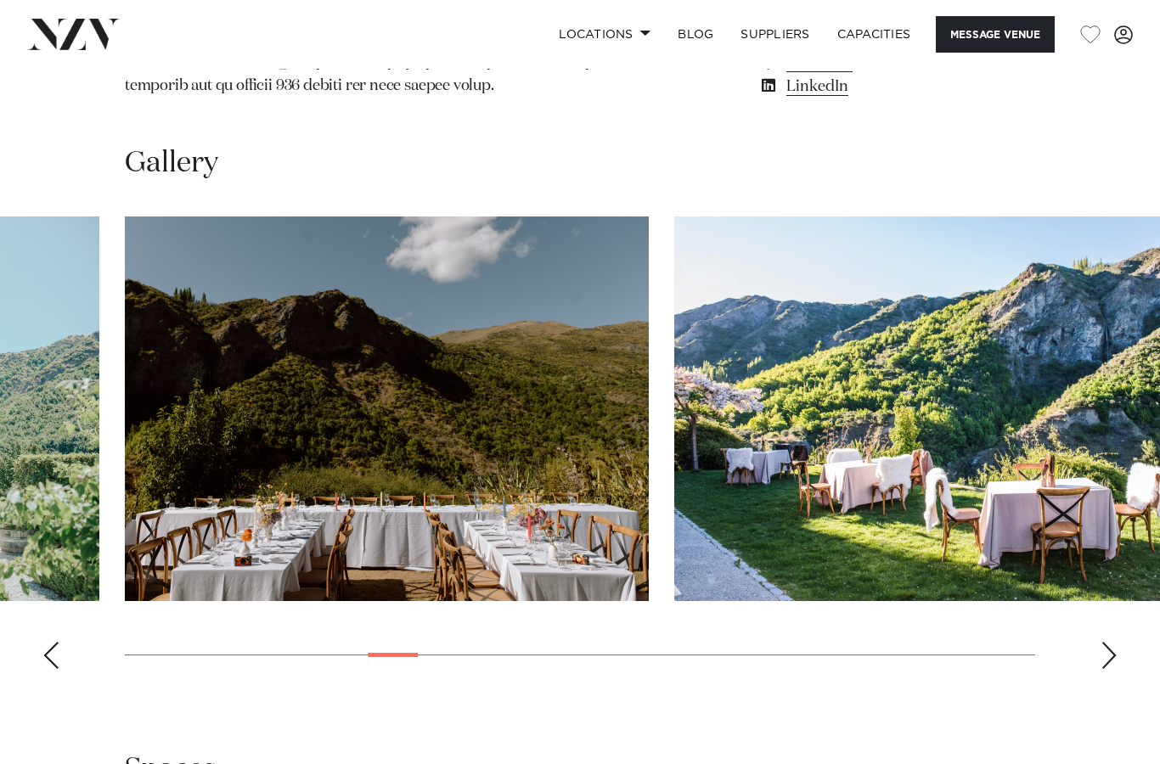
click at [1117, 642] on div "Next slide" at bounding box center [1109, 655] width 17 height 27
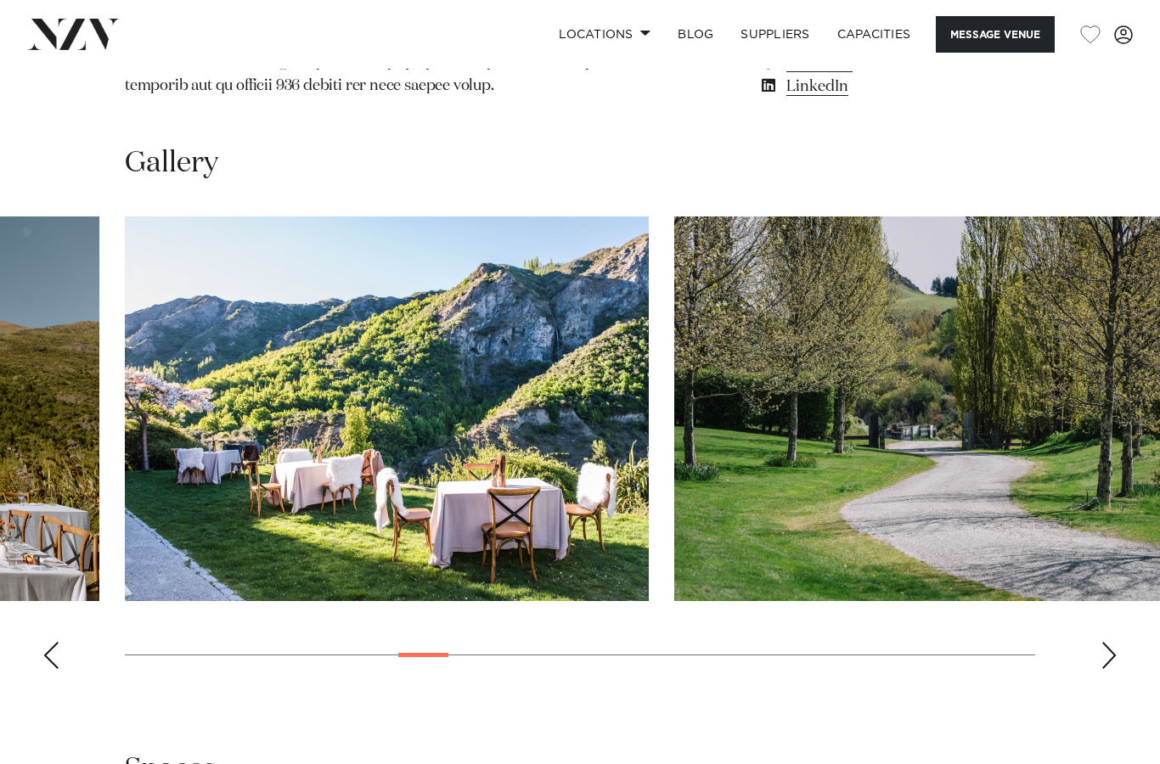
click at [1118, 611] on swiper-container at bounding box center [580, 450] width 1160 height 466
click at [1115, 642] on div "Next slide" at bounding box center [1109, 655] width 17 height 27
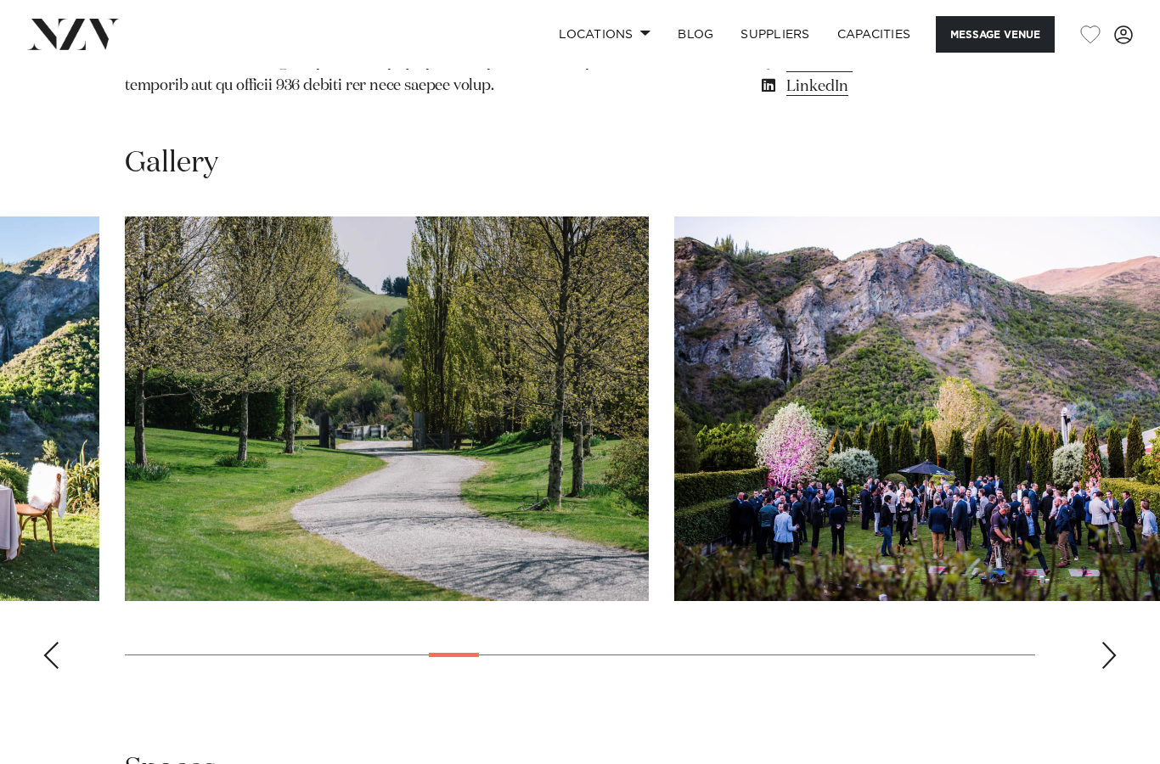
click at [1109, 642] on div "Next slide" at bounding box center [1109, 655] width 17 height 27
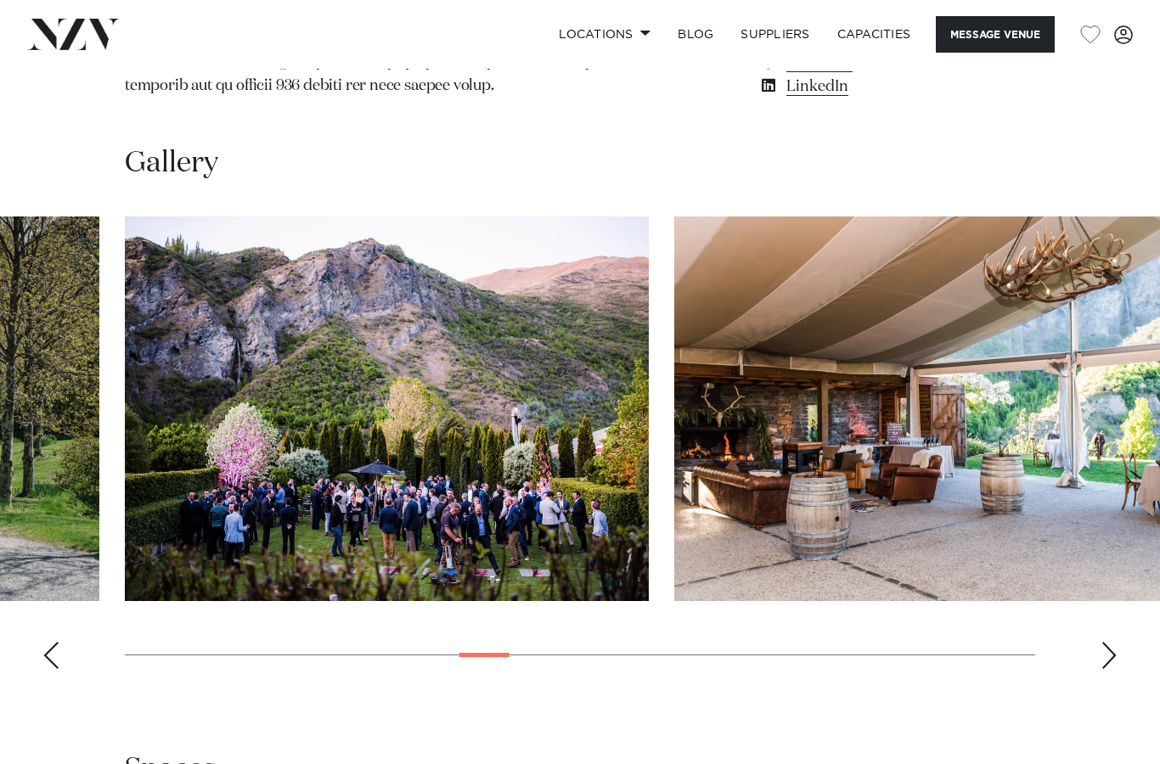
click at [1107, 642] on div "Next slide" at bounding box center [1109, 655] width 17 height 27
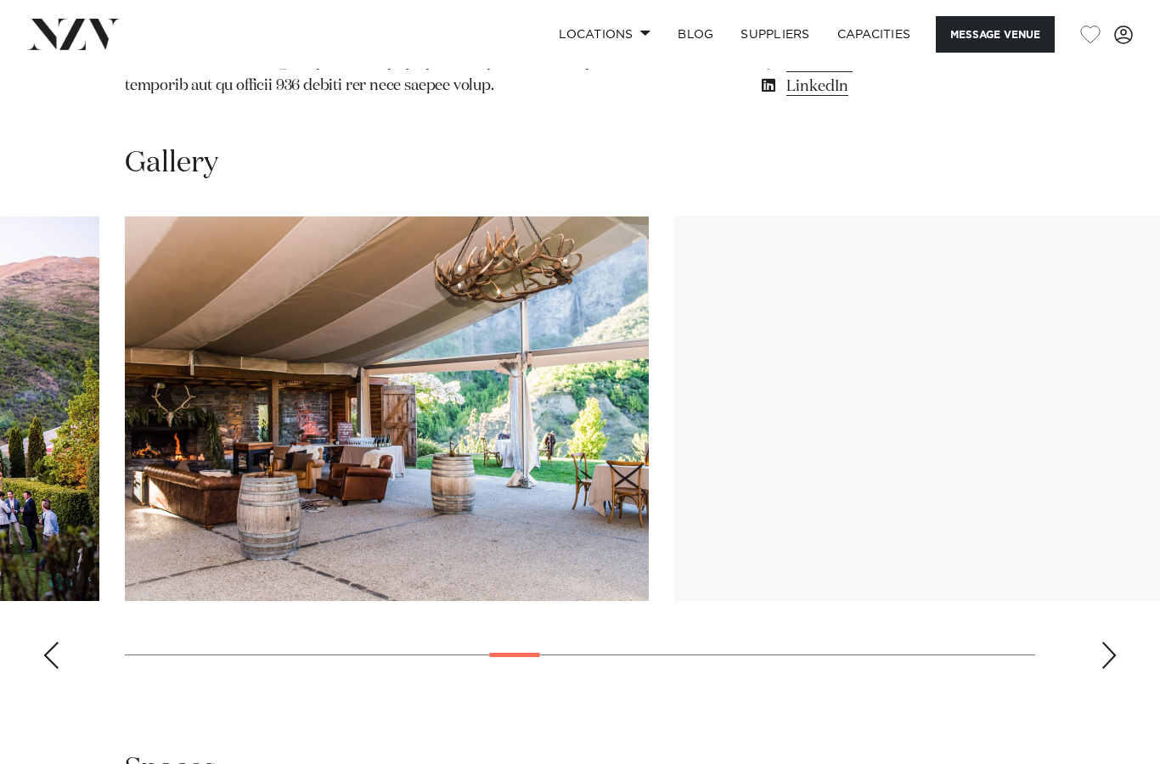
click at [1107, 642] on div "Next slide" at bounding box center [1109, 655] width 17 height 27
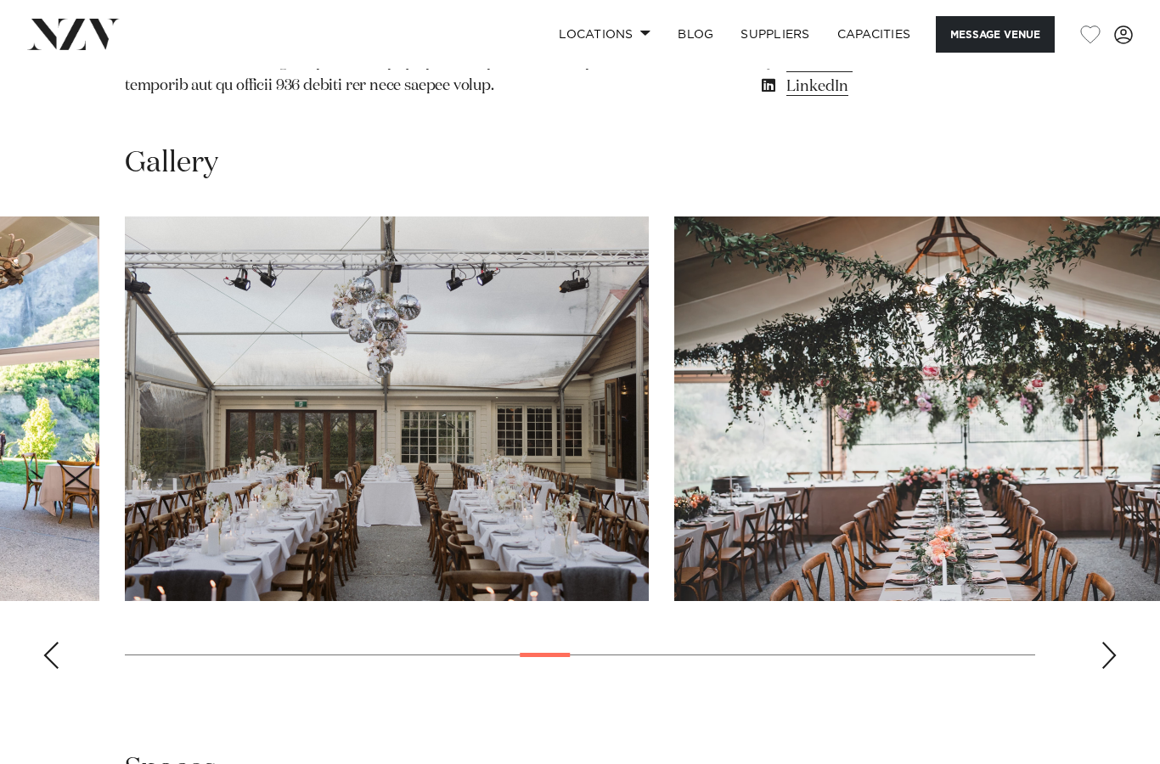
click at [1120, 598] on swiper-container at bounding box center [580, 450] width 1160 height 466
click at [1120, 594] on swiper-container at bounding box center [580, 450] width 1160 height 466
click at [1111, 642] on div "Next slide" at bounding box center [1109, 655] width 17 height 27
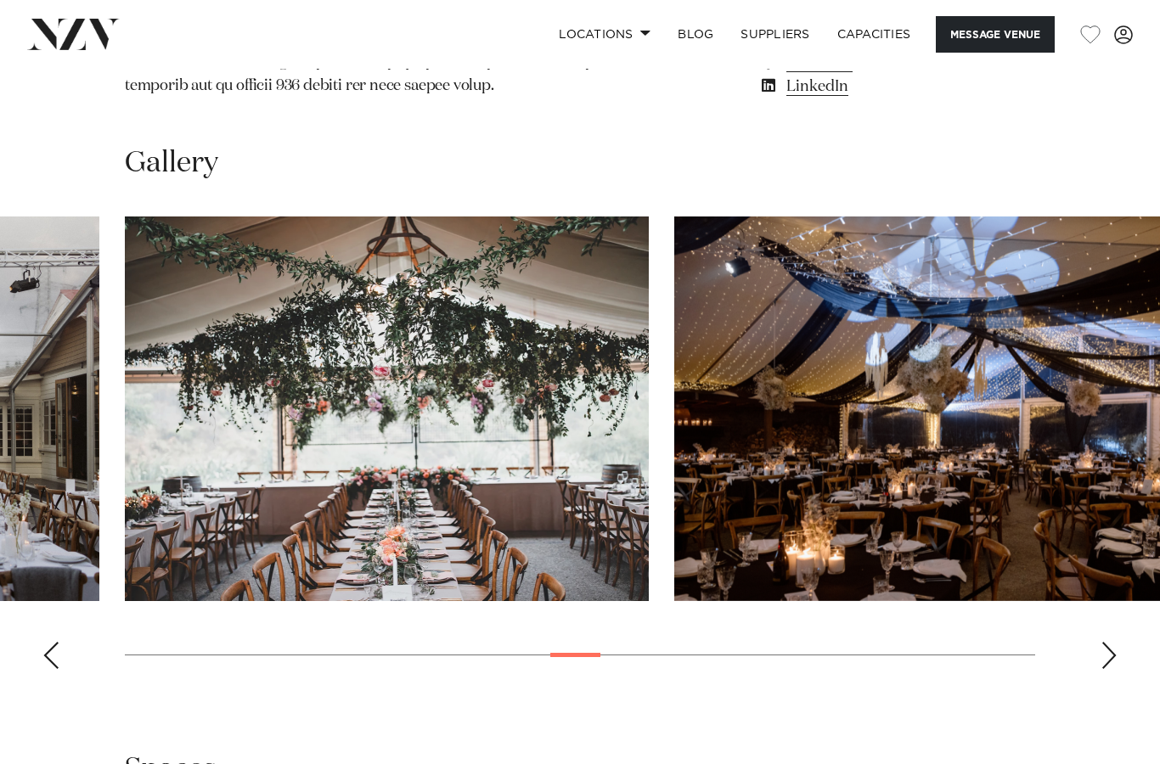
click at [1095, 600] on swiper-container at bounding box center [580, 450] width 1160 height 466
click at [1107, 642] on div "Next slide" at bounding box center [1109, 655] width 17 height 27
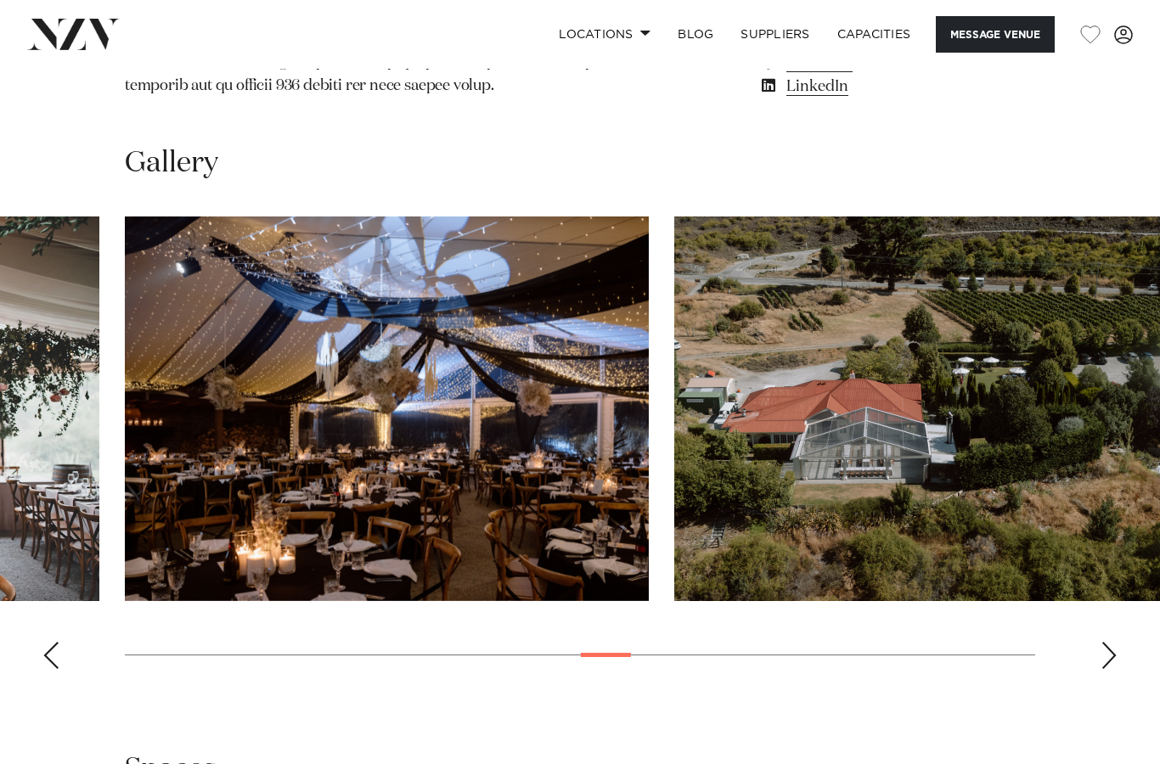
click at [1107, 642] on div "Next slide" at bounding box center [1109, 655] width 17 height 27
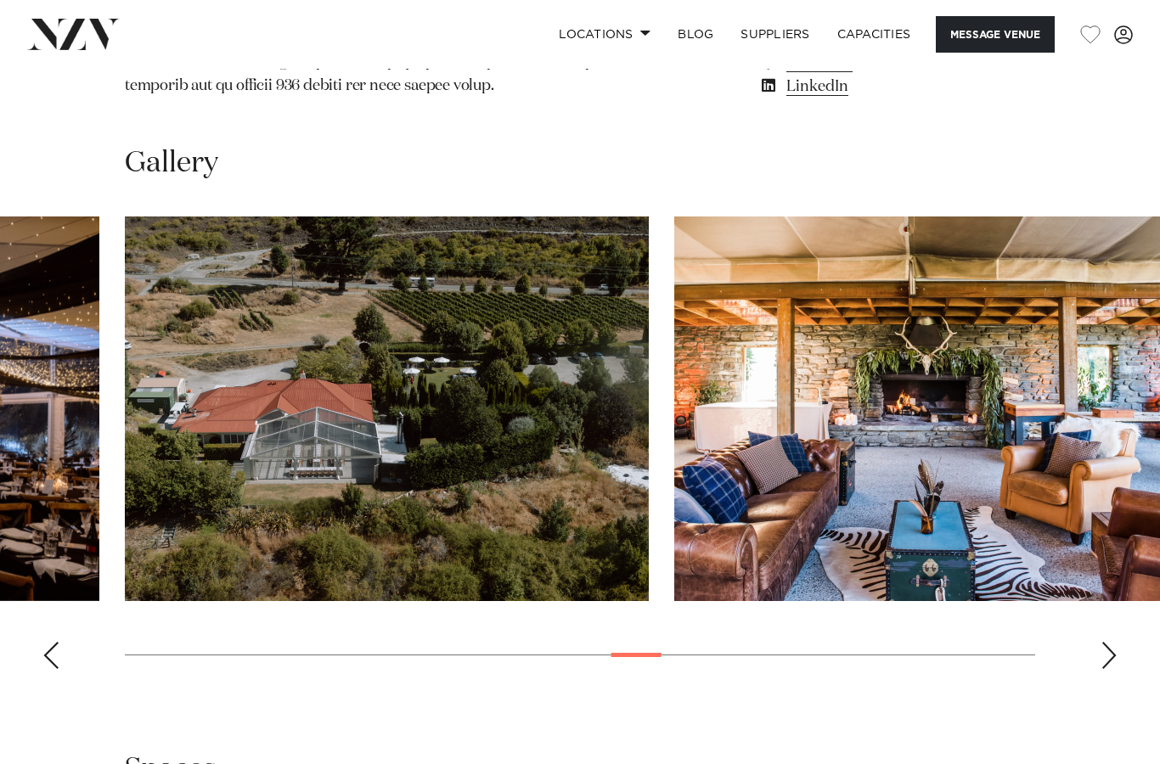
click at [1108, 642] on div "Next slide" at bounding box center [1109, 655] width 17 height 27
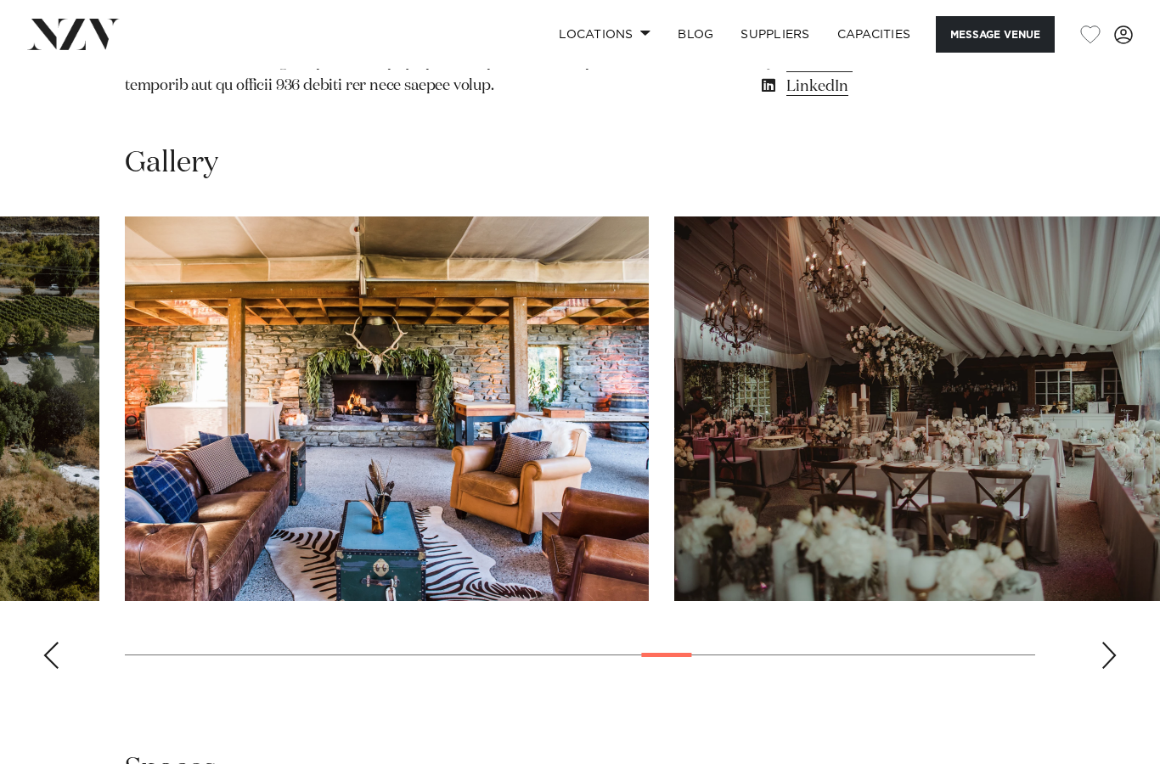
click at [1109, 642] on div "Next slide" at bounding box center [1109, 655] width 17 height 27
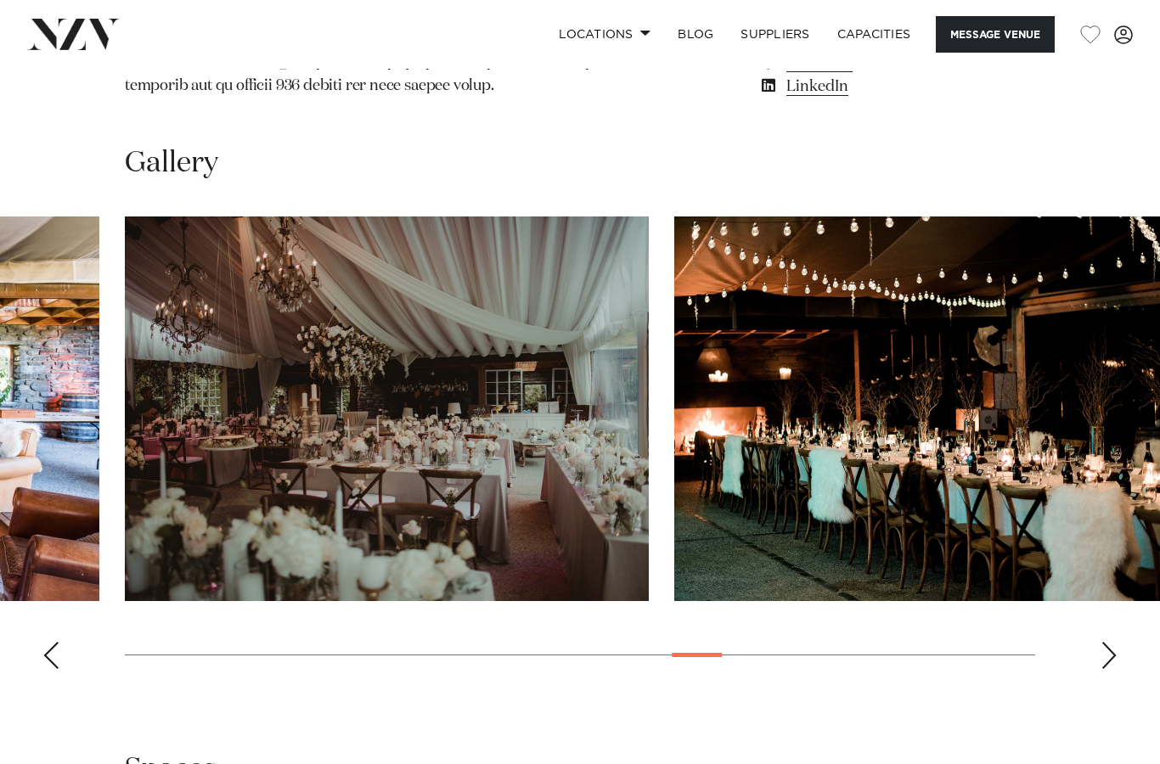
click at [1113, 642] on div "Next slide" at bounding box center [1109, 655] width 17 height 27
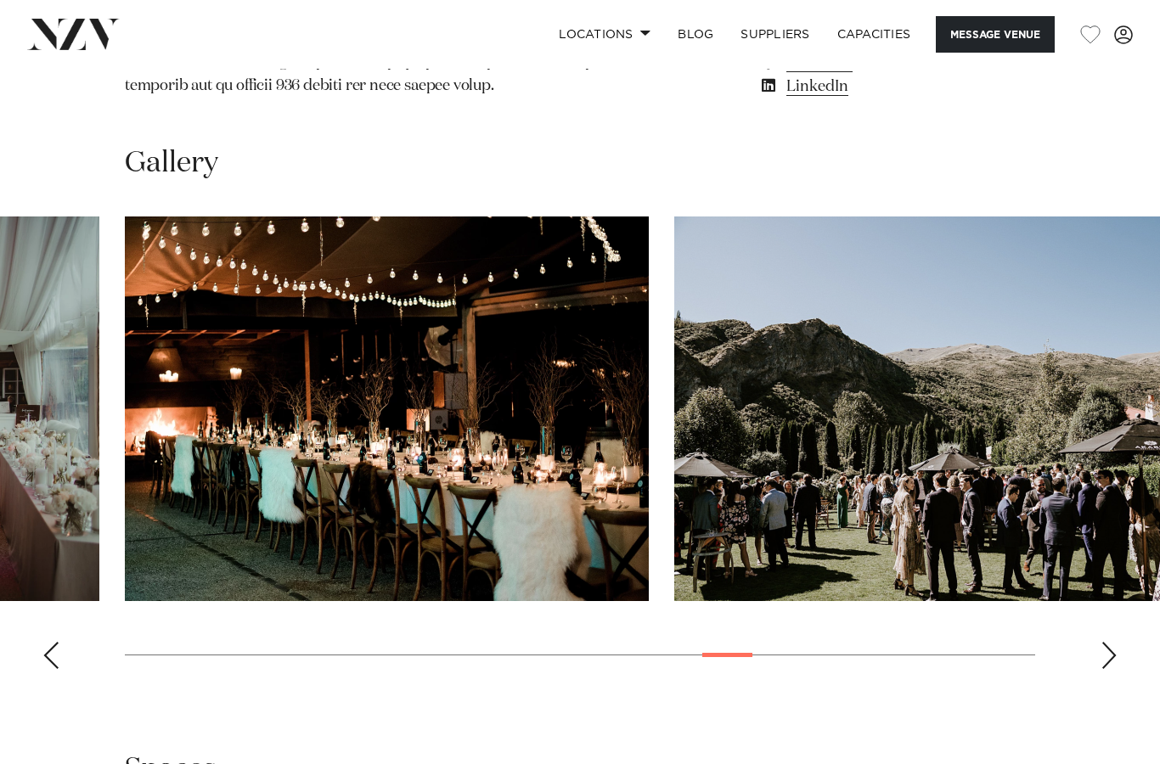
click at [1111, 642] on div "Next slide" at bounding box center [1109, 655] width 17 height 27
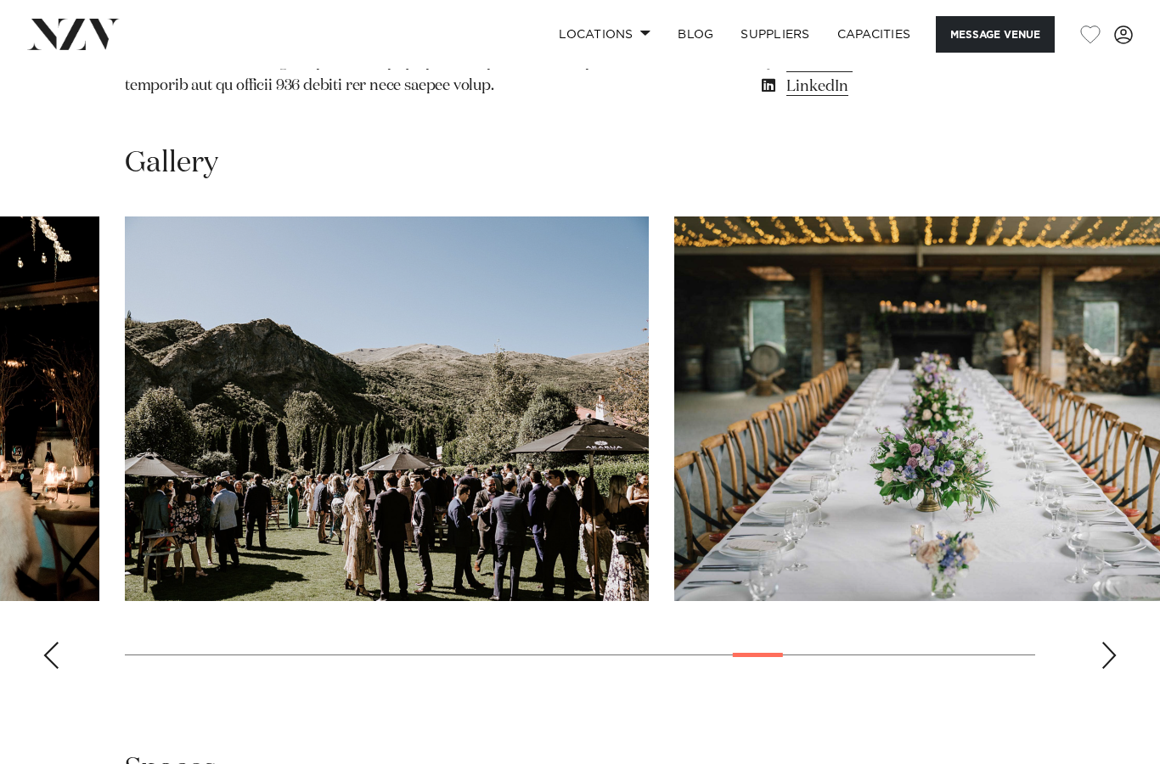
click at [1114, 606] on swiper-container at bounding box center [580, 450] width 1160 height 466
click at [1113, 642] on div "Next slide" at bounding box center [1109, 655] width 17 height 27
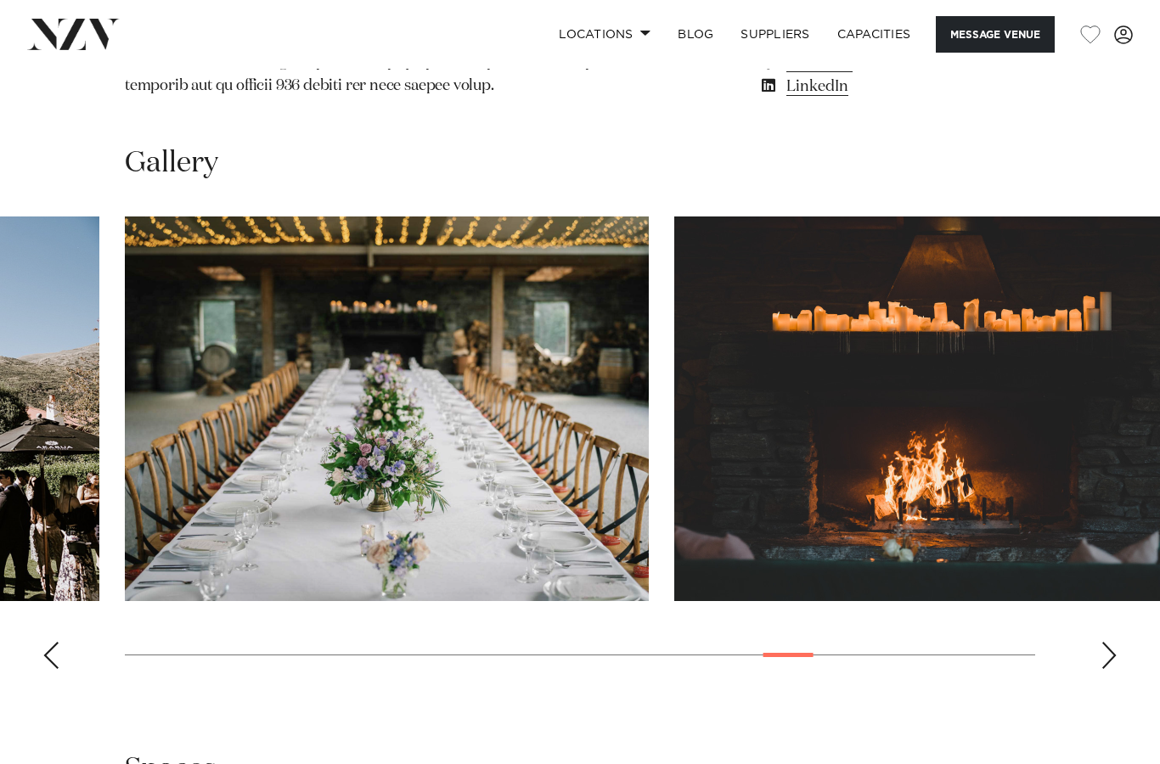
click at [1112, 642] on div "Next slide" at bounding box center [1109, 655] width 17 height 27
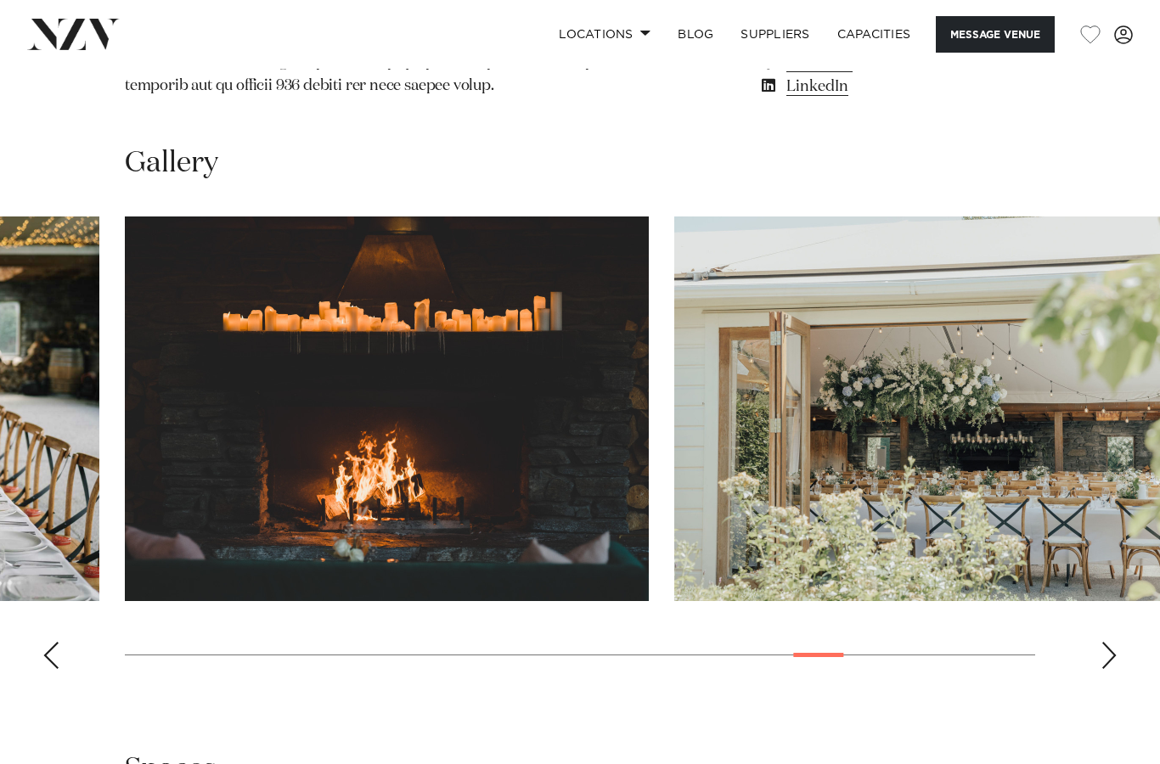
click at [1113, 642] on div "Next slide" at bounding box center [1109, 655] width 17 height 27
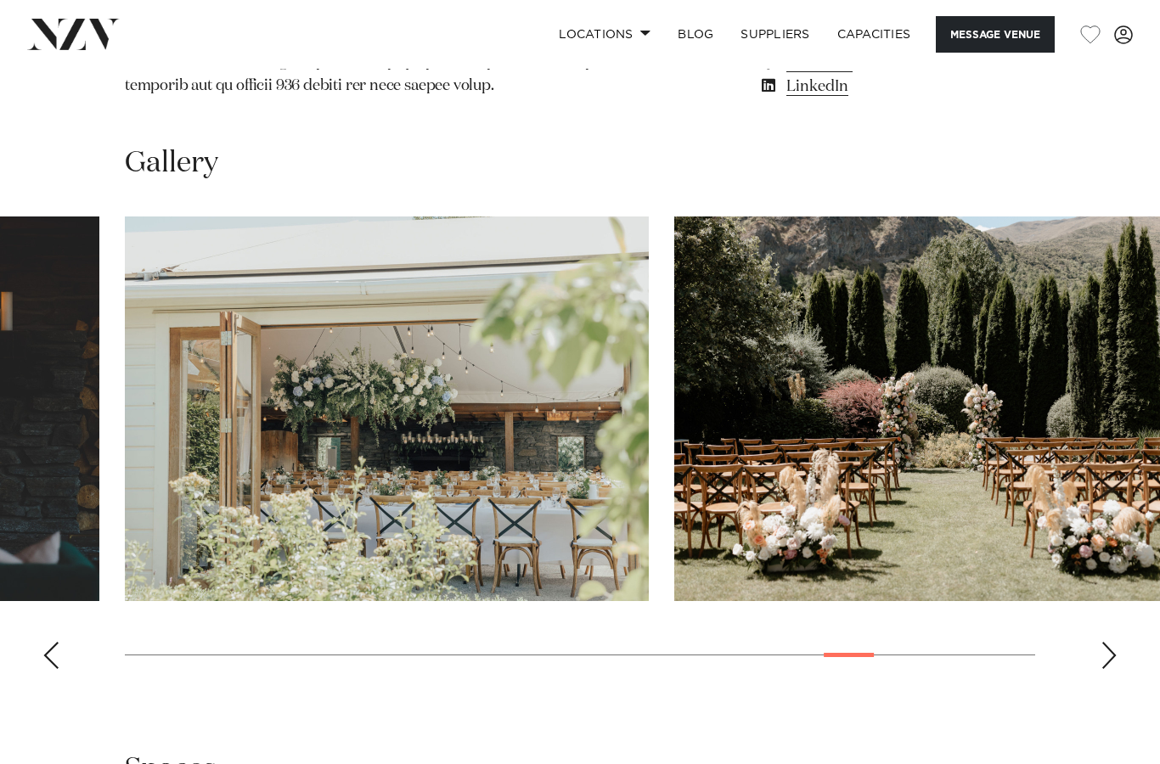
click at [1118, 590] on swiper-container at bounding box center [580, 450] width 1160 height 466
click at [1113, 642] on div "Next slide" at bounding box center [1109, 655] width 17 height 27
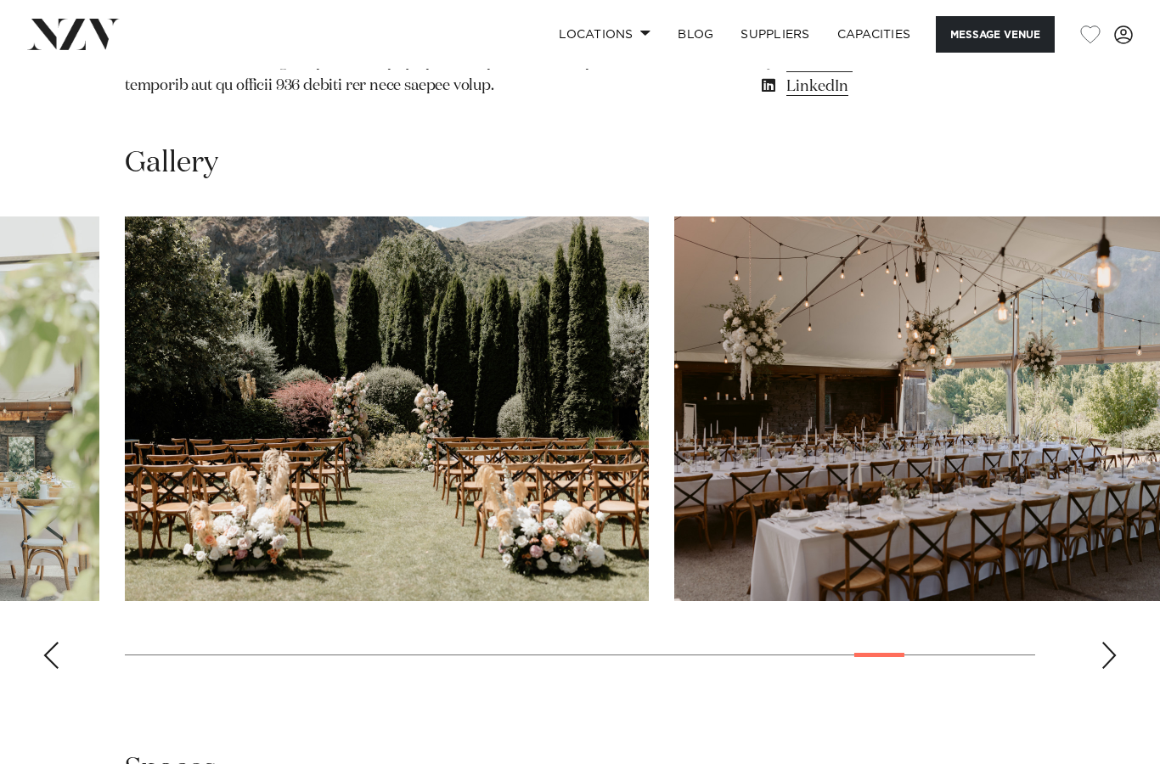
click at [1100, 604] on swiper-container at bounding box center [580, 450] width 1160 height 466
click at [1111, 642] on div "Next slide" at bounding box center [1109, 655] width 17 height 27
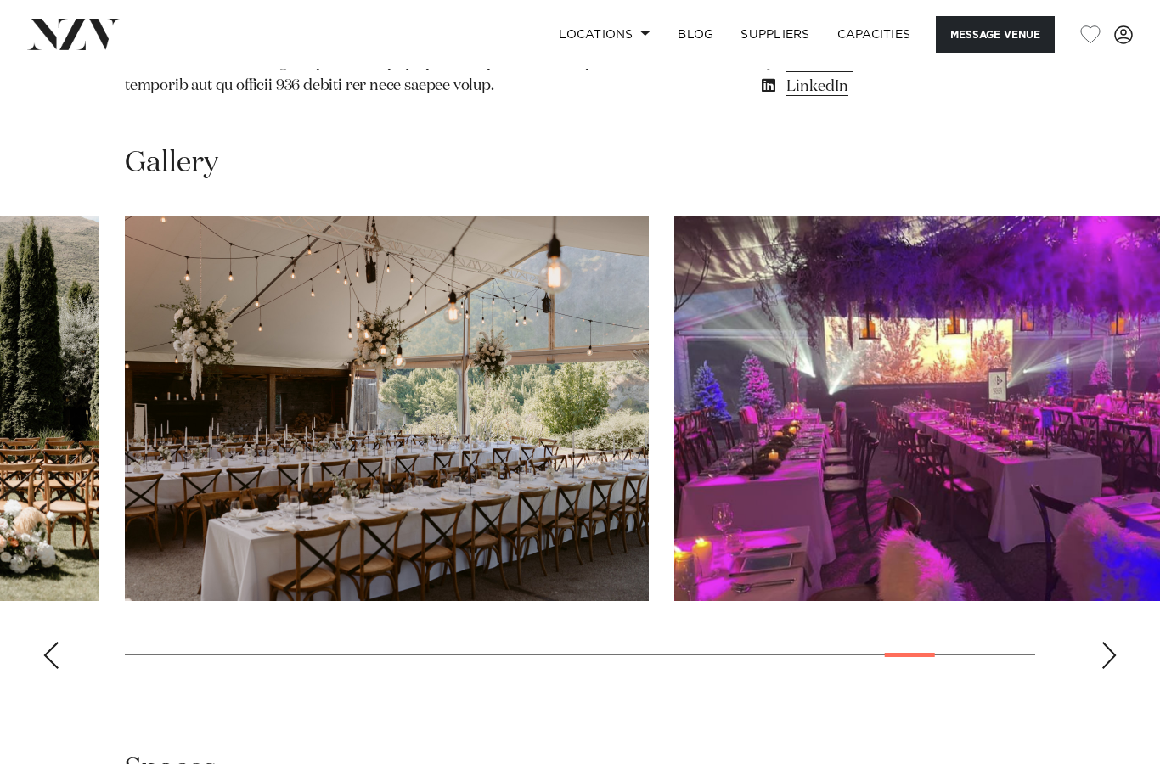
click at [1112, 642] on div "Next slide" at bounding box center [1109, 655] width 17 height 27
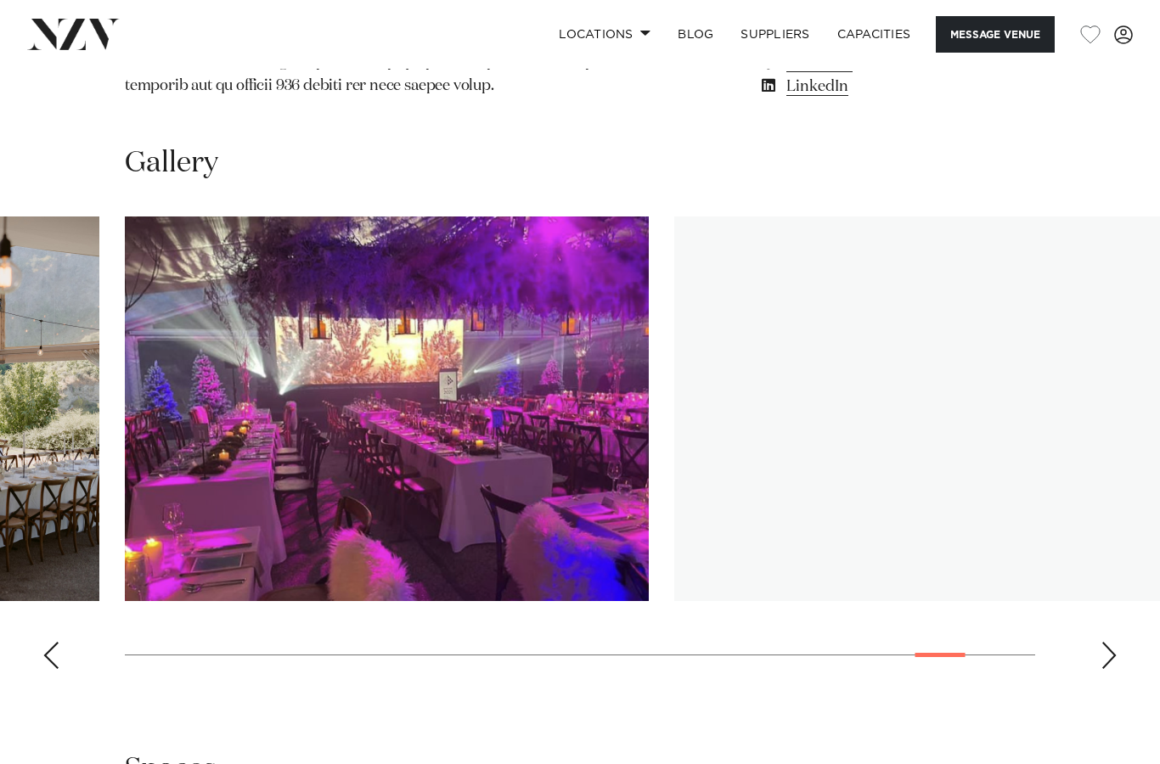
click at [1113, 642] on div "Next slide" at bounding box center [1109, 655] width 17 height 27
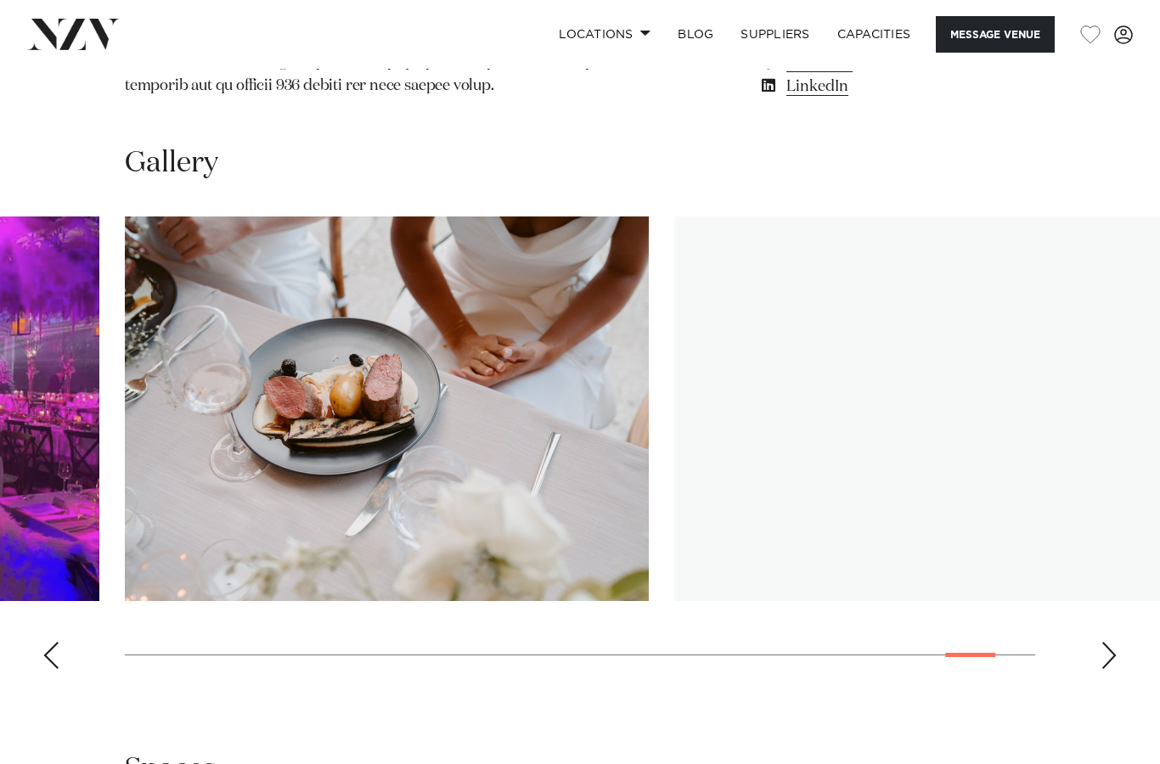
click at [1113, 642] on div "Next slide" at bounding box center [1109, 655] width 17 height 27
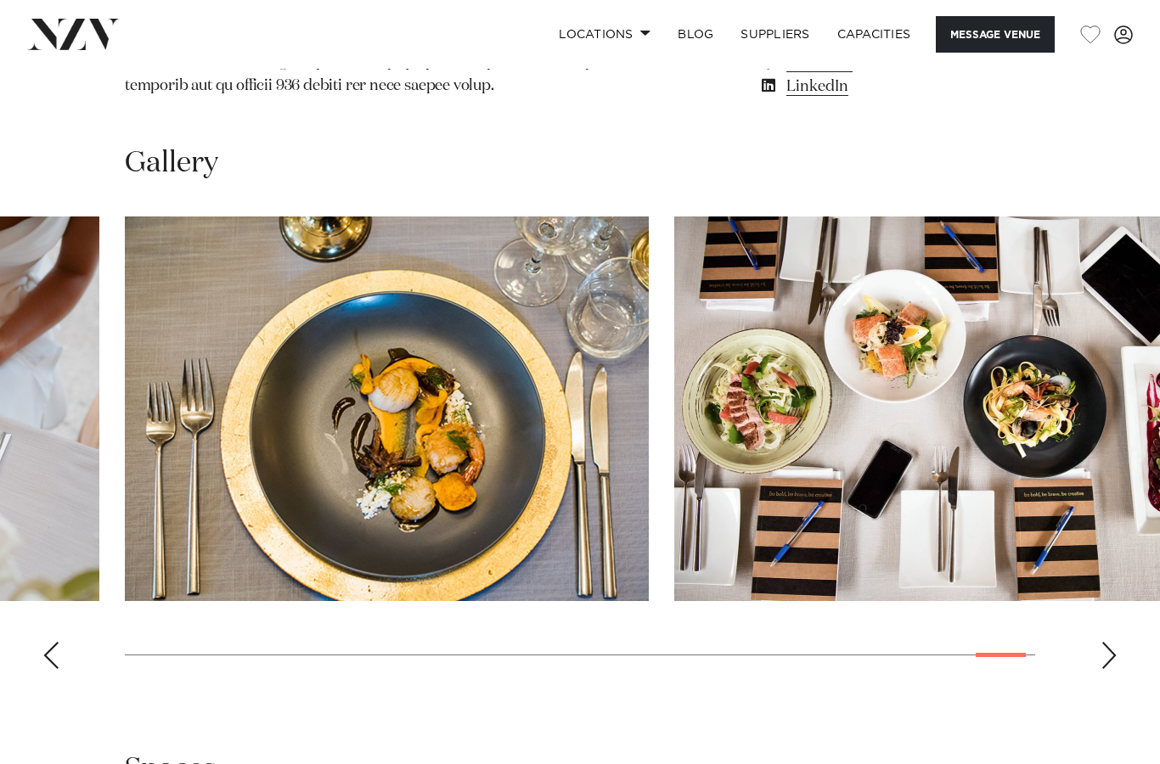
click at [1114, 642] on div "Next slide" at bounding box center [1109, 655] width 17 height 27
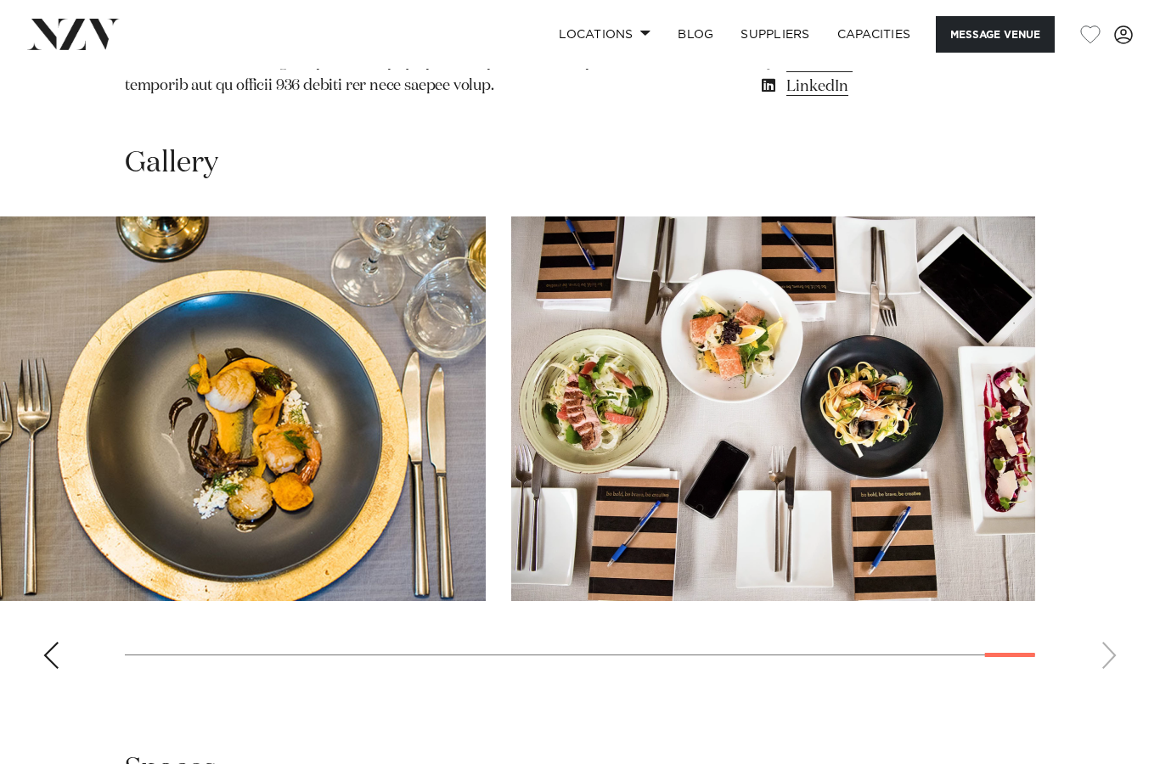
click at [1117, 589] on swiper-container at bounding box center [580, 450] width 1160 height 466
click at [1118, 589] on swiper-container at bounding box center [580, 450] width 1160 height 466
click at [1115, 589] on swiper-container at bounding box center [580, 450] width 1160 height 466
click at [1117, 577] on swiper-container at bounding box center [580, 450] width 1160 height 466
click at [1104, 599] on swiper-container at bounding box center [580, 450] width 1160 height 466
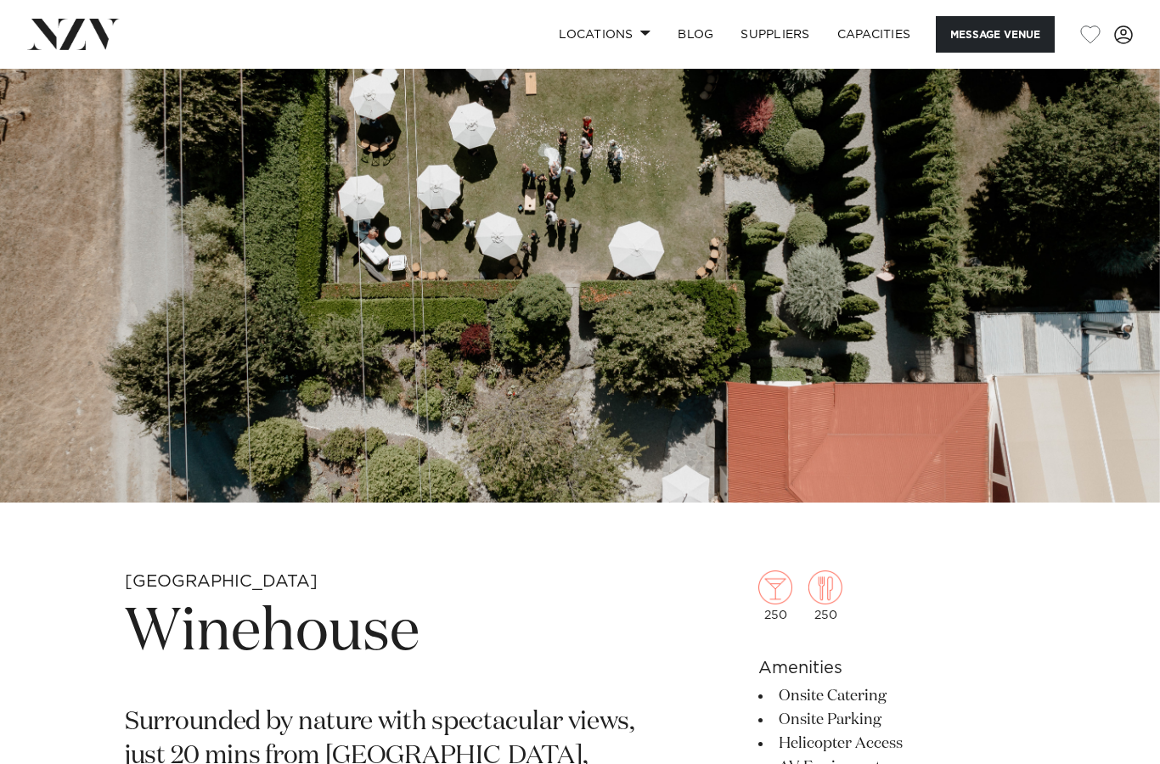
scroll to position [0, 0]
